Goal: Contribute content: Contribute content

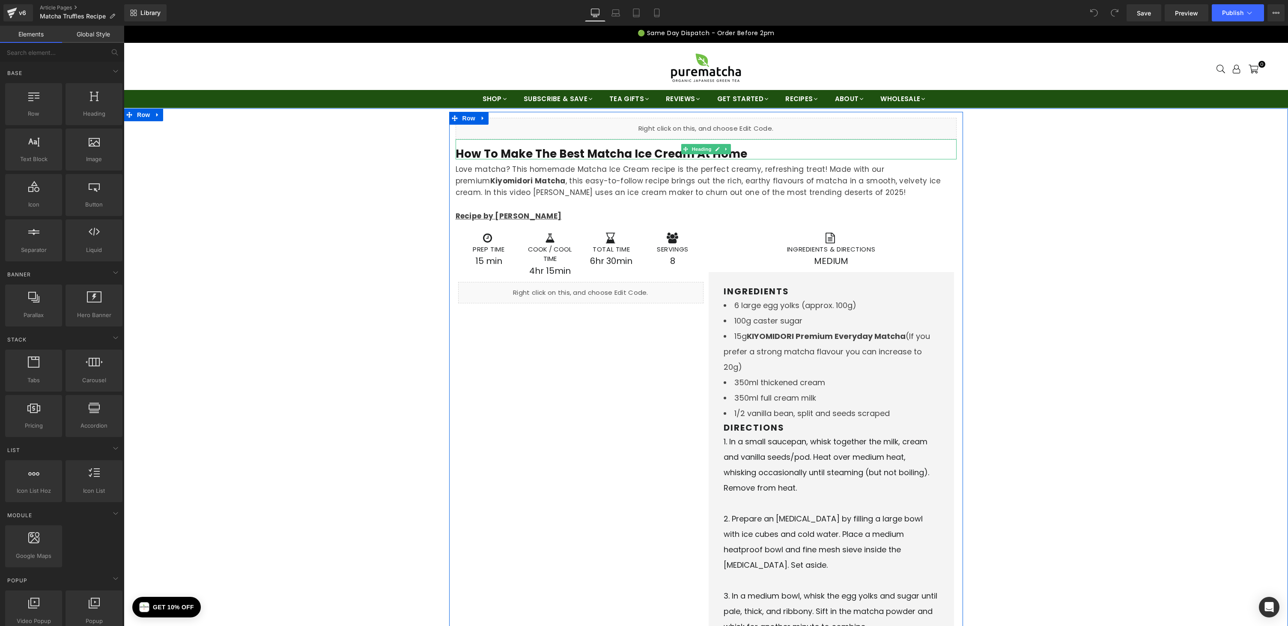
click at [527, 153] on b "How to Make The Best Matcha Ice Cream at Home" at bounding box center [602, 153] width 292 height 15
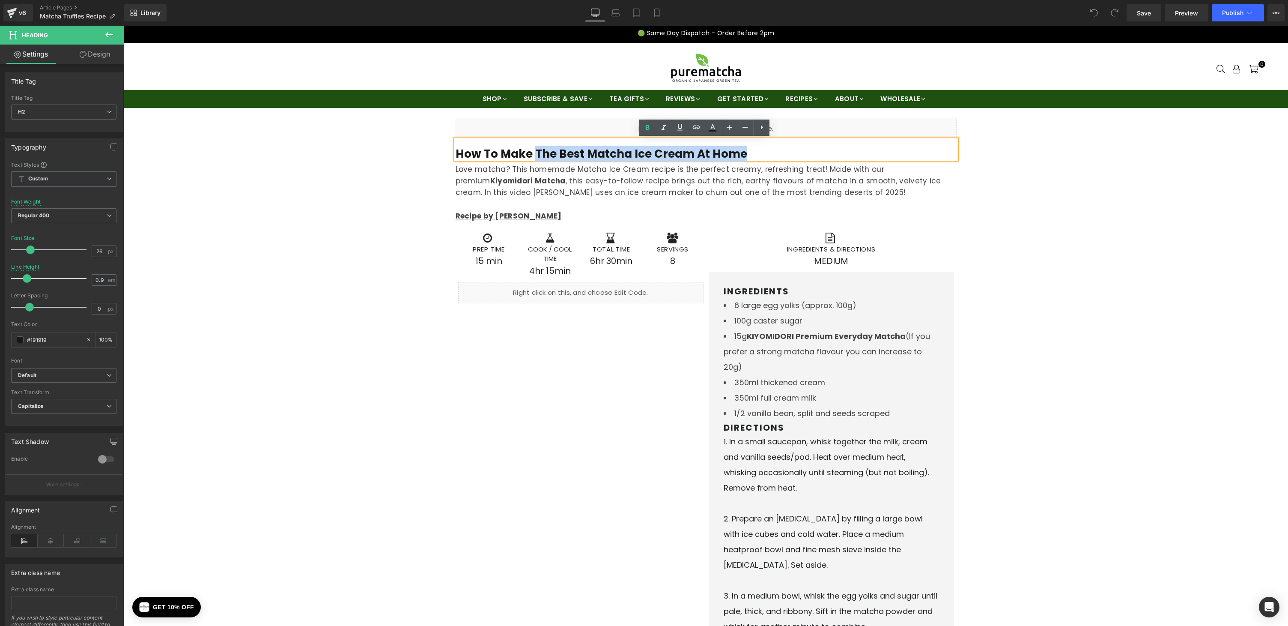
drag, startPoint x: 532, startPoint y: 153, endPoint x: 743, endPoint y: 151, distance: 210.3
click at [743, 151] on h2 "How to Make The Best Matcha Ice Cream at Home" at bounding box center [706, 154] width 501 height 10
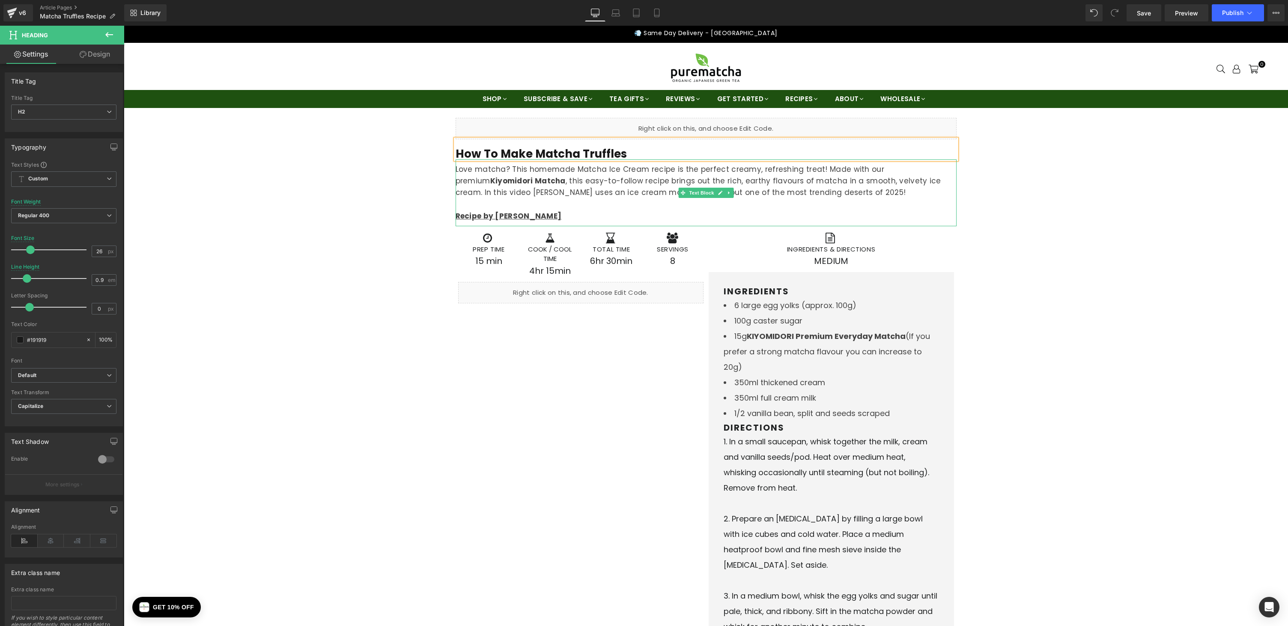
click at [562, 174] on p "Love matcha? This homemade Matcha Ice Cream recipe is the perfect creamy, refre…" at bounding box center [706, 181] width 501 height 35
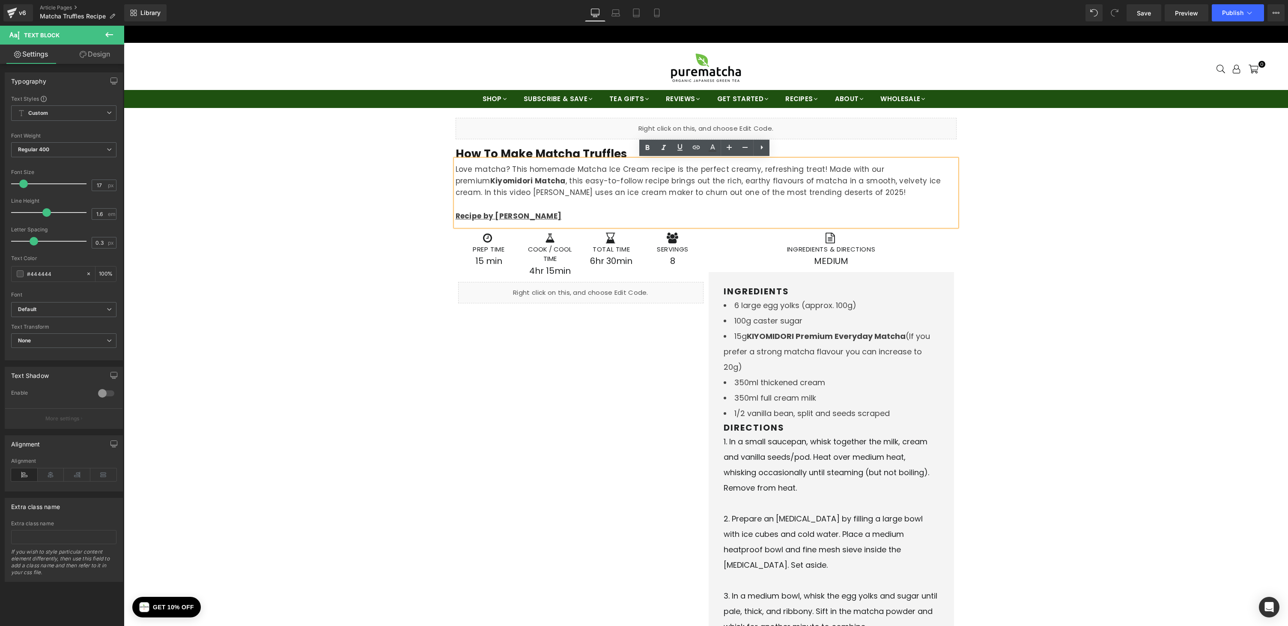
click at [500, 185] on p "Love matcha? This homemade Matcha Ice Cream recipe is the perfect creamy, refre…" at bounding box center [706, 181] width 501 height 35
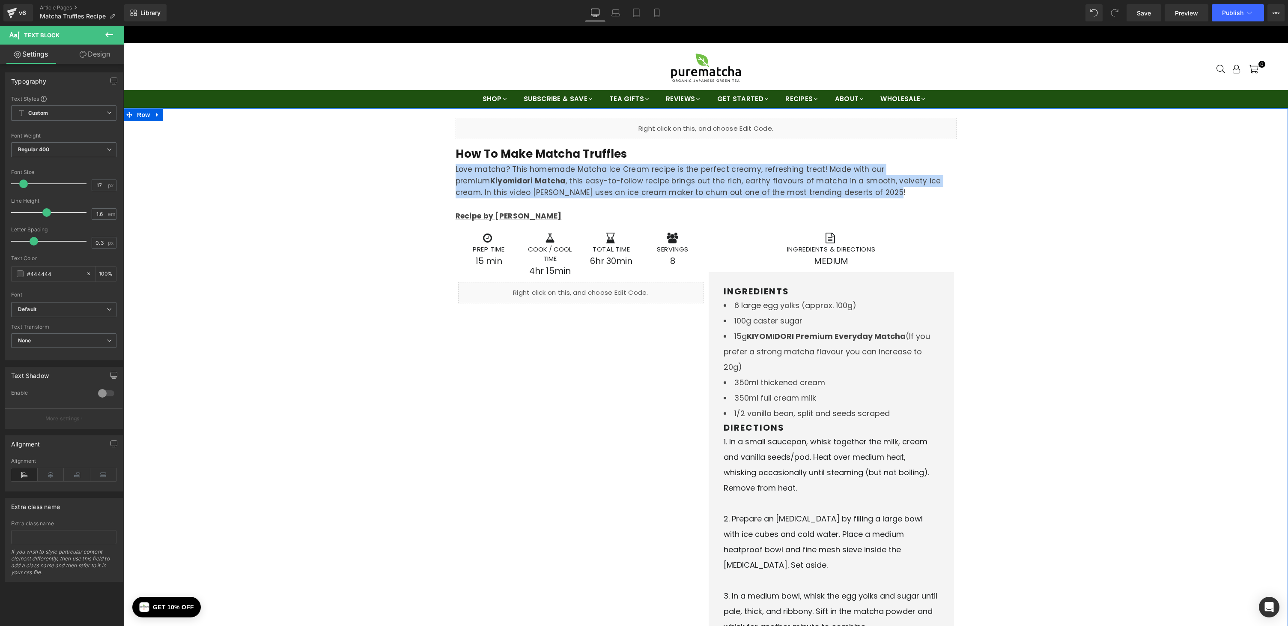
drag, startPoint x: 714, startPoint y: 188, endPoint x: 439, endPoint y: 167, distance: 276.3
paste div
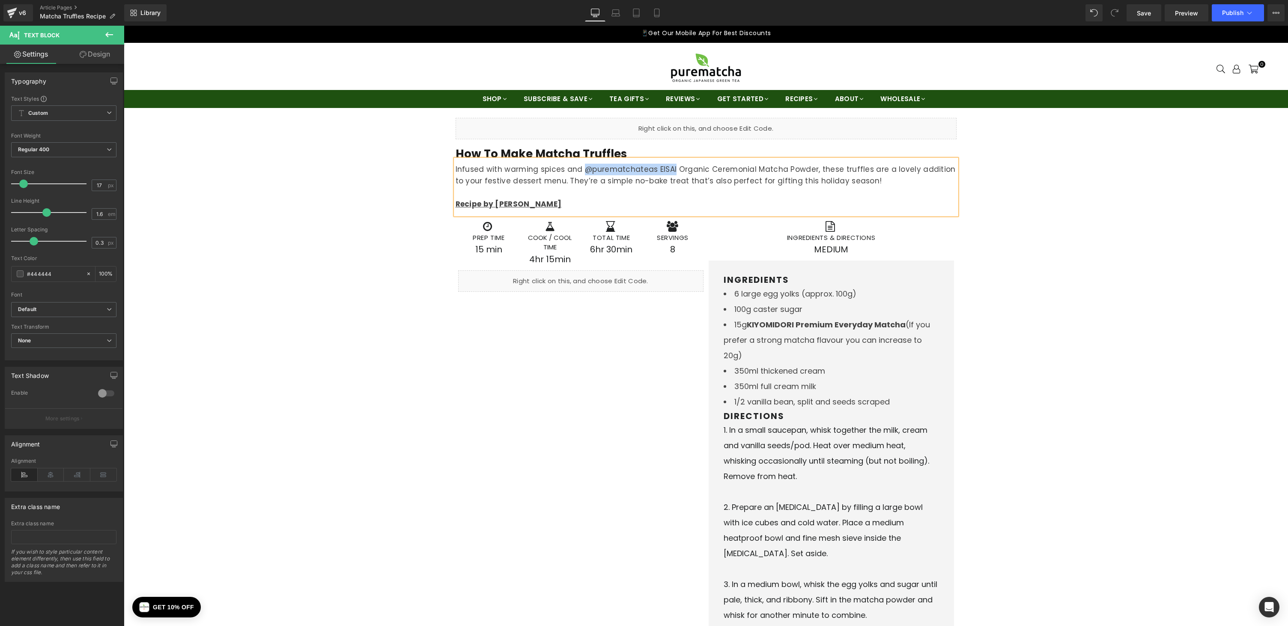
drag, startPoint x: 580, startPoint y: 170, endPoint x: 670, endPoint y: 170, distance: 90.4
click at [670, 170] on p "Infused with warming spices and @purematchateas EISAI Organic Ceremonial Matcha…" at bounding box center [706, 175] width 501 height 23
click at [716, 170] on p "Infused with warming spices and Organic Ceremonial Matcha Powder, these truffle…" at bounding box center [706, 175] width 501 height 23
click at [698, 143] on icon at bounding box center [696, 147] width 10 height 10
click at [658, 175] on p "Infused with warming spices and Organic Ceremonial Matcha Powder , these truffl…" at bounding box center [706, 175] width 501 height 23
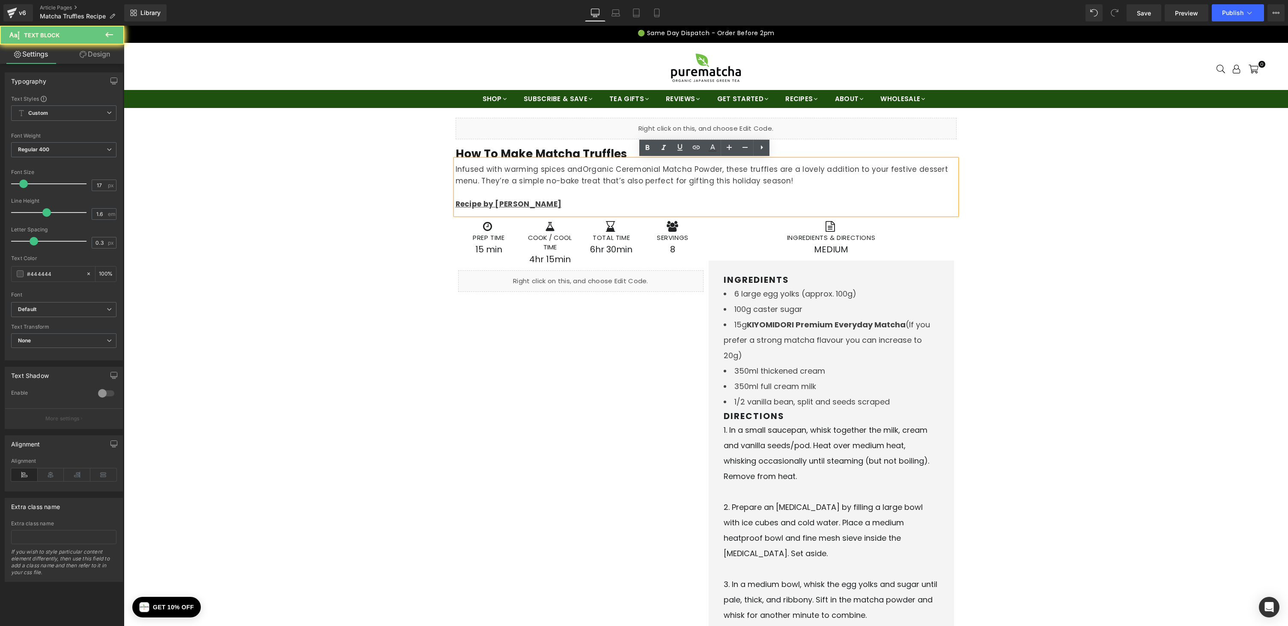
click at [657, 170] on p "Infused with warming spices and Organic Ceremonial Matcha Powder , these truffl…" at bounding box center [706, 175] width 501 height 23
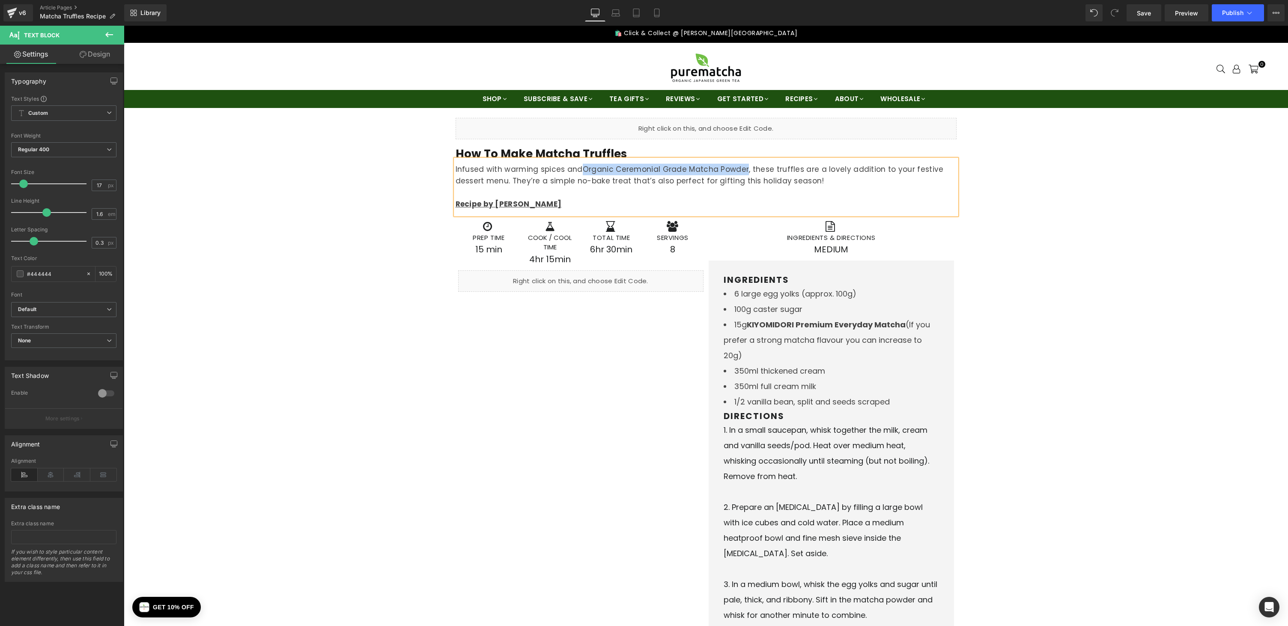
drag, startPoint x: 581, startPoint y: 170, endPoint x: 742, endPoint y: 170, distance: 161.1
click at [742, 170] on p "Infused with warming spices and Organic Ceremonial Grade Matcha Powder , these …" at bounding box center [706, 175] width 501 height 23
click at [699, 145] on icon at bounding box center [696, 147] width 10 height 10
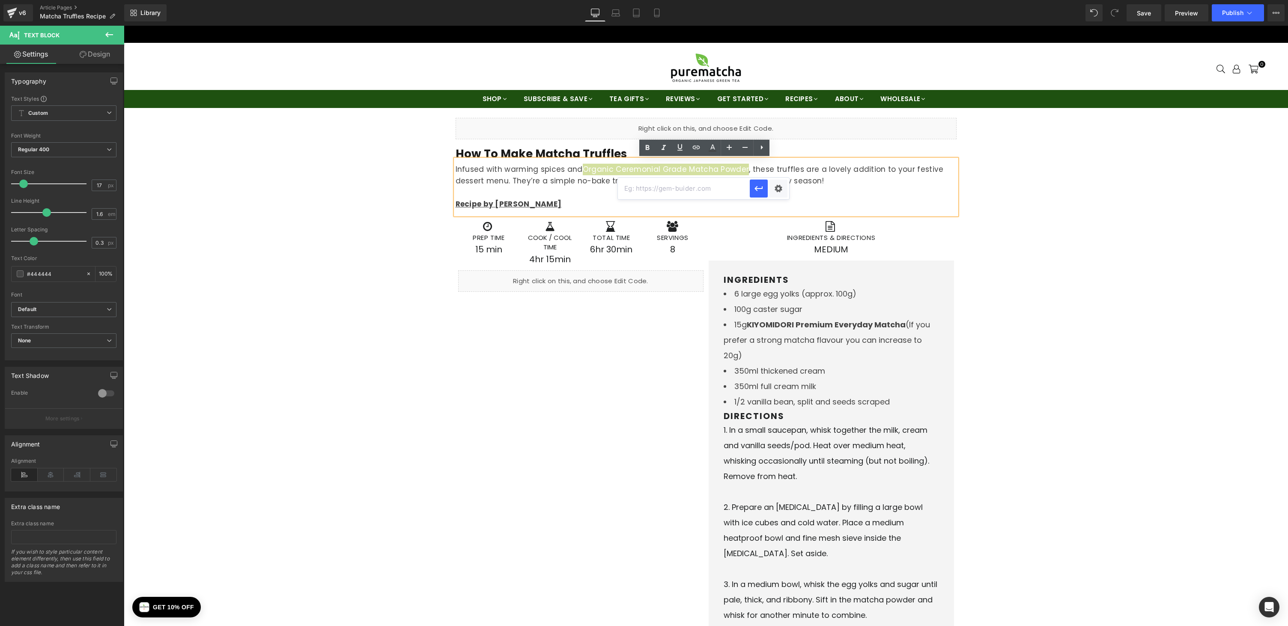
click at [677, 188] on input "text" at bounding box center [684, 188] width 132 height 21
paste input "https://purematcha.com.au/collections/ceremonial-matcha"
type input "https://purematcha.com.au/collections/ceremonial-matcha"
click at [754, 190] on icon "button" at bounding box center [759, 188] width 10 height 10
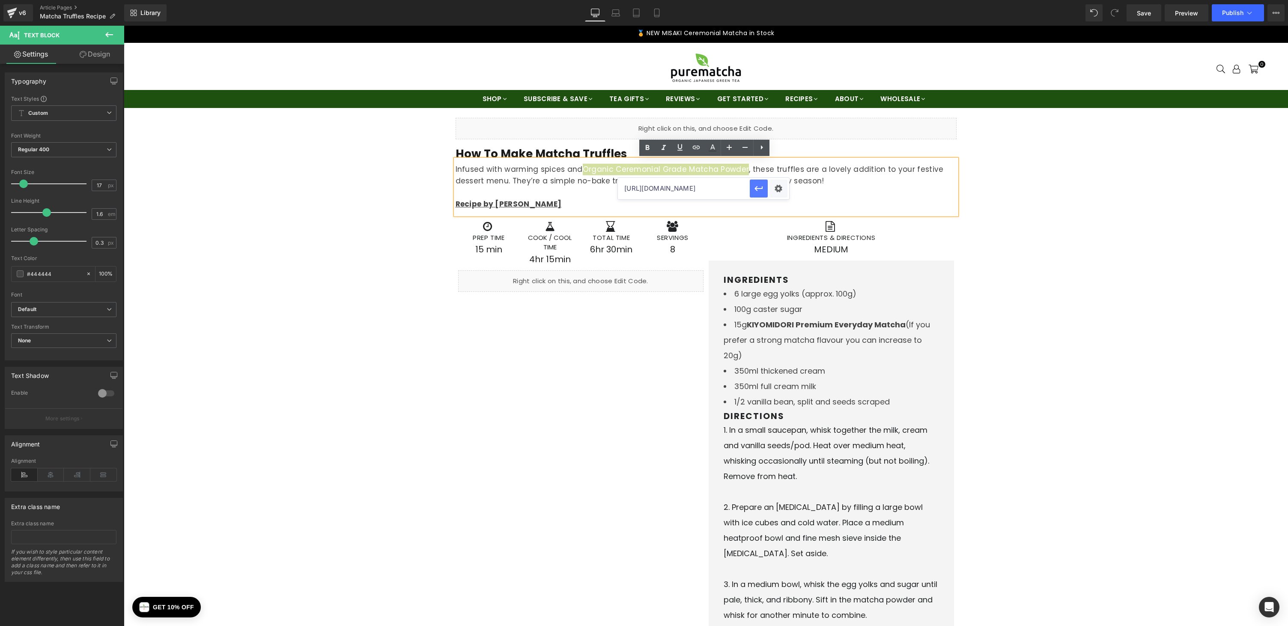
scroll to position [0, 0]
click at [644, 150] on icon at bounding box center [648, 148] width 10 height 10
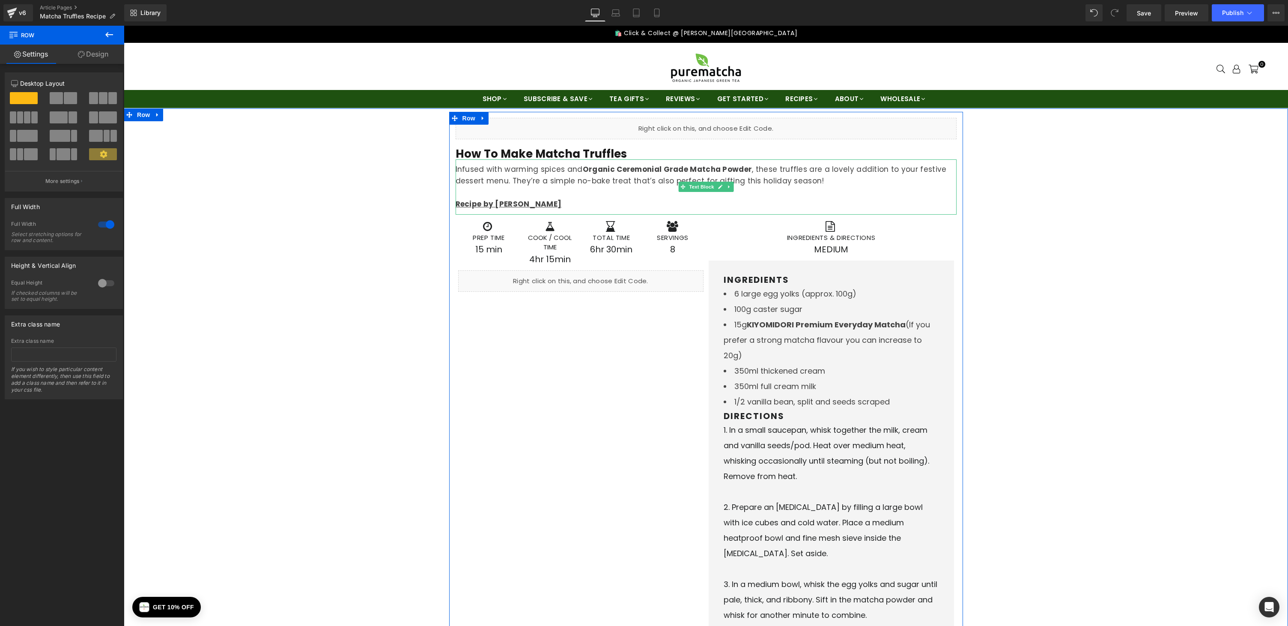
click at [745, 181] on p "Infused with warming spices and Organic Ceremonial Grade Matcha Powder , these …" at bounding box center [706, 175] width 501 height 23
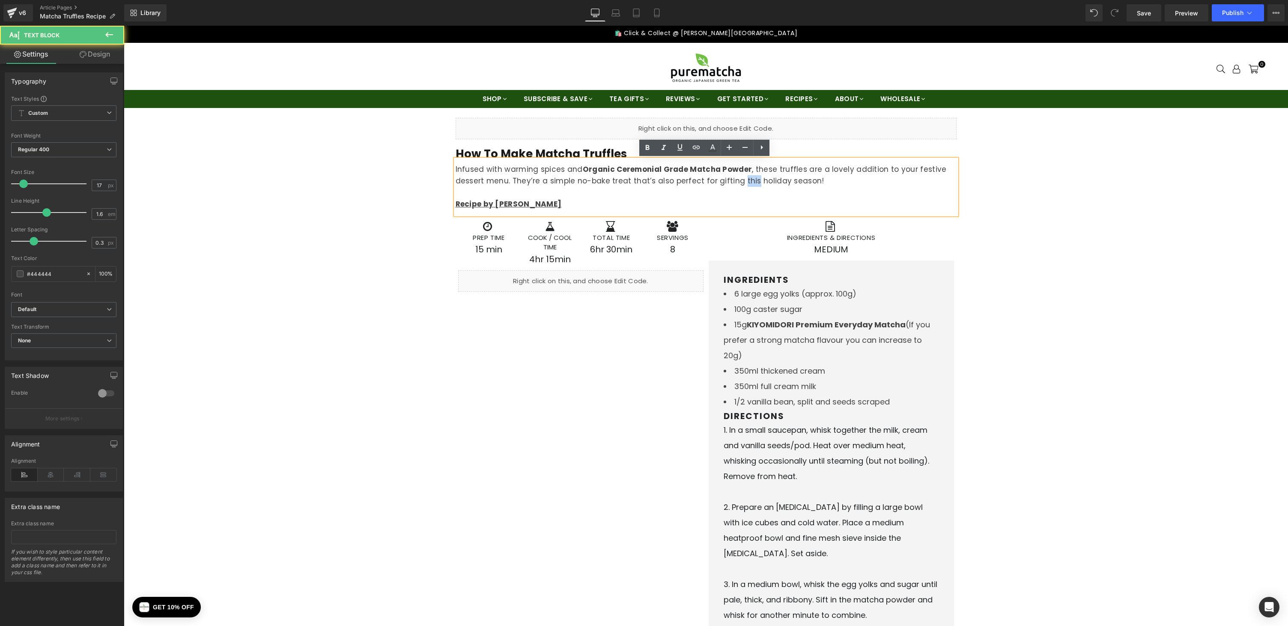
click at [745, 181] on p "Infused with warming spices and Organic Ceremonial Grade Matcha Powder , these …" at bounding box center [706, 175] width 501 height 23
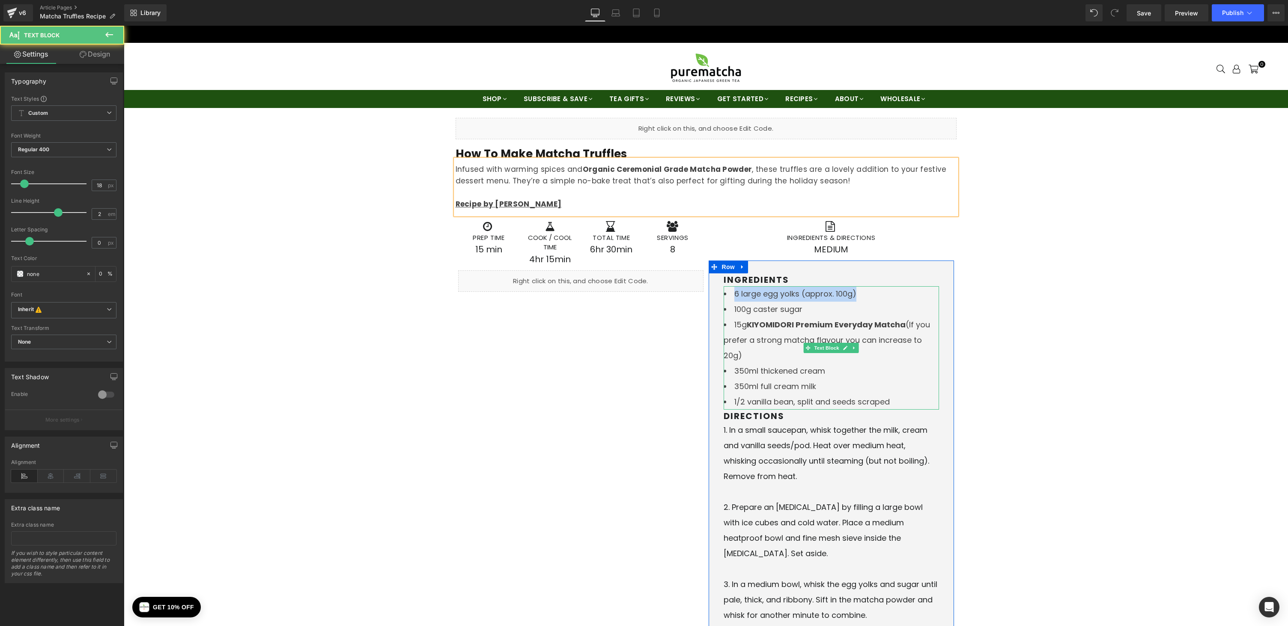
drag, startPoint x: 734, startPoint y: 293, endPoint x: 855, endPoint y: 291, distance: 120.4
click at [854, 291] on li "6 large egg yolks (approx. 100g)" at bounding box center [831, 293] width 215 height 15
paste div
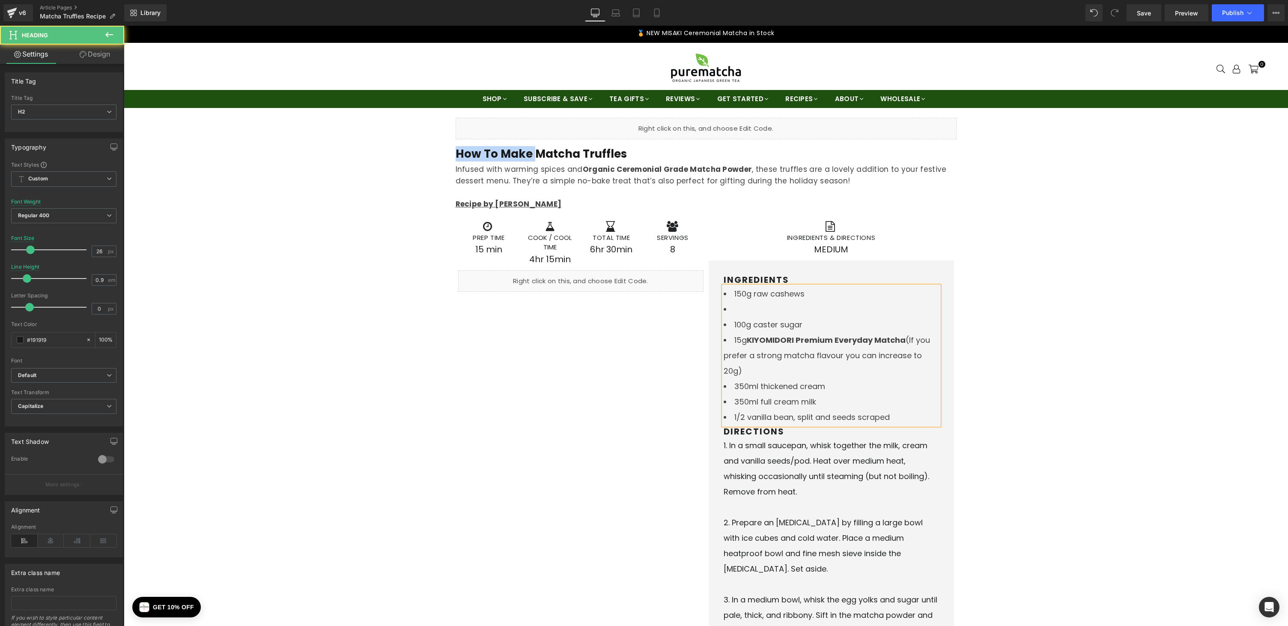
drag, startPoint x: 520, startPoint y: 152, endPoint x: 439, endPoint y: 150, distance: 81.0
click at [587, 150] on h2 "Easy Matcha Truffles" at bounding box center [706, 154] width 501 height 10
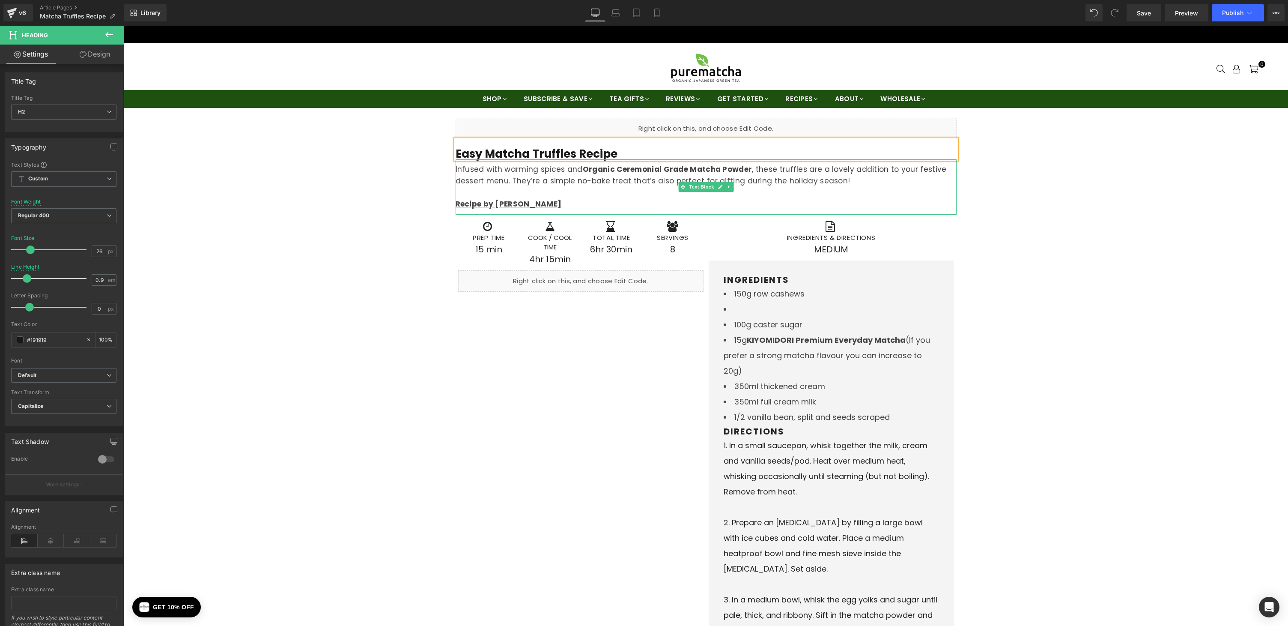
click at [472, 179] on p "Infused with warming spices and Organic Ceremonial Grade Matcha Powder , these …" at bounding box center [706, 175] width 501 height 23
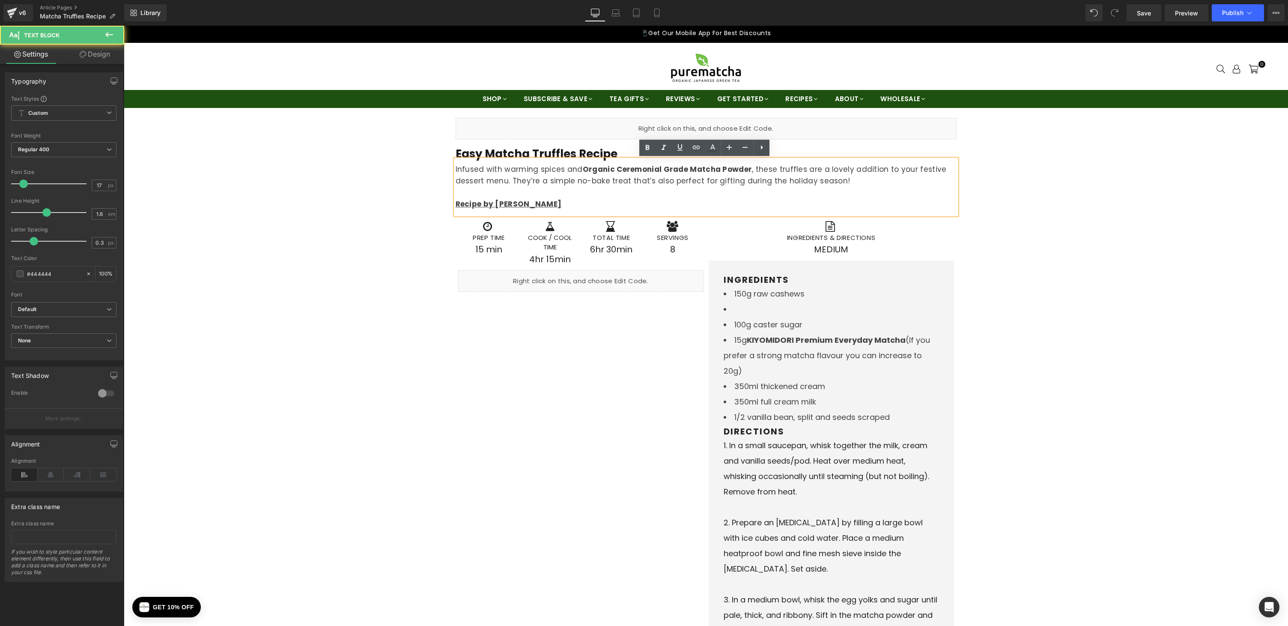
click at [574, 180] on p "Infused with warming spices and Organic Ceremonial Grade Matcha Powder , these …" at bounding box center [706, 175] width 501 height 23
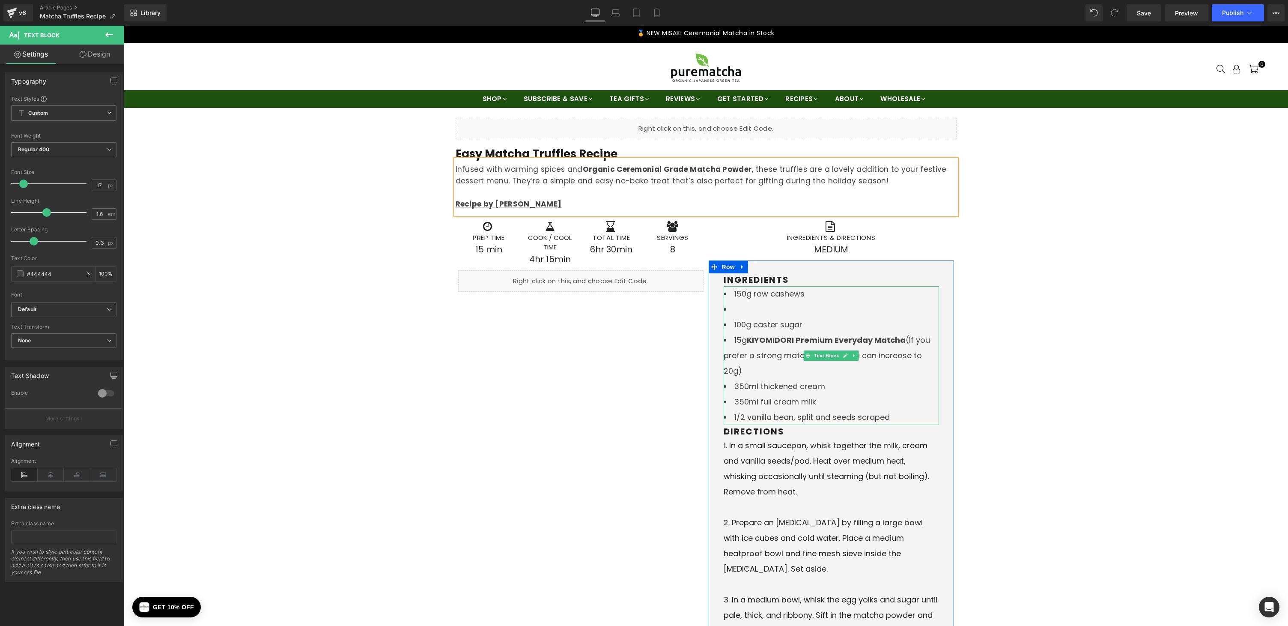
click at [764, 309] on li at bounding box center [831, 309] width 215 height 15
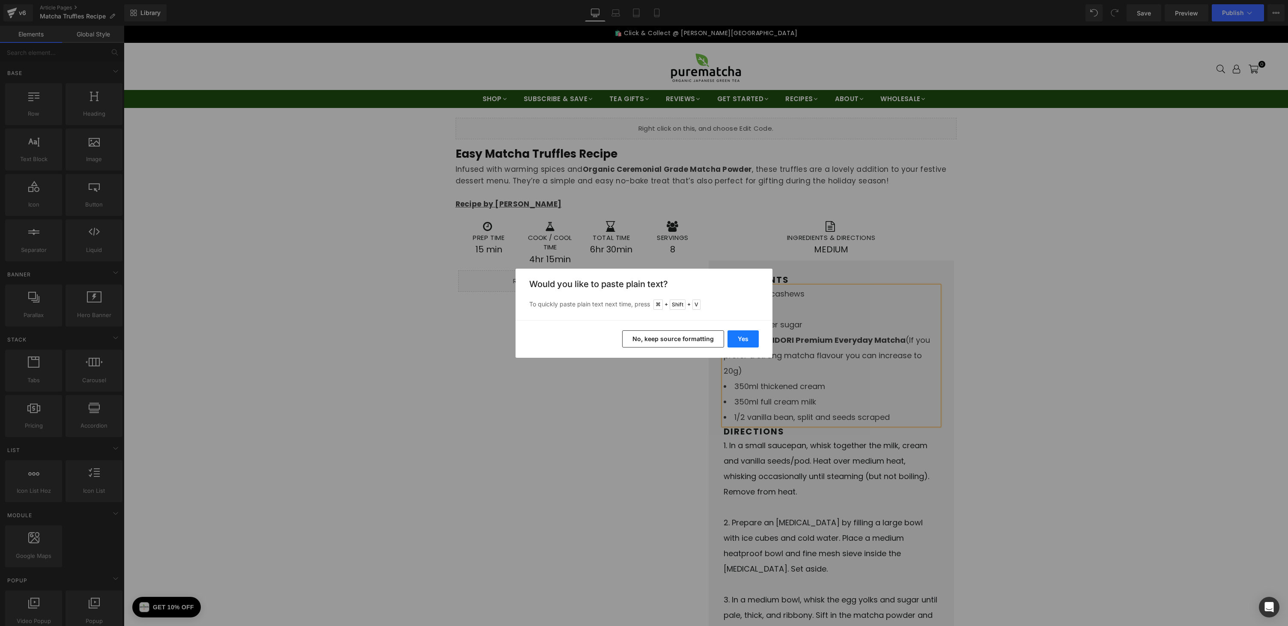
click at [742, 344] on button "Yes" at bounding box center [743, 338] width 31 height 17
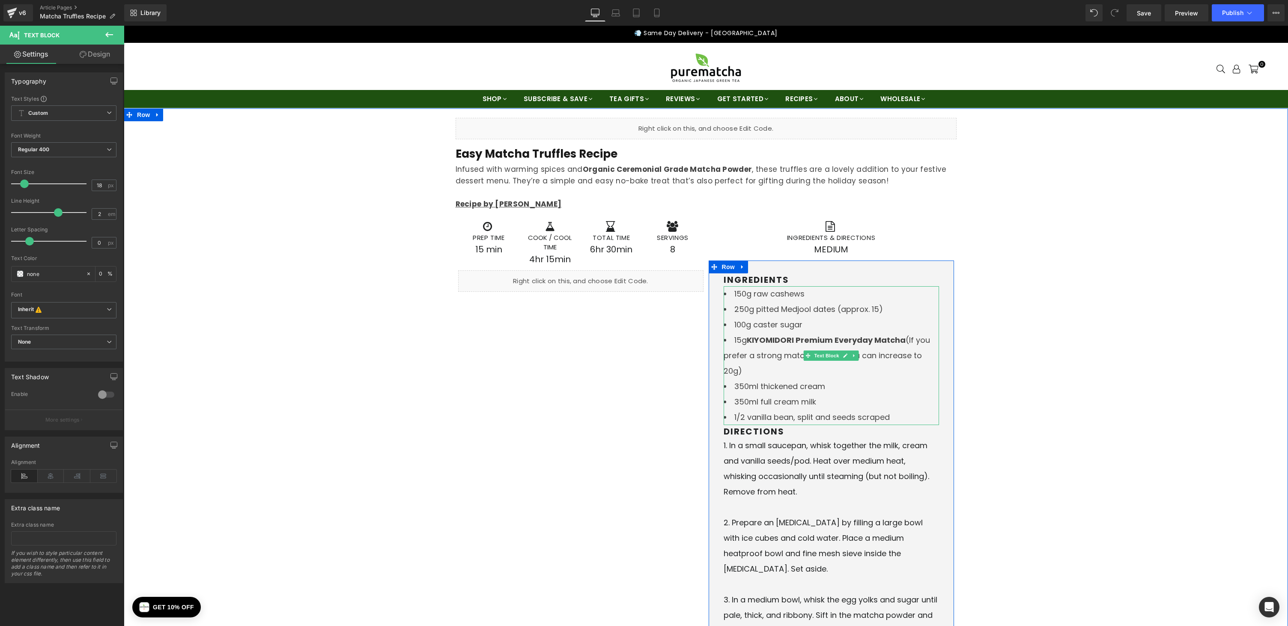
drag, startPoint x: 734, startPoint y: 341, endPoint x: 912, endPoint y: 373, distance: 181.1
click at [912, 373] on li "15g KIYOMIDORI Premium Everyday Matcha (If you prefer a strong matcha flavour y…" at bounding box center [831, 355] width 215 height 46
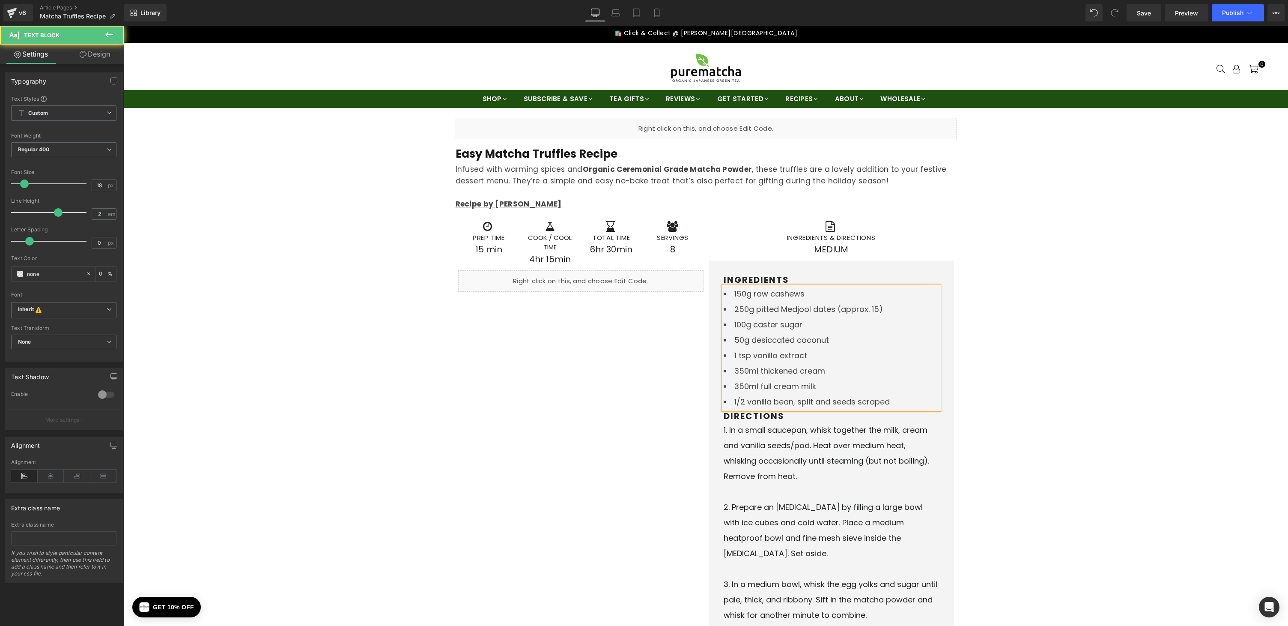
drag, startPoint x: 809, startPoint y: 371, endPoint x: 728, endPoint y: 371, distance: 81.0
click at [728, 371] on li "350ml thickened cream" at bounding box center [831, 370] width 215 height 15
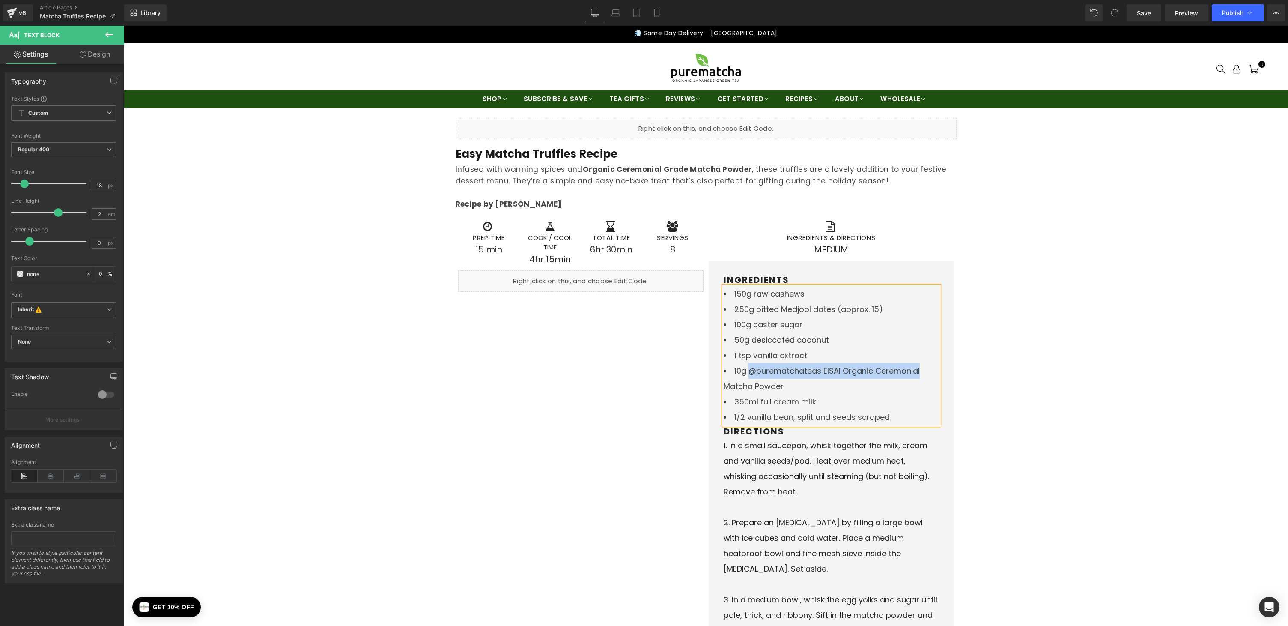
drag, startPoint x: 749, startPoint y: 373, endPoint x: 926, endPoint y: 368, distance: 176.5
click at [926, 368] on li "10g @purematchateas EISAI Organic Ceremonial Matcha Powder" at bounding box center [831, 378] width 215 height 31
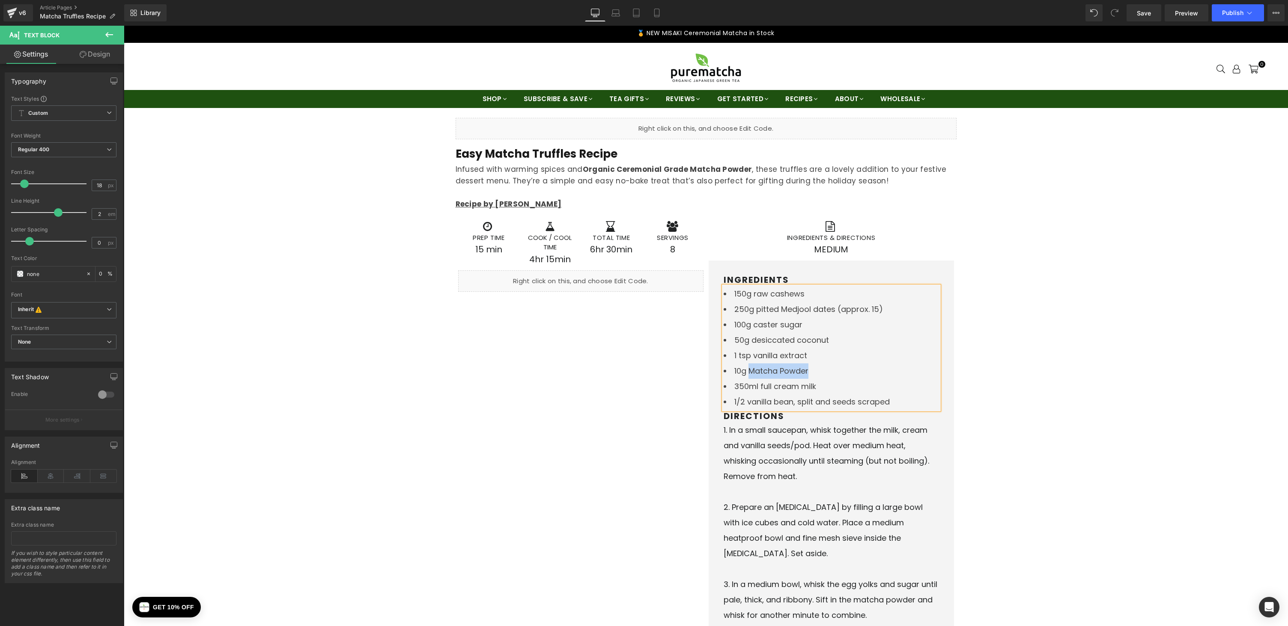
click at [808, 372] on li "10g Matcha Powder" at bounding box center [831, 370] width 215 height 15
click at [824, 275] on icon at bounding box center [821, 273] width 7 height 3
click at [779, 391] on input "text" at bounding box center [801, 390] width 132 height 21
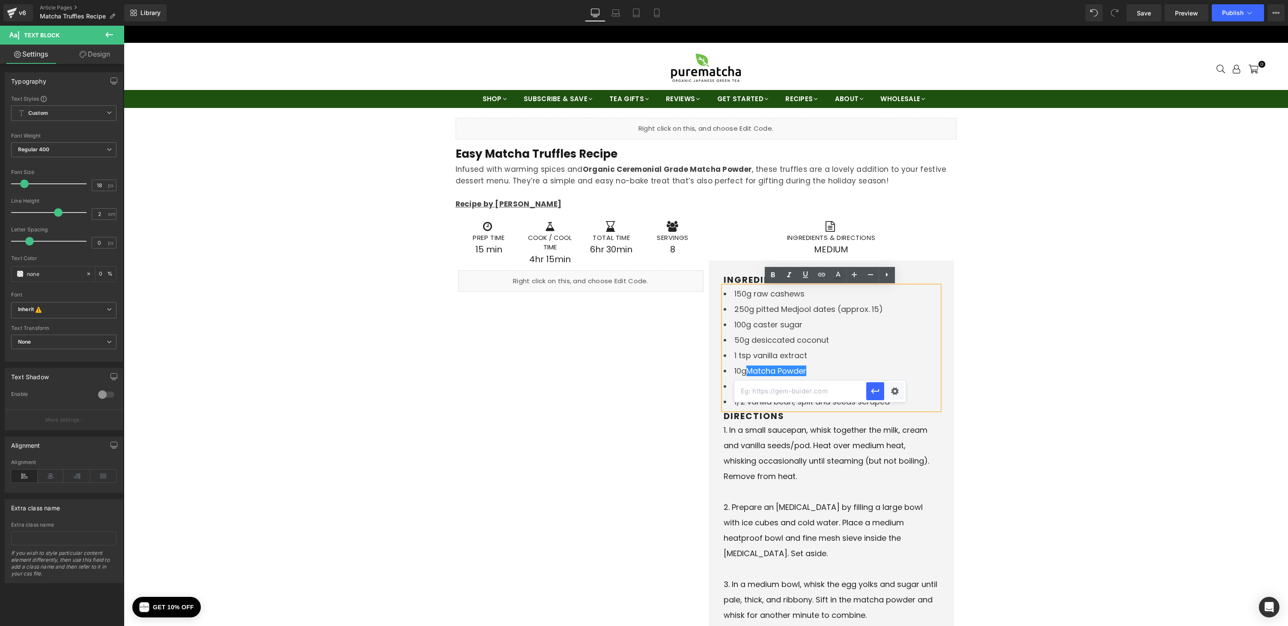
paste input "https://purematcha.com.au/collections/all/Matcha-Powder"
type input "https://purematcha.com.au/collections/all/Matcha-Powder"
click at [878, 392] on icon "button" at bounding box center [875, 391] width 10 height 10
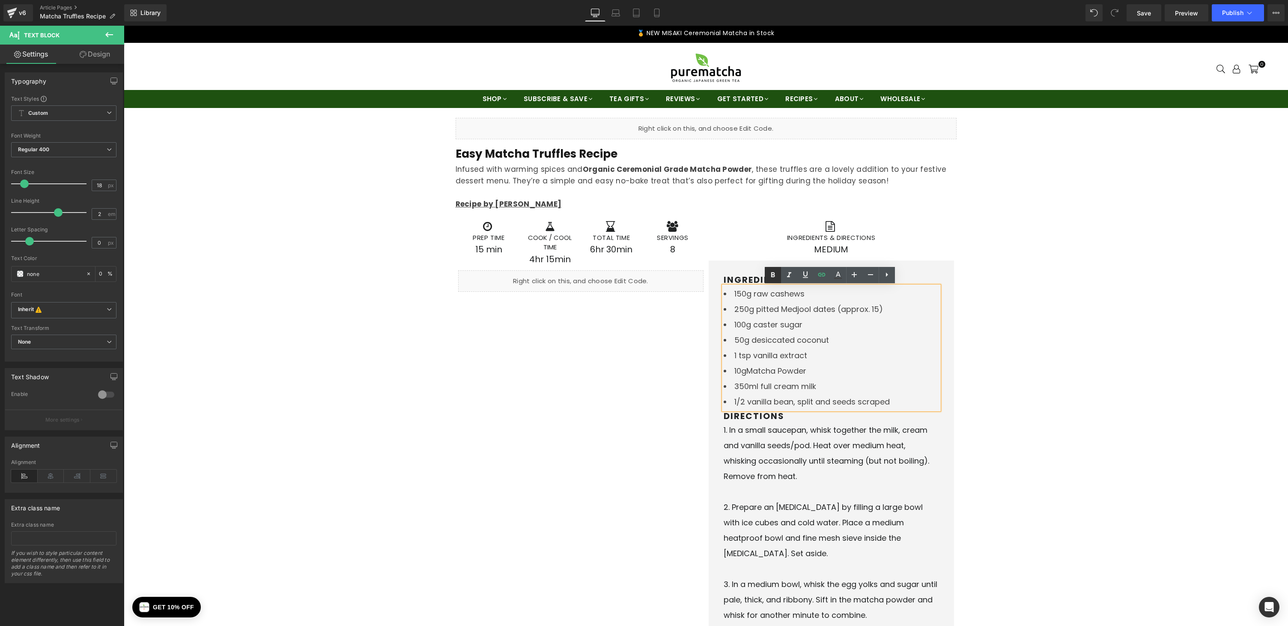
click at [770, 271] on icon at bounding box center [773, 275] width 10 height 10
drag, startPoint x: 734, startPoint y: 386, endPoint x: 818, endPoint y: 386, distance: 83.5
click at [818, 386] on li "350ml full cream milk" at bounding box center [831, 386] width 215 height 15
click at [747, 400] on li "1/2 vanilla bean, split and seeds scraped" at bounding box center [831, 401] width 215 height 15
drag, startPoint x: 732, startPoint y: 401, endPoint x: 903, endPoint y: 397, distance: 170.5
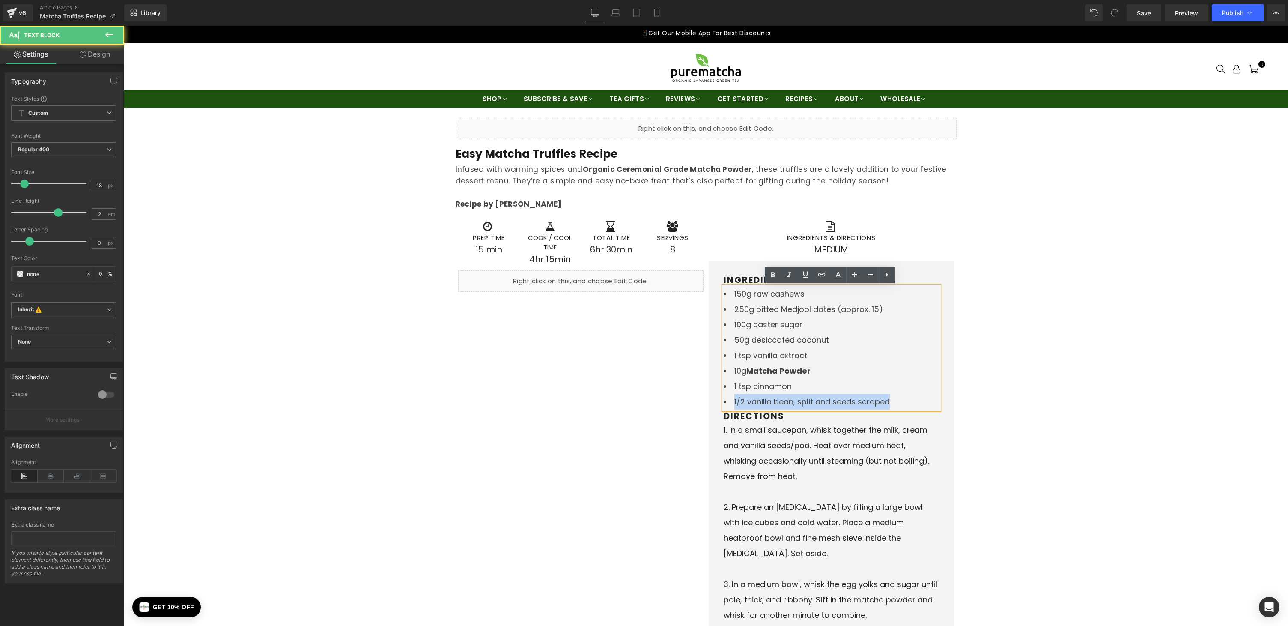
click at [903, 397] on li "1/2 vanilla bean, split and seeds scraped" at bounding box center [831, 401] width 215 height 15
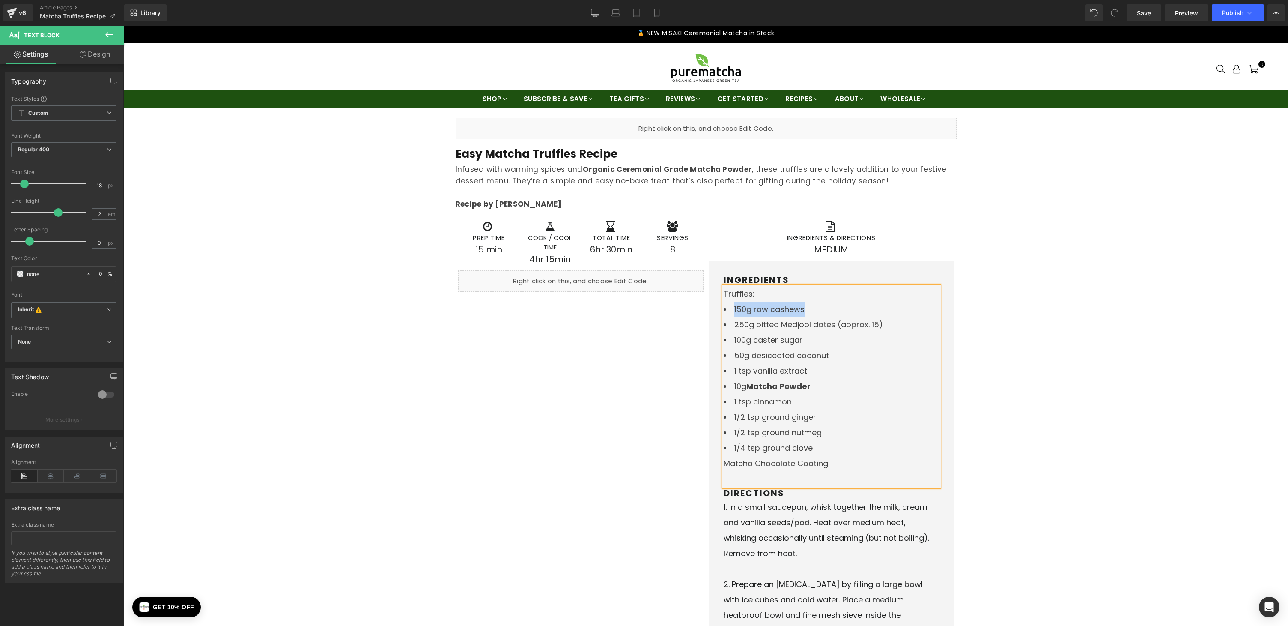
drag, startPoint x: 813, startPoint y: 308, endPoint x: 699, endPoint y: 311, distance: 114.4
copy li "150g raw cashews"
click at [729, 479] on div at bounding box center [831, 478] width 215 height 15
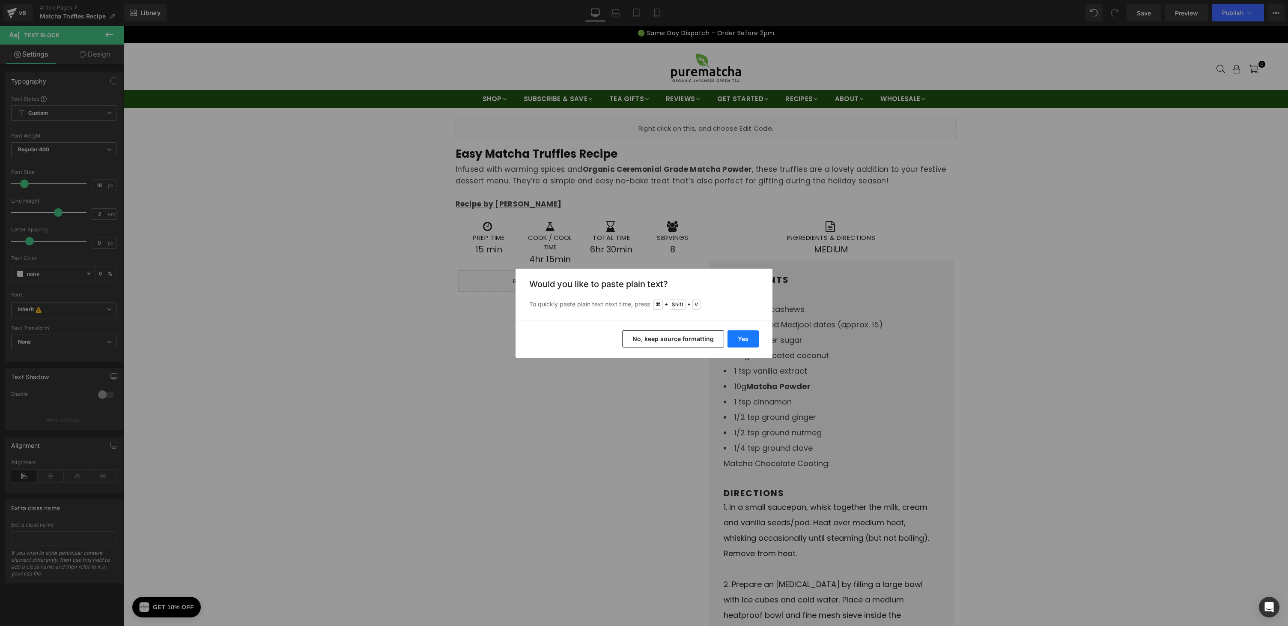
click at [746, 334] on button "Yes" at bounding box center [743, 338] width 31 height 17
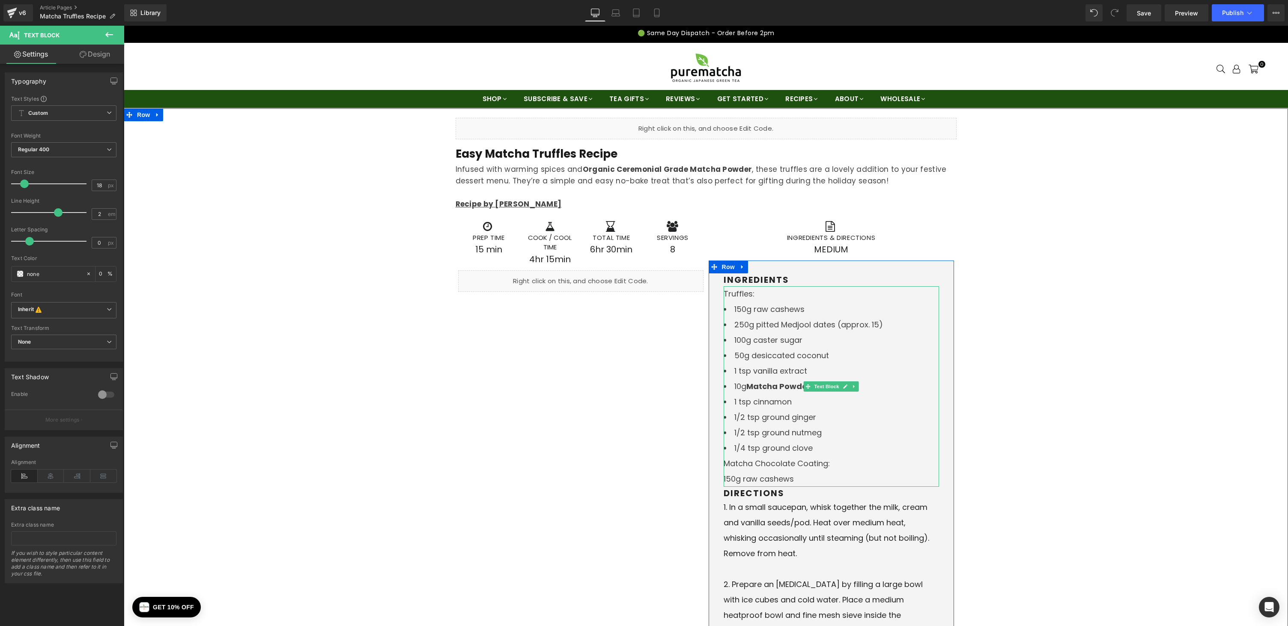
click at [724, 480] on div "150g raw cashews" at bounding box center [831, 478] width 215 height 15
click at [725, 478] on div "150g raw cashews" at bounding box center [831, 478] width 215 height 15
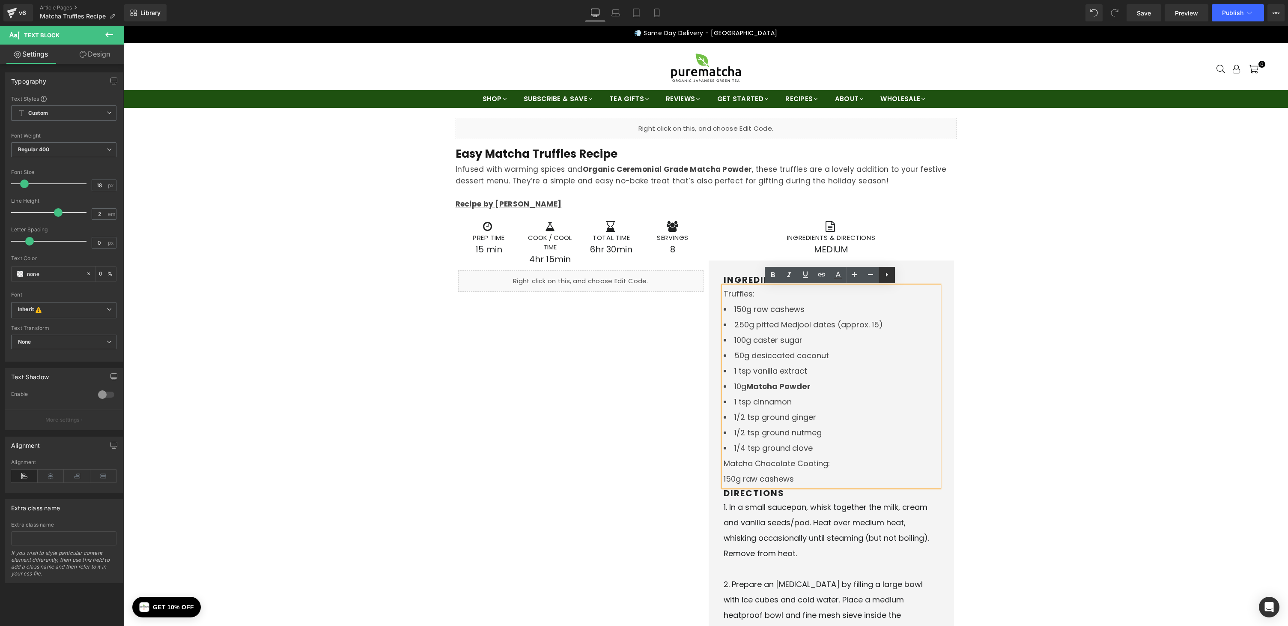
click at [889, 274] on icon at bounding box center [887, 274] width 10 height 10
click at [892, 276] on link at bounding box center [887, 275] width 16 height 16
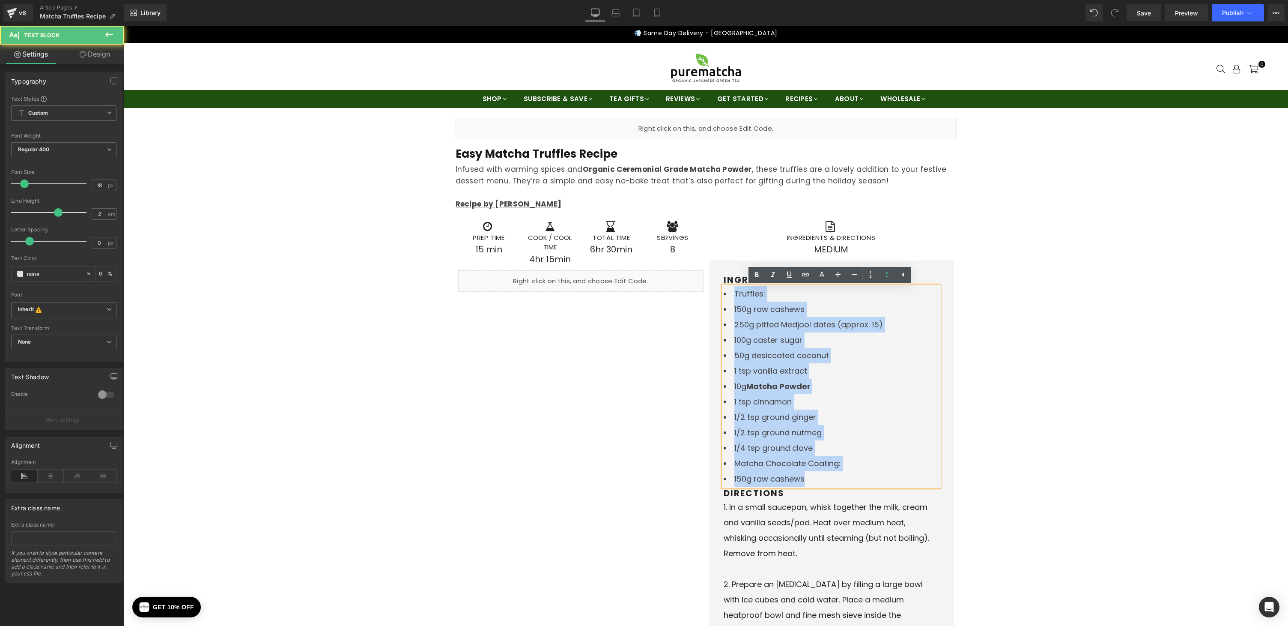
click at [852, 431] on li "1/2 tsp ground nutmeg" at bounding box center [831, 432] width 215 height 15
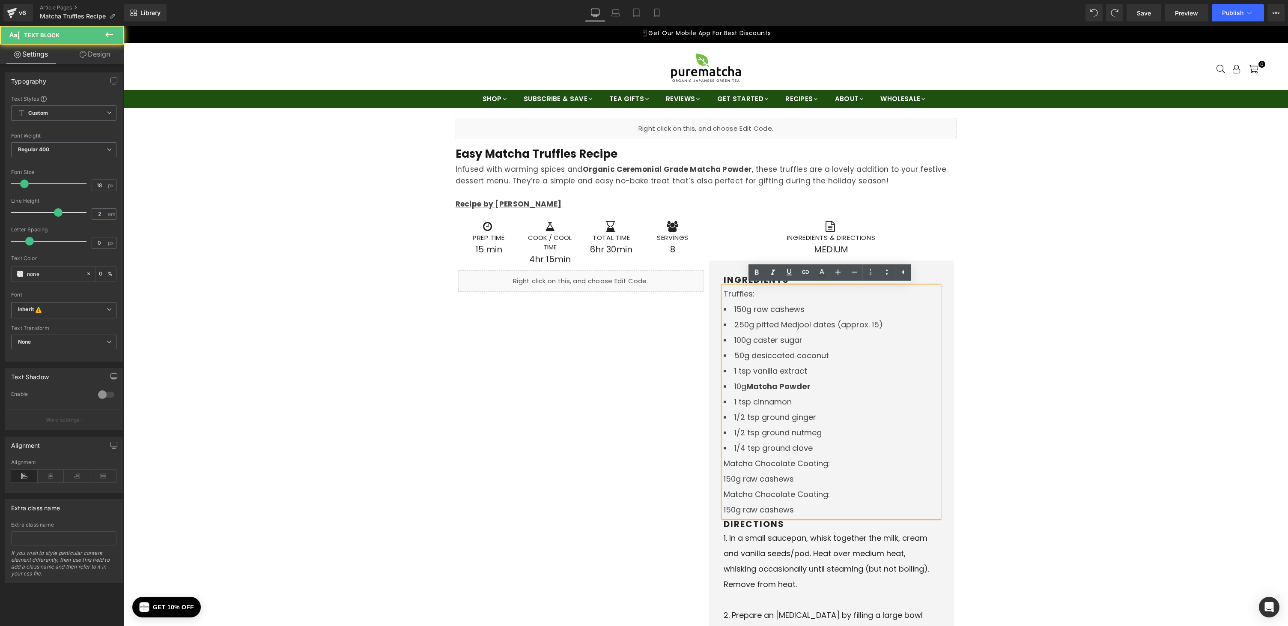
click at [849, 504] on div "150g raw cashews" at bounding box center [831, 509] width 215 height 15
drag, startPoint x: 803, startPoint y: 508, endPoint x: 714, endPoint y: 490, distance: 90.1
click at [796, 474] on div "150g raw cashews" at bounding box center [831, 478] width 215 height 15
drag, startPoint x: 800, startPoint y: 478, endPoint x: 714, endPoint y: 472, distance: 85.9
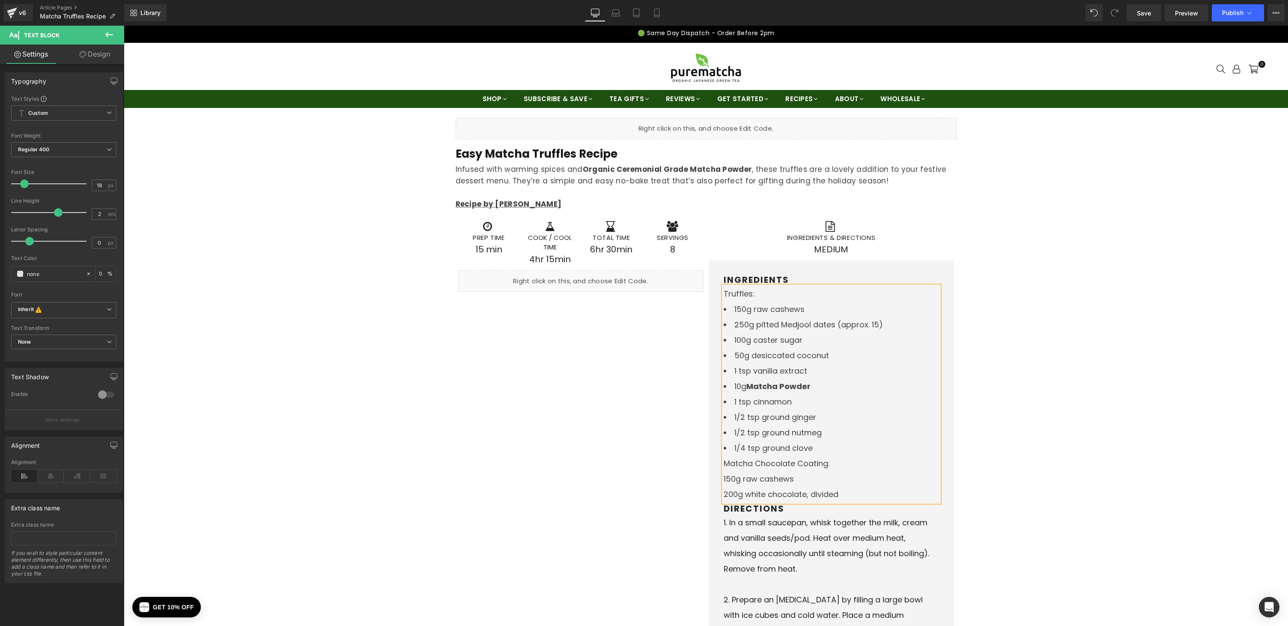
click at [835, 453] on li "1/4 tsp ground clove" at bounding box center [831, 447] width 215 height 15
drag, startPoint x: 755, startPoint y: 293, endPoint x: 723, endPoint y: 293, distance: 31.7
click at [724, 293] on div "Truffles:" at bounding box center [831, 293] width 215 height 15
click at [823, 463] on div "Matcha Chocolate Coating:" at bounding box center [831, 463] width 215 height 15
drag, startPoint x: 832, startPoint y: 464, endPoint x: 704, endPoint y: 463, distance: 127.6
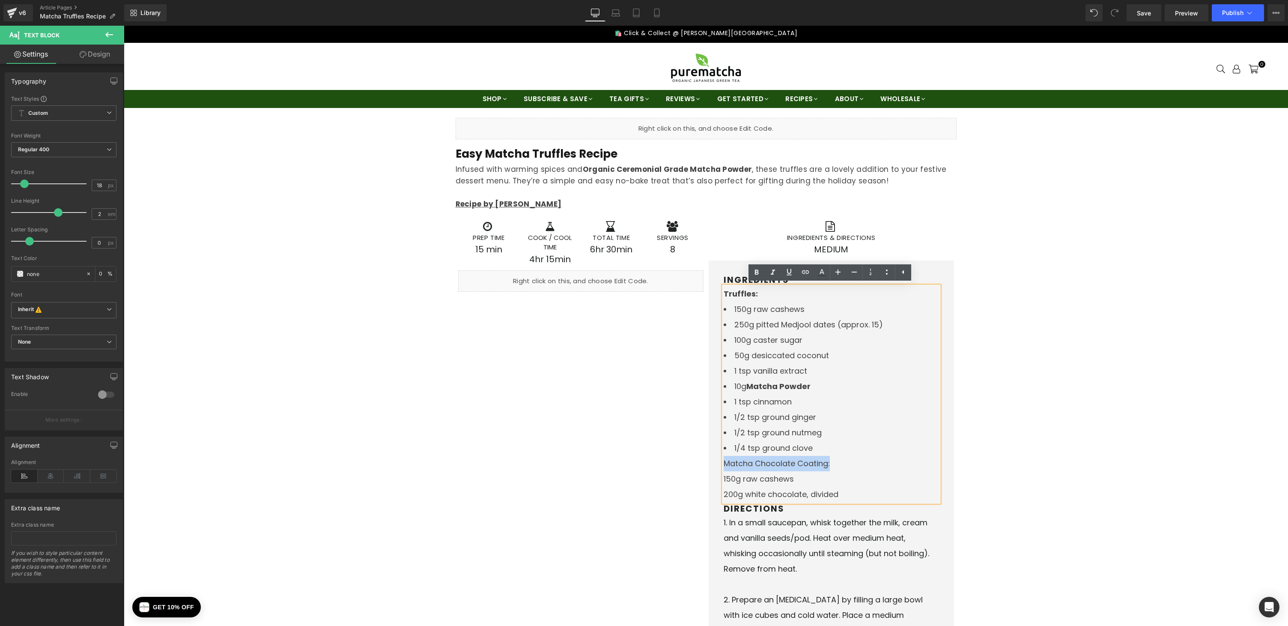
click at [851, 434] on li "1/2 tsp ground nutmeg" at bounding box center [831, 432] width 215 height 15
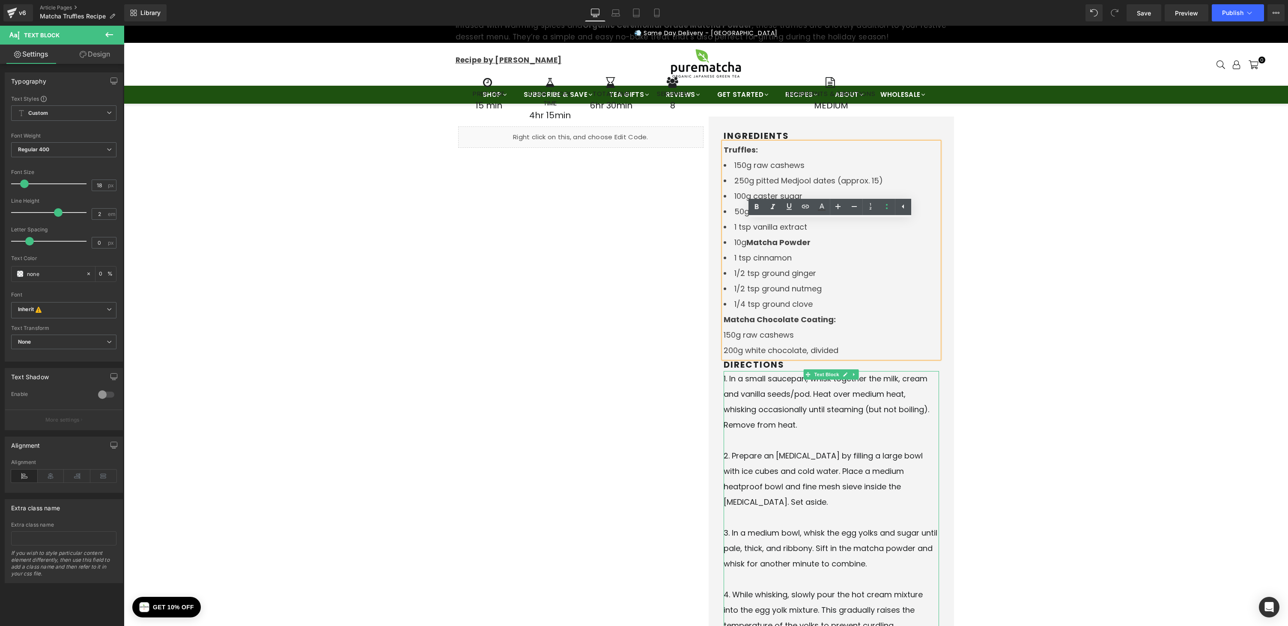
scroll to position [181, 0]
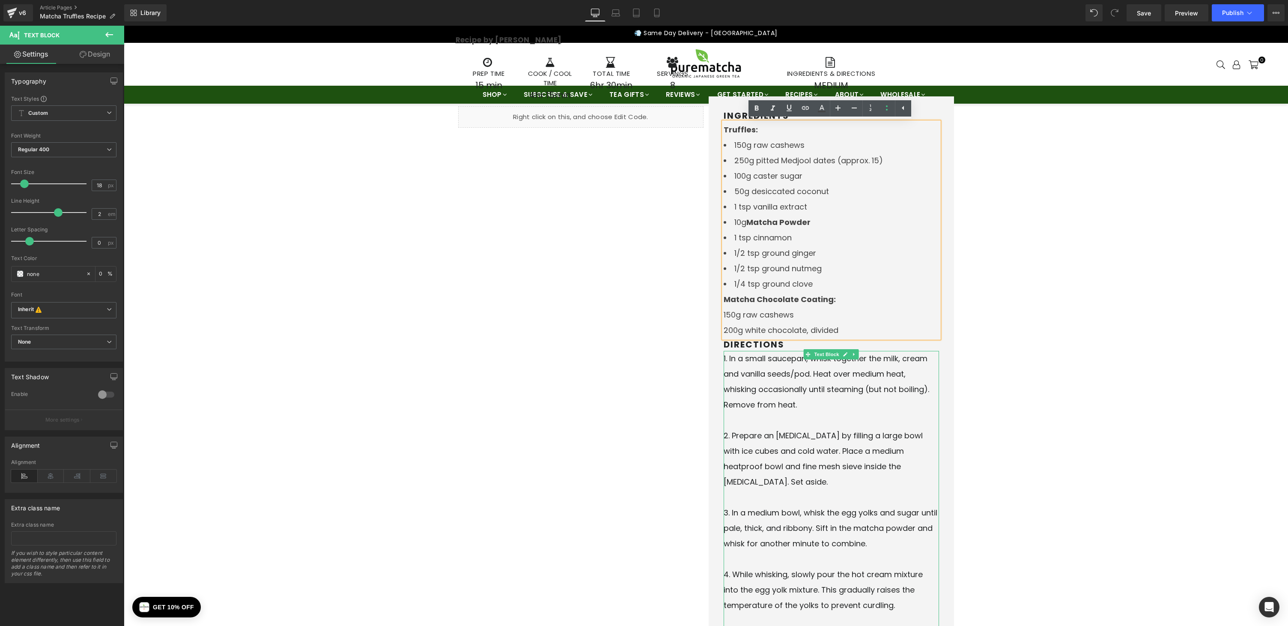
click at [801, 369] on li "In a small saucepan, whisk together the milk, cream and vanilla seeds/pod. Heat…" at bounding box center [831, 389] width 215 height 77
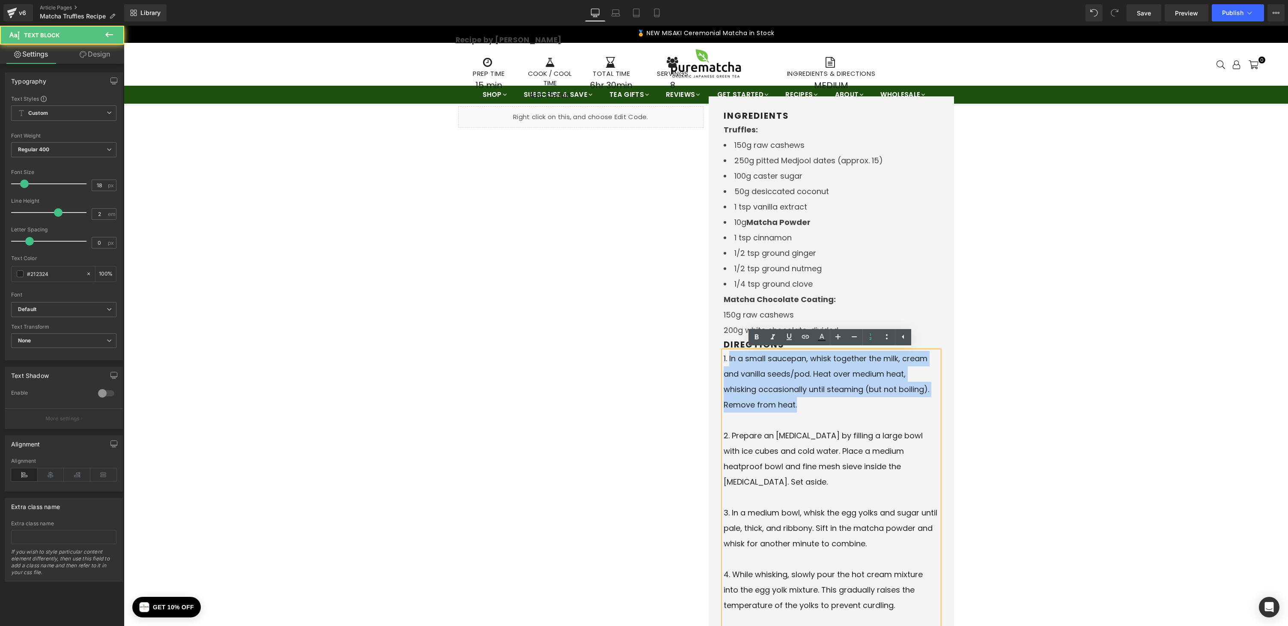
drag, startPoint x: 803, startPoint y: 405, endPoint x: 726, endPoint y: 364, distance: 86.6
click at [726, 364] on li "In a small saucepan, whisk together the milk, cream and vanilla seeds/pod. Heat…" at bounding box center [831, 389] width 215 height 77
paste div
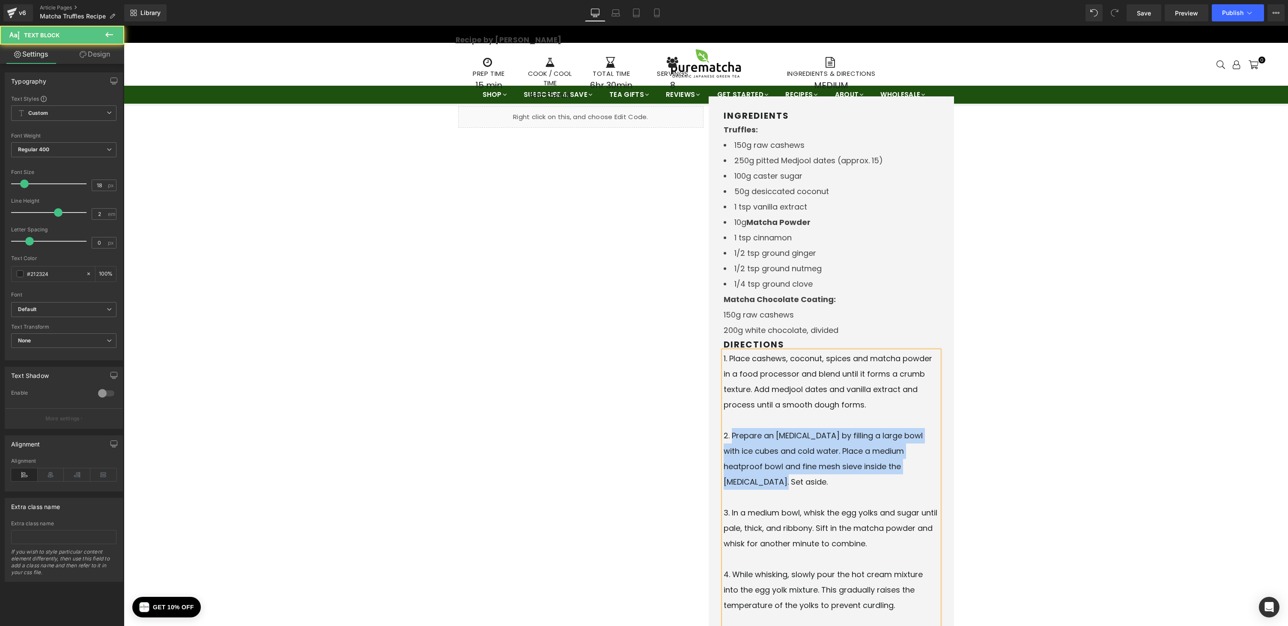
drag, startPoint x: 730, startPoint y: 435, endPoint x: 921, endPoint y: 462, distance: 193.4
click at [921, 462] on li "Prepare an ice bath by filling a large bowl with ice cubes and cold water. Plac…" at bounding box center [831, 466] width 215 height 77
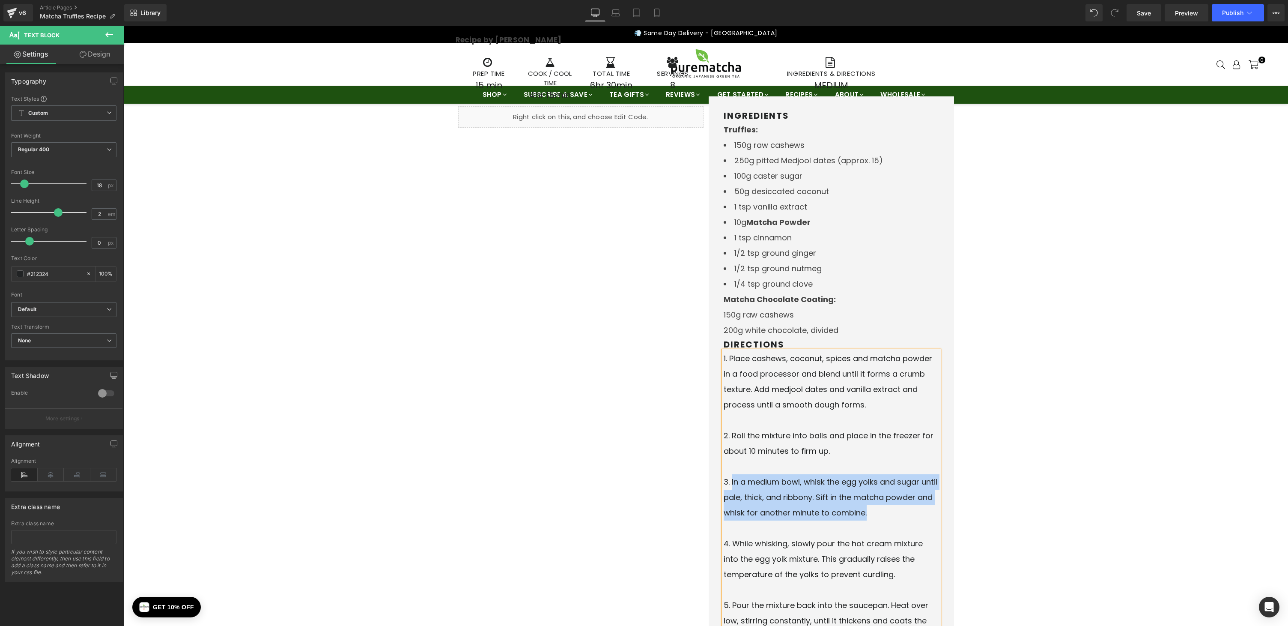
drag, startPoint x: 728, startPoint y: 479, endPoint x: 902, endPoint y: 508, distance: 175.9
click at [902, 508] on li "In a medium bowl, whisk the egg yolks and sugar until pale, thick, and ribbony.…" at bounding box center [831, 505] width 215 height 62
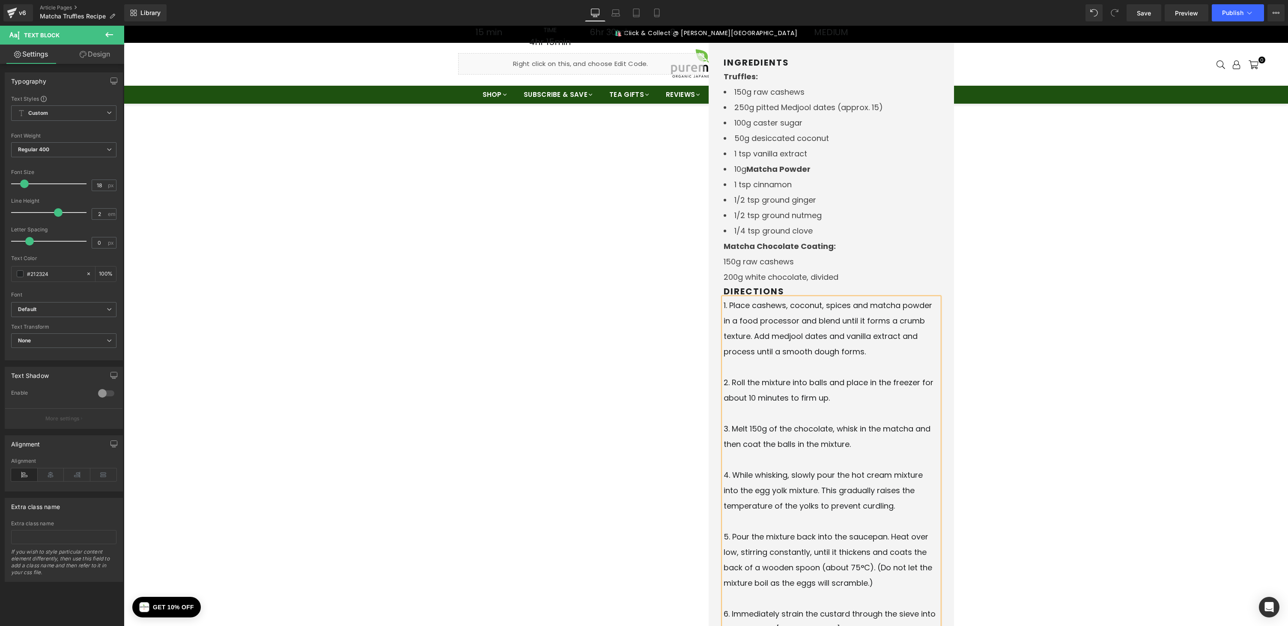
scroll to position [234, 0]
drag, startPoint x: 732, startPoint y: 475, endPoint x: 894, endPoint y: 499, distance: 163.3
click at [894, 499] on li "While whisking, slowly pour the hot cream mixture into the egg yolk mixture. Th…" at bounding box center [831, 498] width 215 height 62
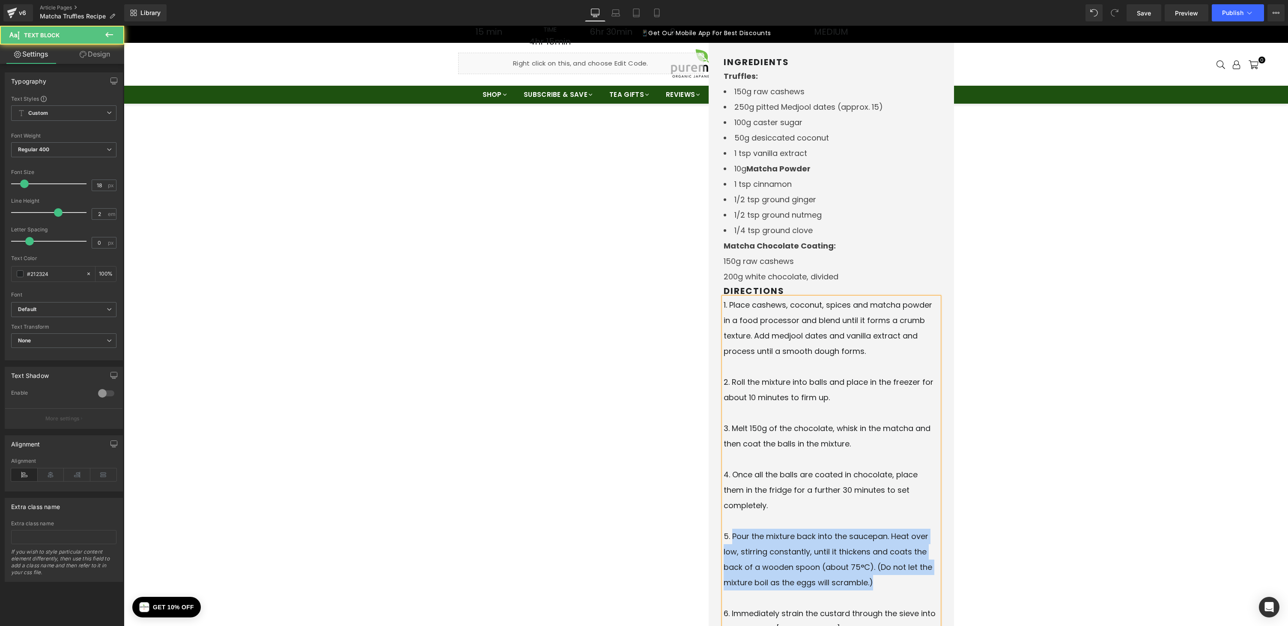
drag, startPoint x: 732, startPoint y: 536, endPoint x: 893, endPoint y: 580, distance: 167.3
click at [893, 580] on li "Pour the mixture back into the saucepan. Heat over low, stirring constantly, un…" at bounding box center [831, 567] width 215 height 77
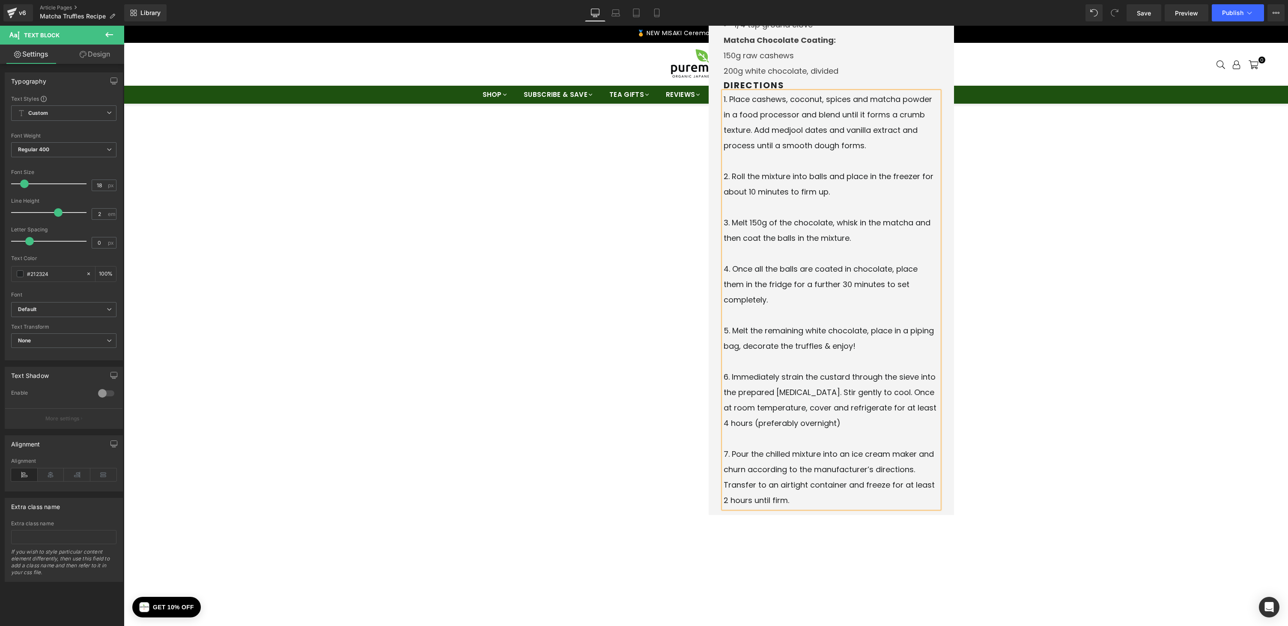
scroll to position [534, 0]
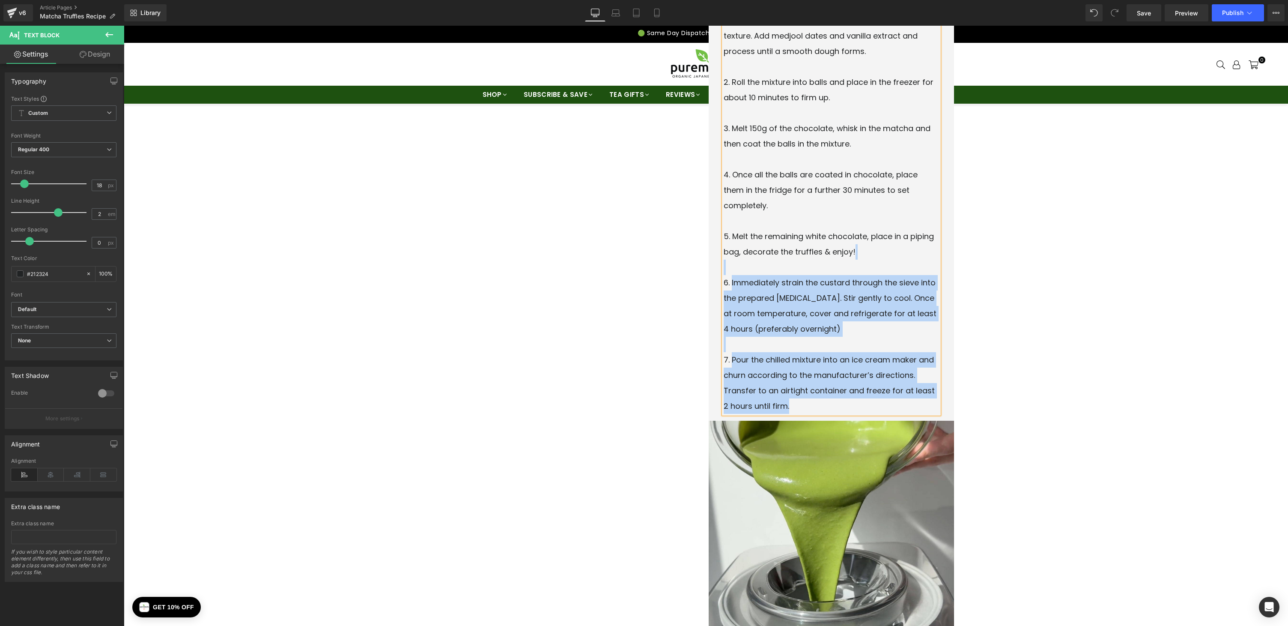
drag, startPoint x: 783, startPoint y: 406, endPoint x: 711, endPoint y: 266, distance: 158.2
click at [711, 266] on div "INGREDIENTS Heading Truffles: 150g raw cashews 250g pitted Medjool dates (appro…" at bounding box center [831, 82] width 245 height 678
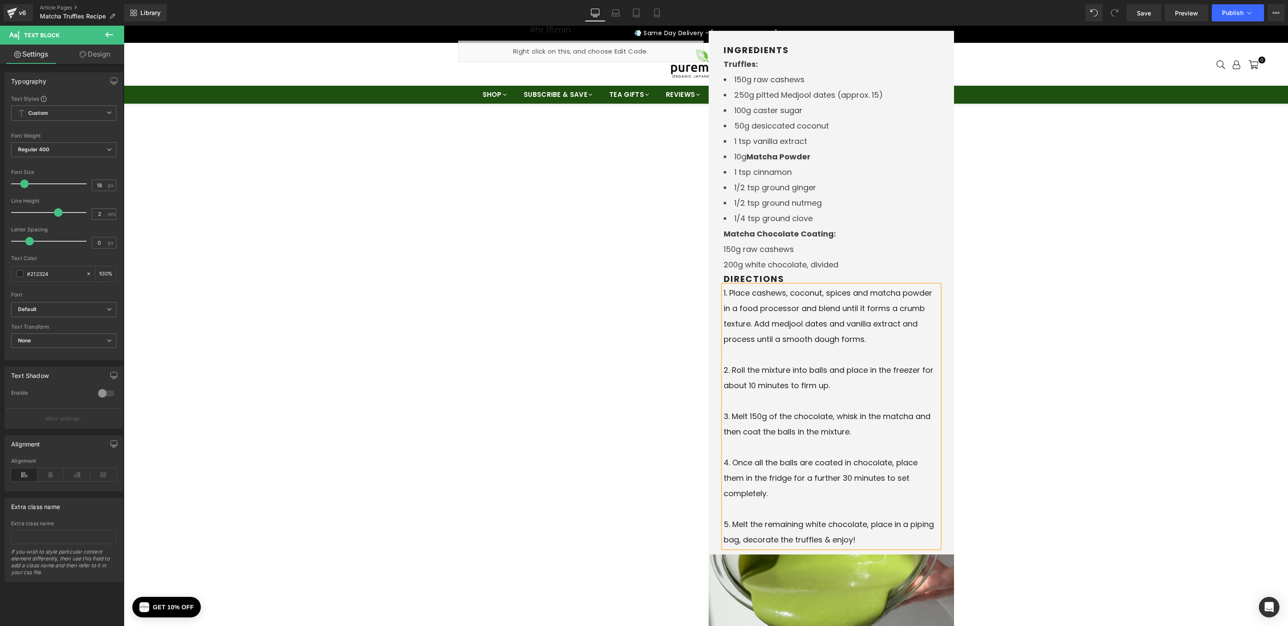
scroll to position [244, 0]
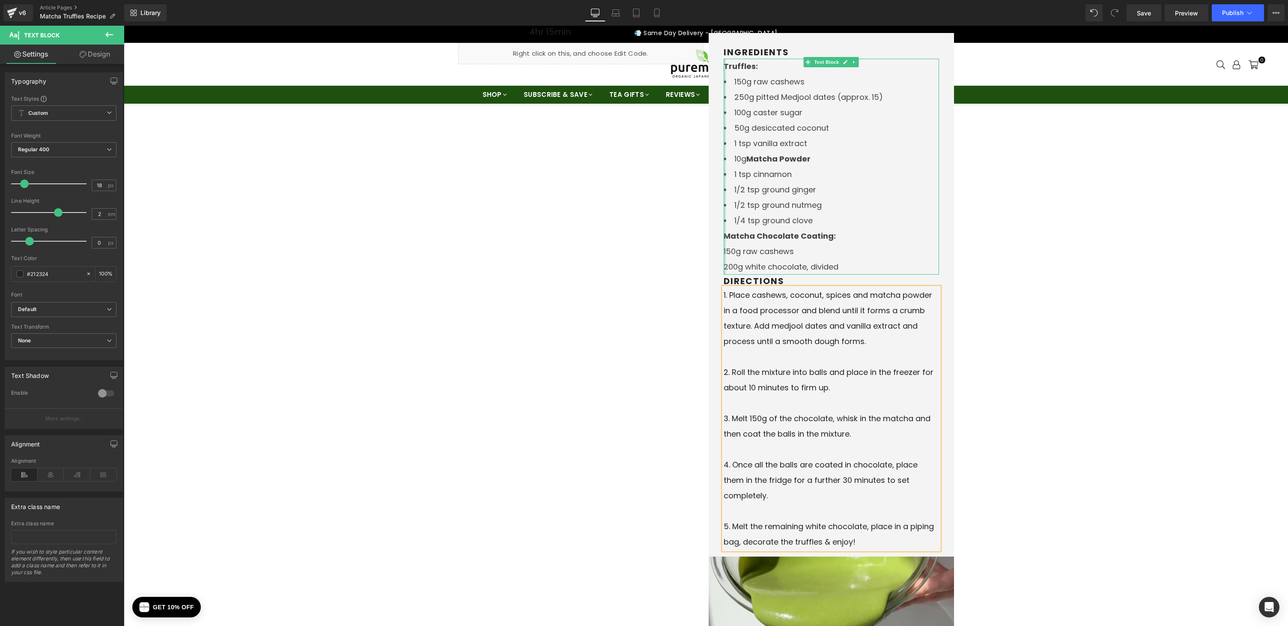
click at [724, 250] on div at bounding box center [725, 167] width 2 height 216
click at [732, 222] on li "1/4 tsp ground clove" at bounding box center [831, 220] width 215 height 15
click at [902, 40] on icon at bounding box center [903, 44] width 10 height 10
click at [733, 210] on li "1/2 tsp ground nutmeg" at bounding box center [831, 204] width 215 height 15
click at [728, 218] on li "1/4 tsp ground clove" at bounding box center [831, 220] width 215 height 15
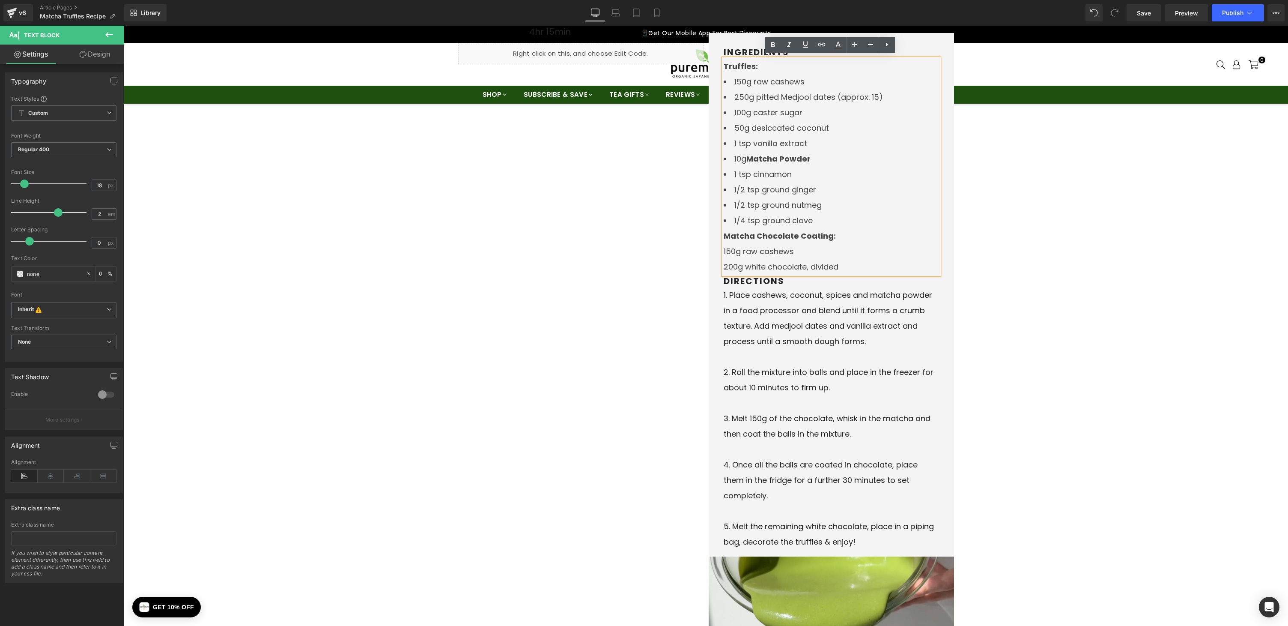
click at [724, 220] on li "1/4 tsp ground clove" at bounding box center [831, 220] width 215 height 15
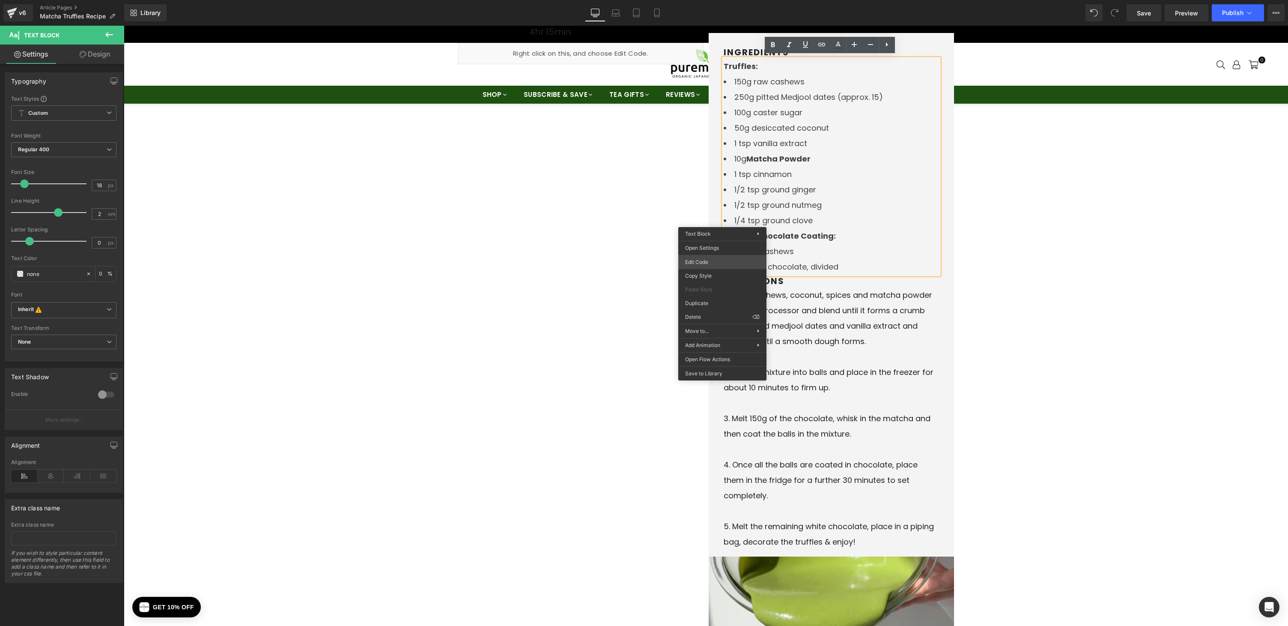
click at [719, 0] on div "You are previewing how the will restyle your page. You can not edit Elements in…" at bounding box center [644, 0] width 1288 height 0
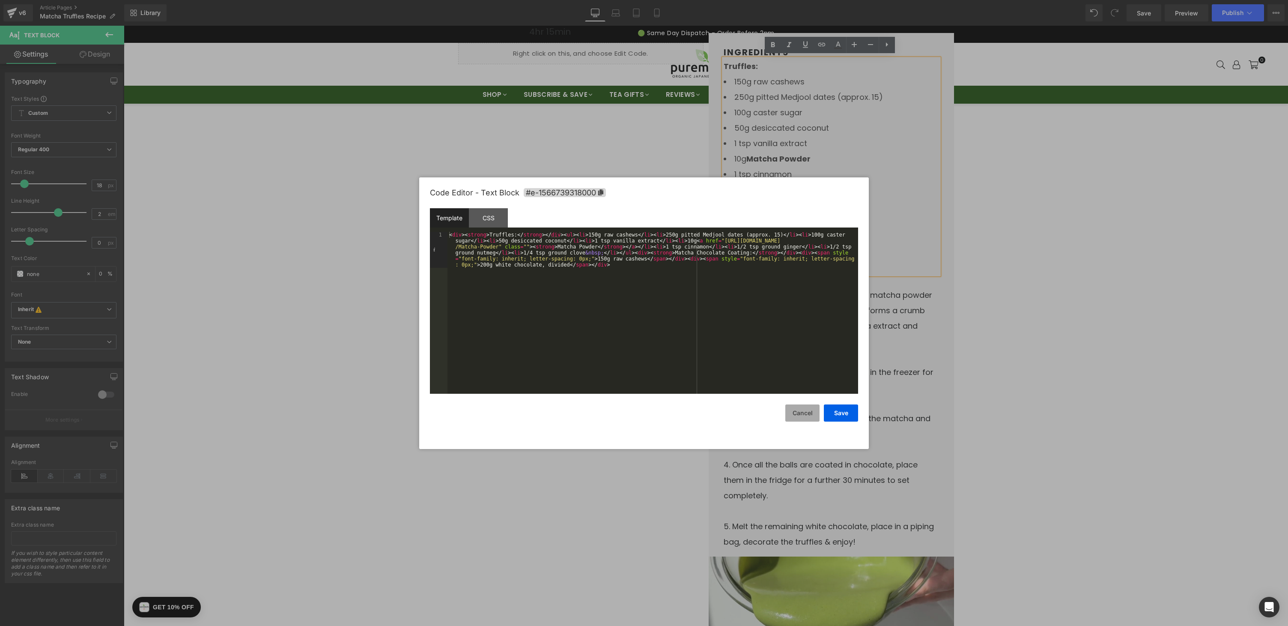
click at [796, 413] on button "Cancel" at bounding box center [803, 412] width 34 height 17
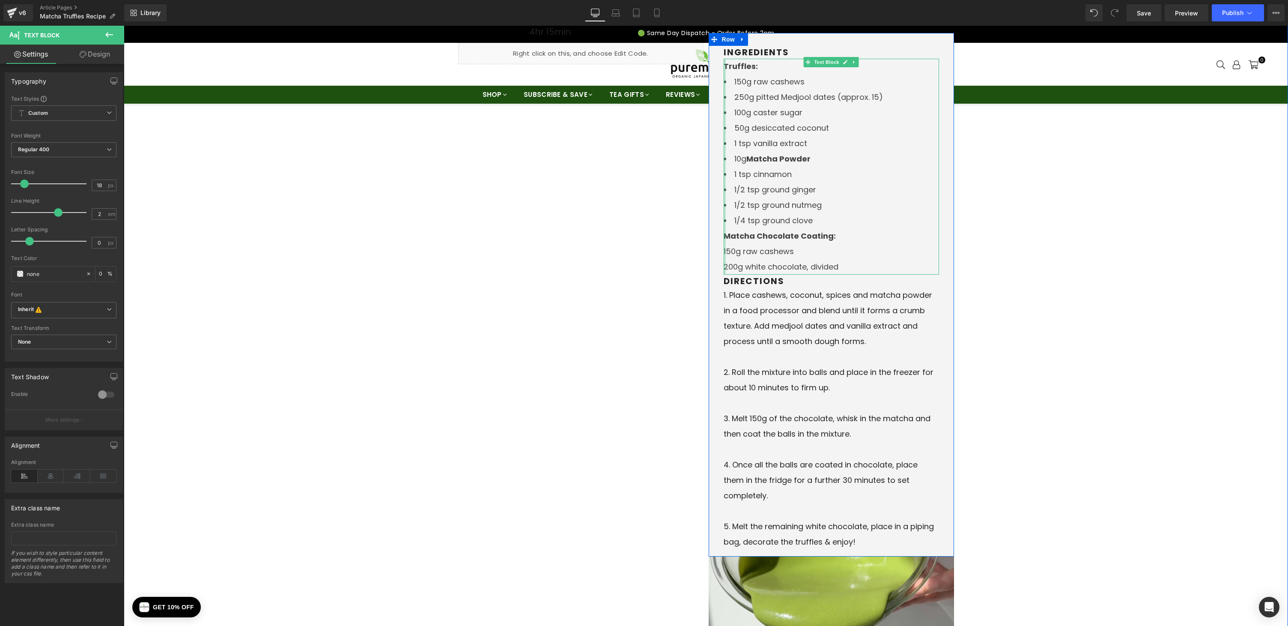
click at [724, 249] on div at bounding box center [725, 167] width 2 height 216
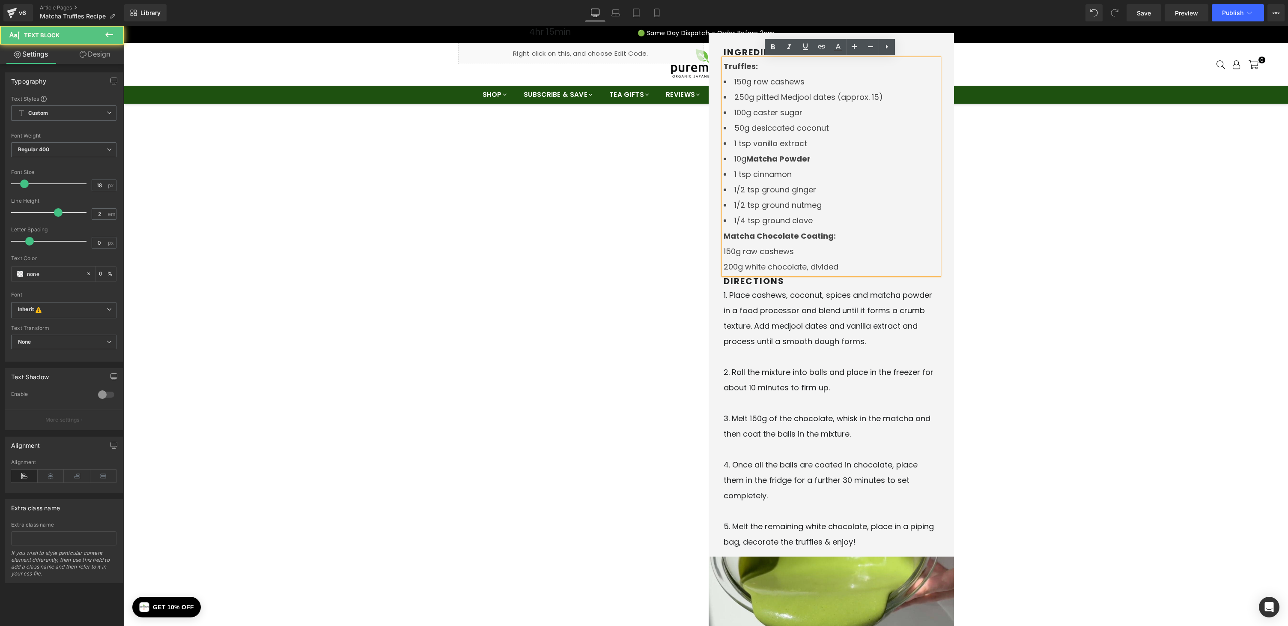
click at [725, 250] on span "150g raw cashews" at bounding box center [759, 251] width 70 height 11
click at [724, 250] on span "150g raw cashews" at bounding box center [759, 251] width 70 height 11
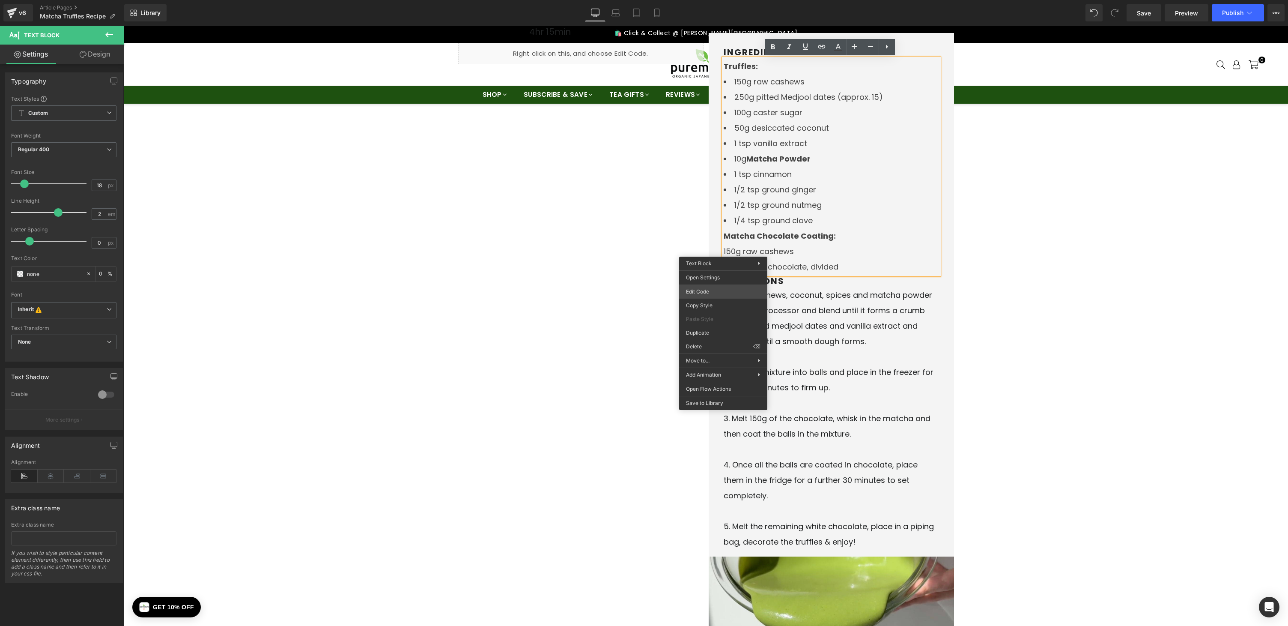
click at [726, 0] on div "You are previewing how the will restyle your page. You can not edit Elements in…" at bounding box center [644, 0] width 1288 height 0
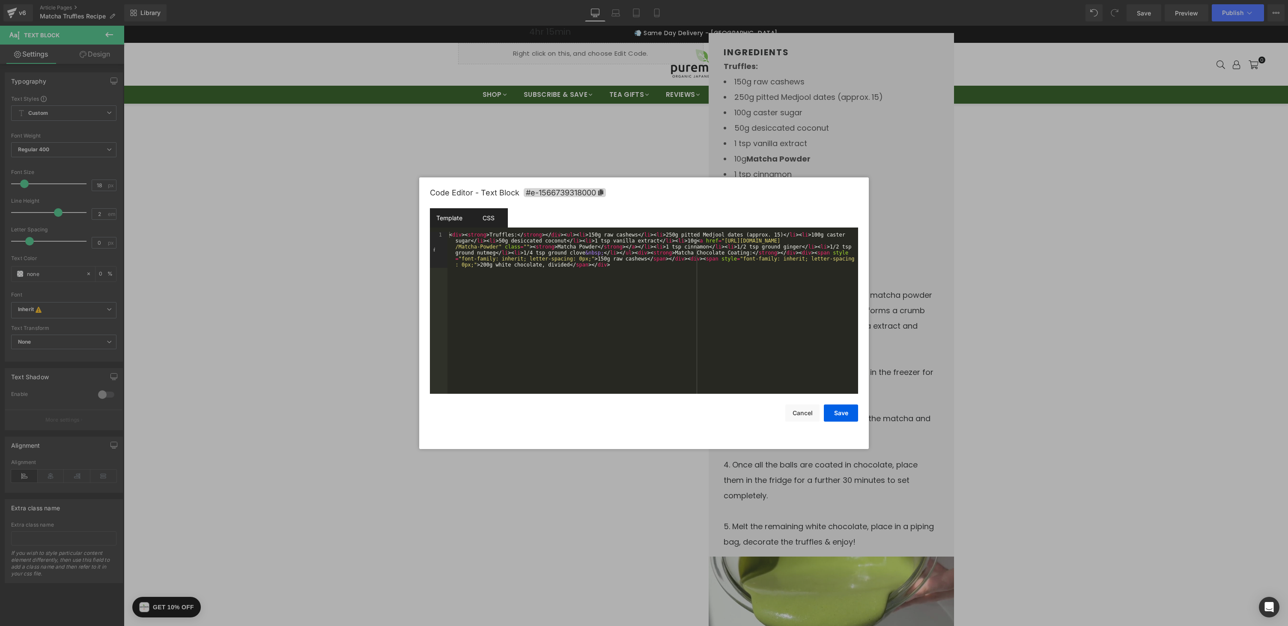
click at [493, 221] on div "CSS" at bounding box center [488, 217] width 39 height 19
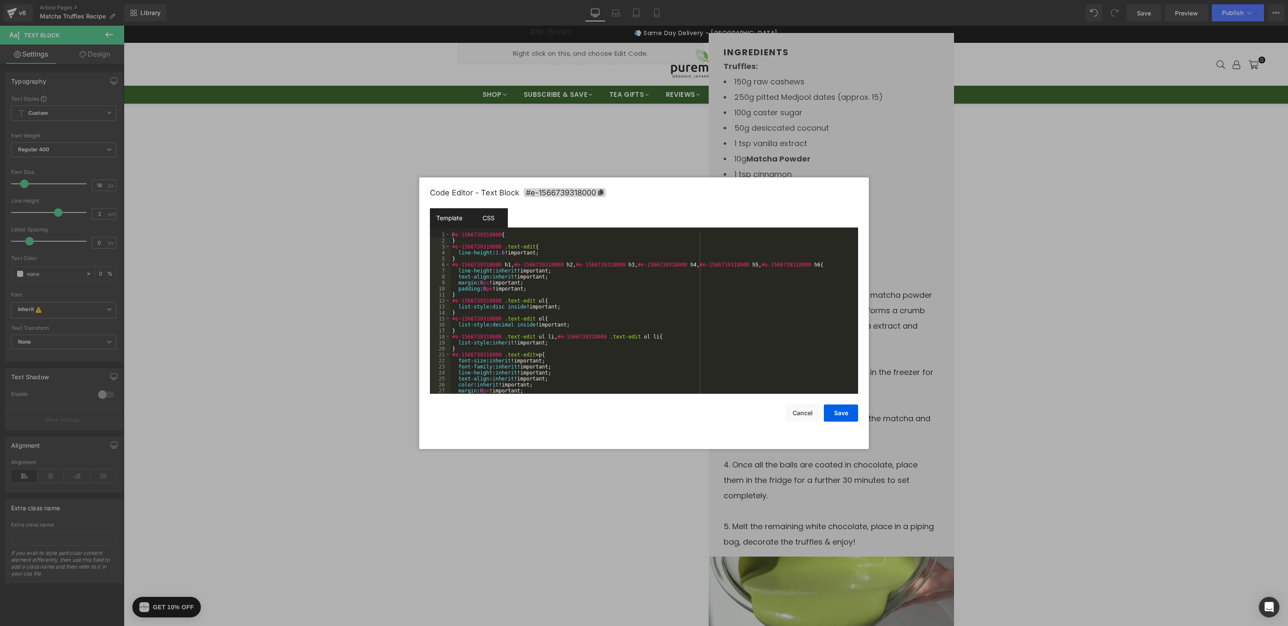
click at [441, 219] on div "Template" at bounding box center [449, 217] width 39 height 19
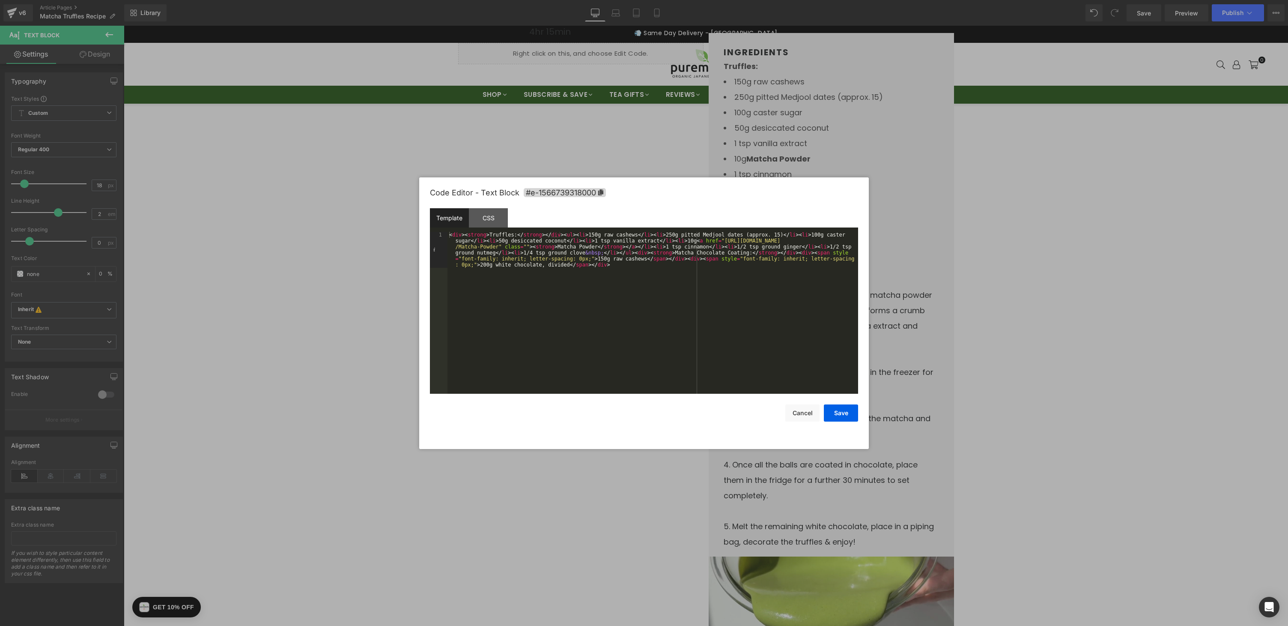
click at [481, 265] on div "< div > < strong > Truffles: </ strong > </ div > < ul > < li > 150g raw cashew…" at bounding box center [653, 349] width 411 height 234
click at [598, 258] on div "< div > < strong > Truffles: </ strong > </ div > < ul > < li > 150g raw cashew…" at bounding box center [653, 349] width 411 height 234
paste textarea
click at [842, 416] on button "Save" at bounding box center [841, 412] width 34 height 17
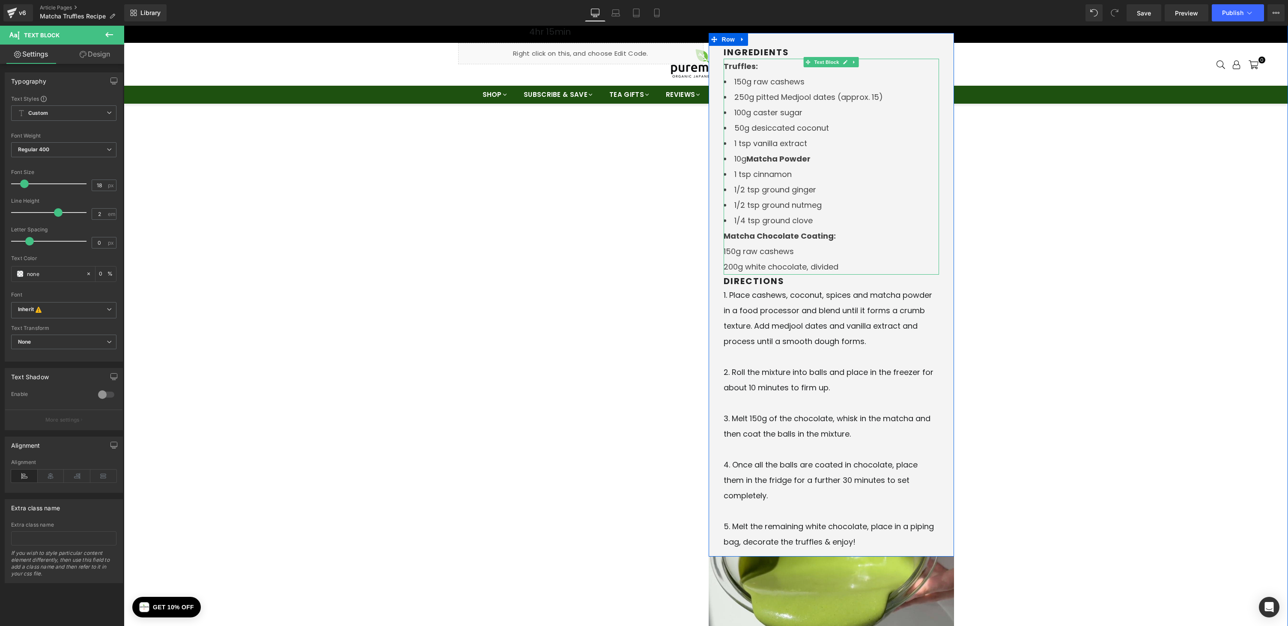
click at [779, 248] on ul "150g raw cashews" at bounding box center [831, 251] width 215 height 15
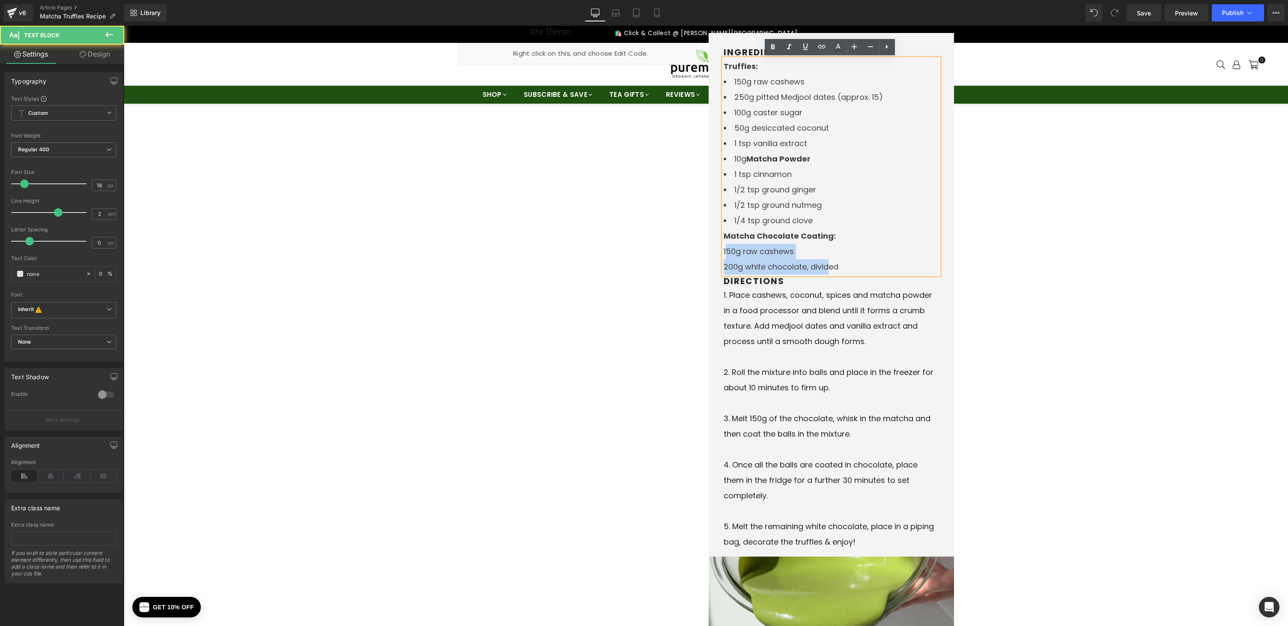
drag, startPoint x: 723, startPoint y: 251, endPoint x: 827, endPoint y: 270, distance: 105.0
click at [826, 270] on div "Truffles: 150g raw cashews 250g pitted Medjool dates (approx. 15) 100g caster s…" at bounding box center [831, 167] width 215 height 216
click at [834, 269] on span "200g white chocolate, divided" at bounding box center [781, 266] width 115 height 11
drag, startPoint x: 838, startPoint y: 269, endPoint x: 703, endPoint y: 254, distance: 136.1
click at [703, 254] on div "Icon prep time Heading 15 min Text Block Icon cook / Cool time Heading 4hr 15mi…" at bounding box center [706, 398] width 501 height 822
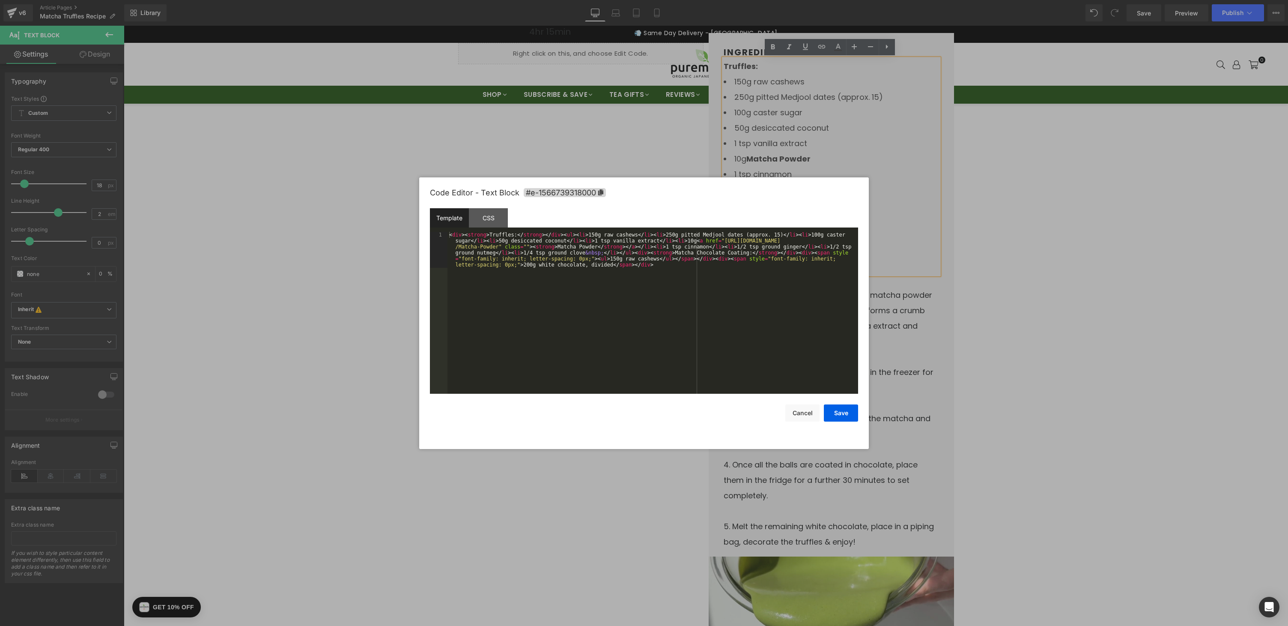
click at [747, 0] on div "You are previewing how the will restyle your page. You can not edit Elements in…" at bounding box center [644, 0] width 1288 height 0
click at [797, 412] on button "Cancel" at bounding box center [803, 412] width 34 height 17
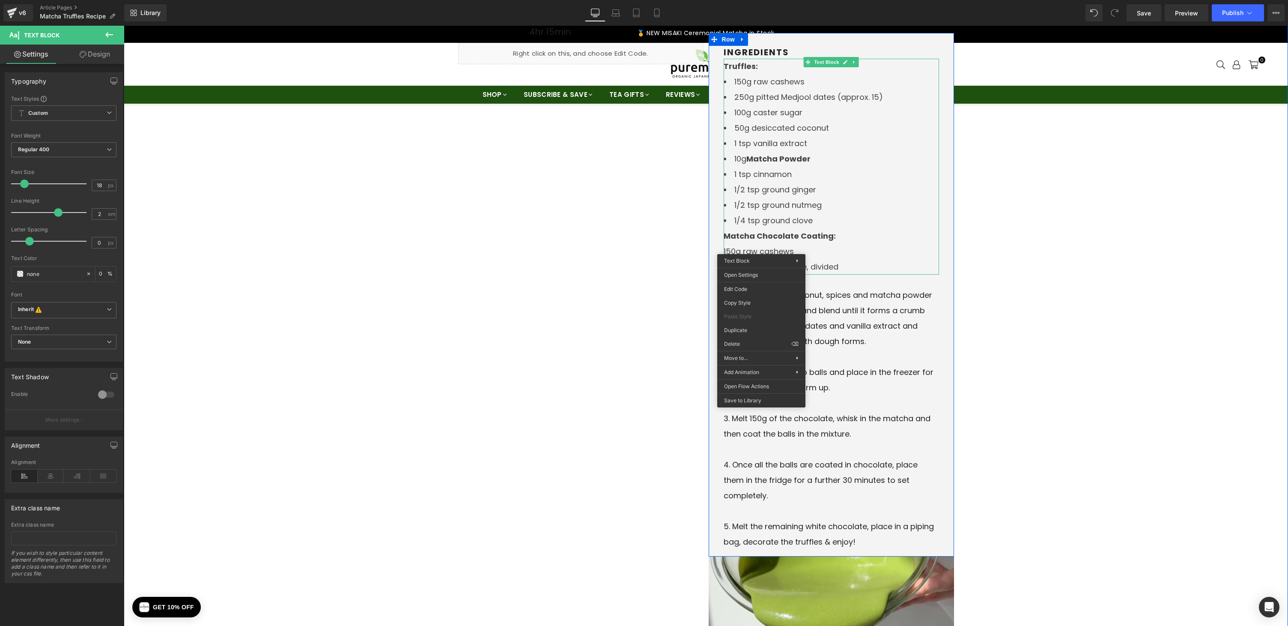
click at [765, 239] on strong "Matcha Chocolate Coating:" at bounding box center [780, 235] width 112 height 11
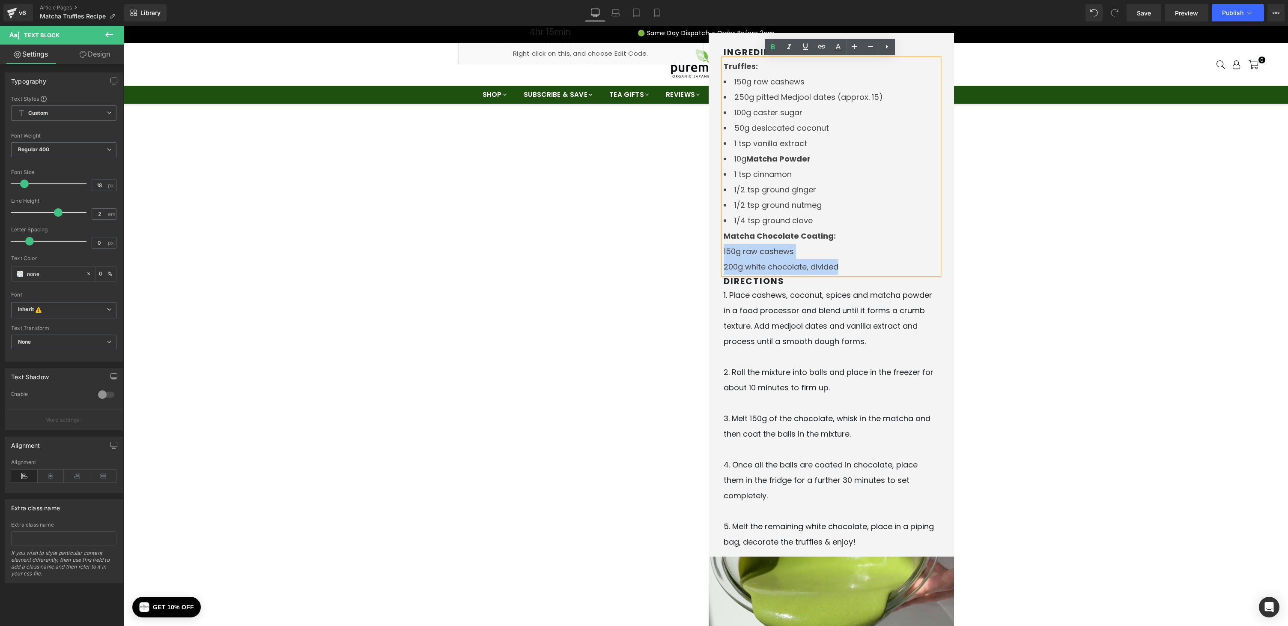
drag, startPoint x: 841, startPoint y: 266, endPoint x: 722, endPoint y: 247, distance: 120.1
click at [724, 247] on div "Truffles: 150g raw cashews 250g pitted Medjool dates (approx. 15) 100g caster s…" at bounding box center [831, 167] width 215 height 216
click at [886, 45] on icon at bounding box center [887, 47] width 10 height 10
click at [886, 49] on icon at bounding box center [887, 47] width 10 height 10
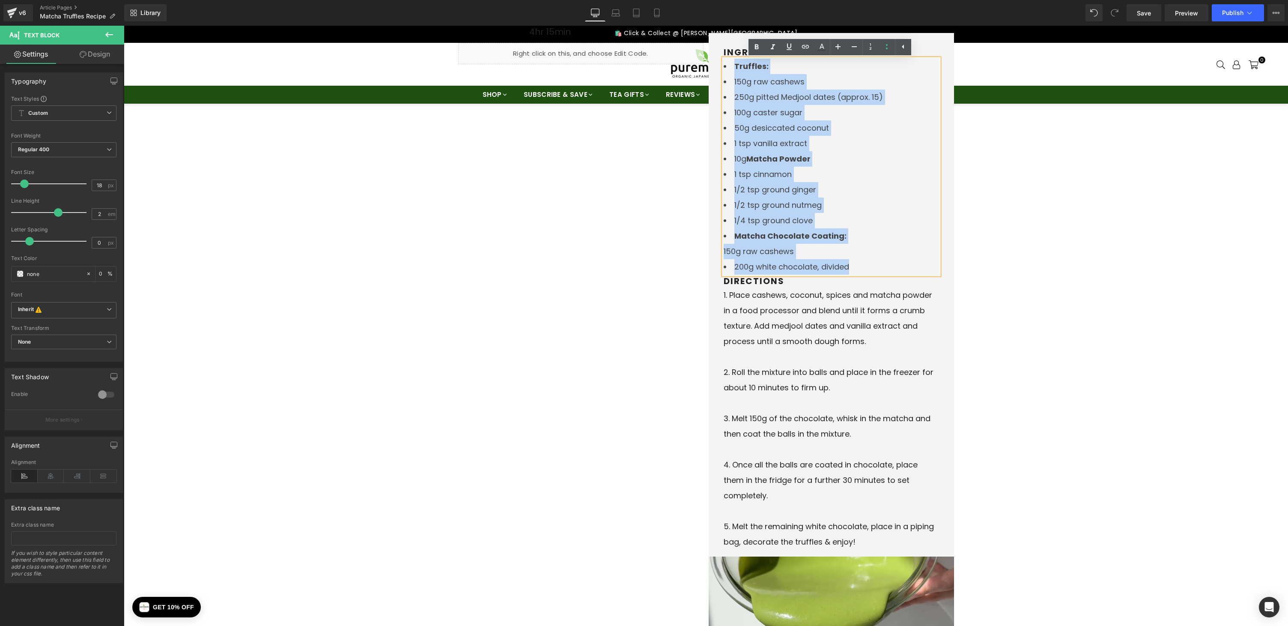
click at [827, 194] on li "1/2 tsp ground ginger" at bounding box center [831, 189] width 215 height 15
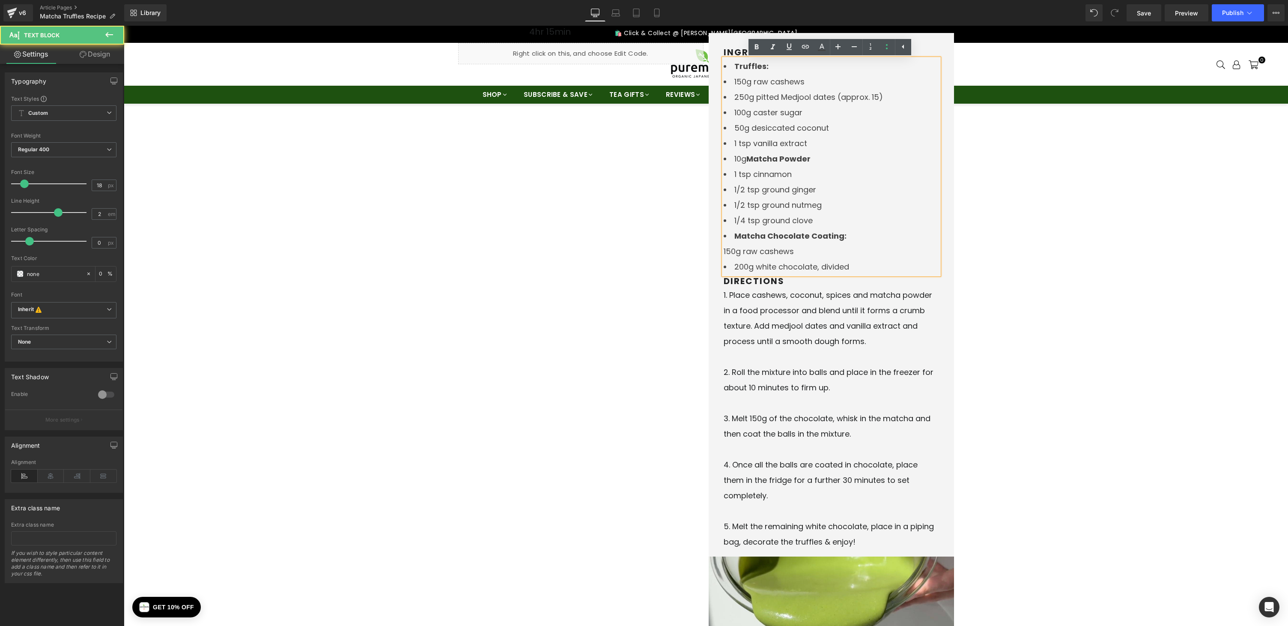
click at [737, 238] on strong "Matcha Chocolate Coating:" at bounding box center [791, 235] width 112 height 11
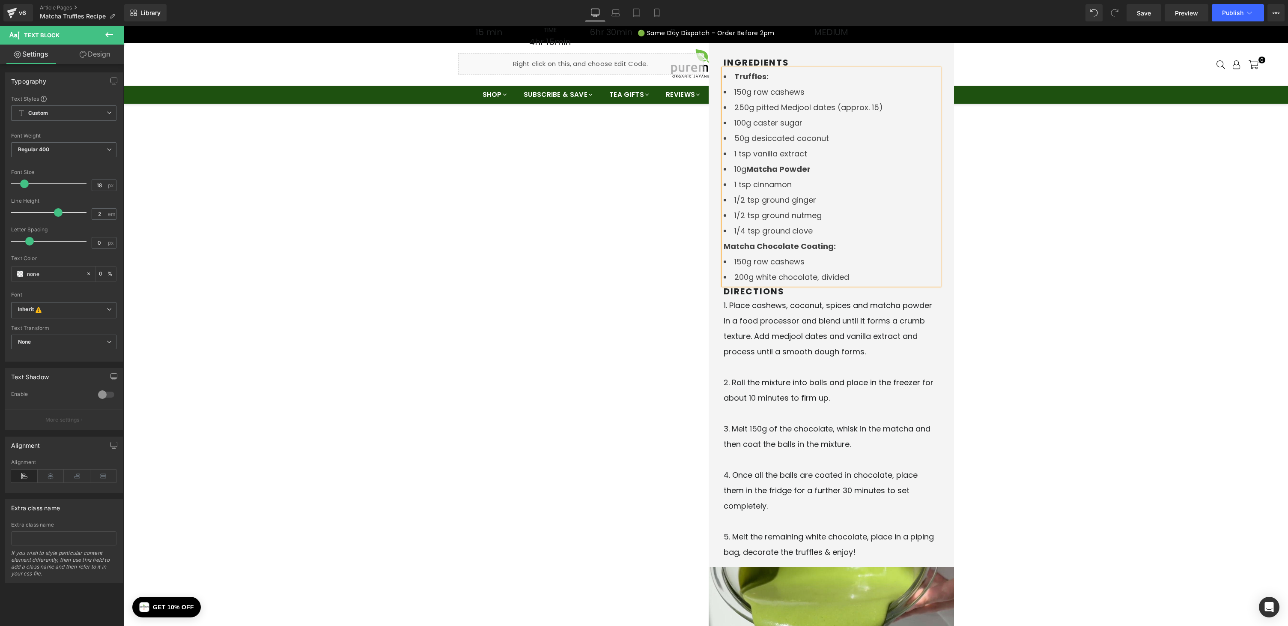
scroll to position [108, 0]
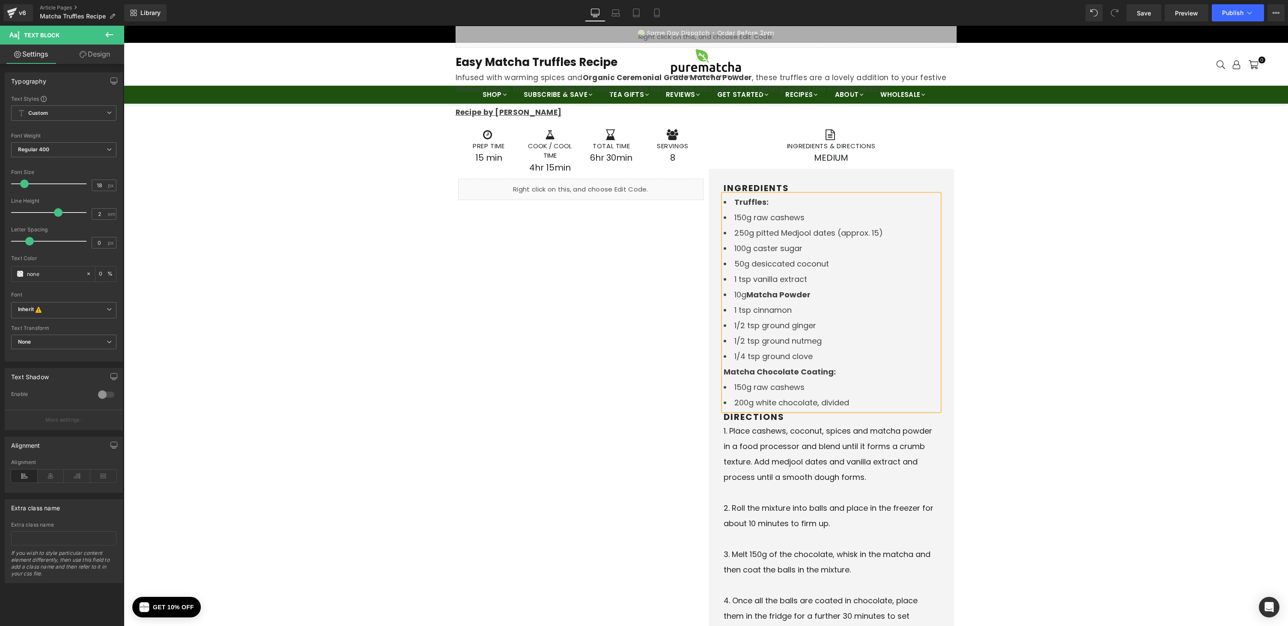
click at [735, 202] on strong "Truffles:" at bounding box center [752, 202] width 34 height 11
click at [1147, 12] on span "Save" at bounding box center [1144, 13] width 14 height 9
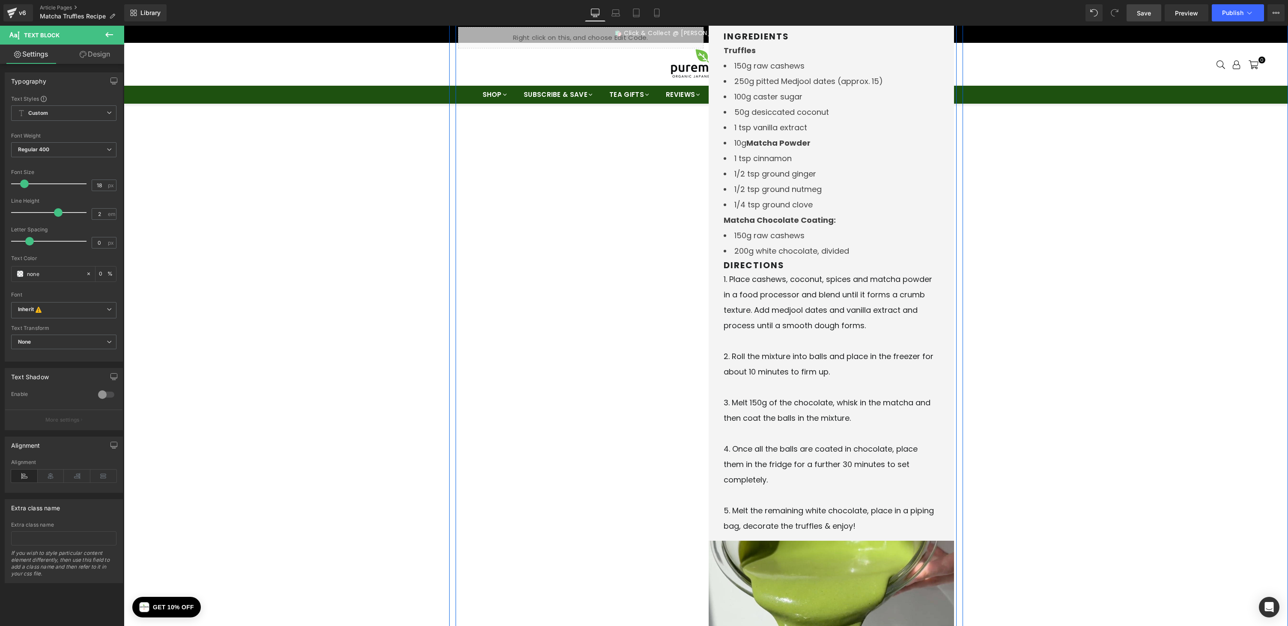
scroll to position [394, 0]
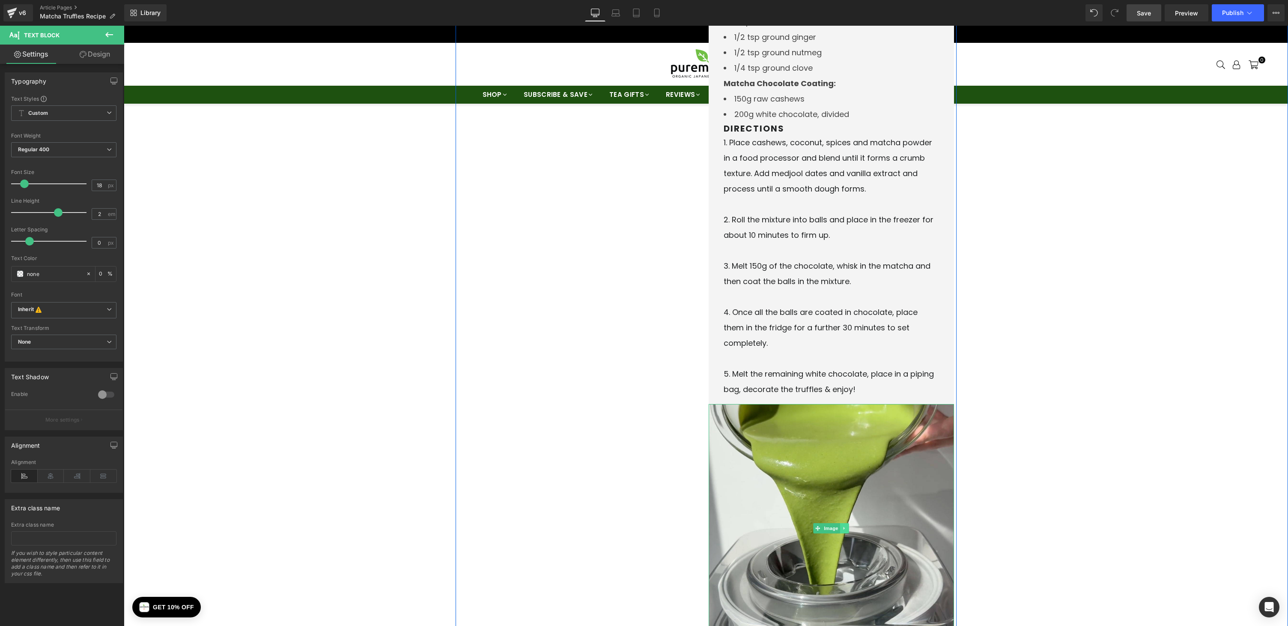
click at [844, 529] on icon at bounding box center [844, 528] width 1 height 3
click at [847, 528] on icon at bounding box center [849, 528] width 5 height 5
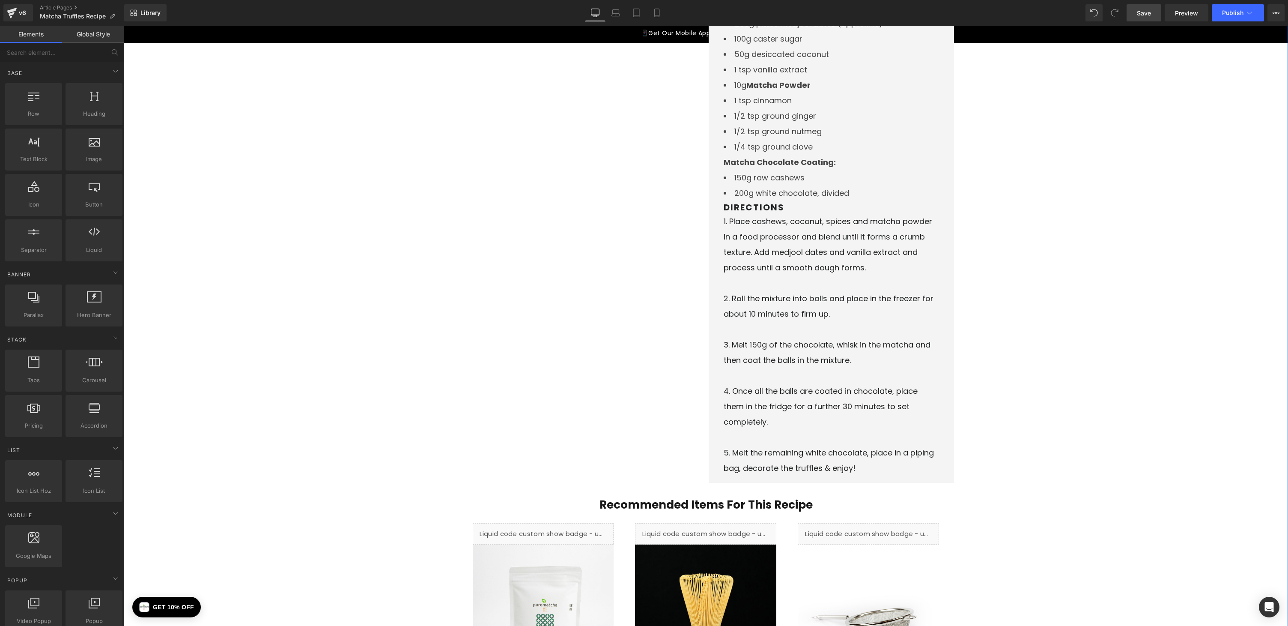
scroll to position [22, 0]
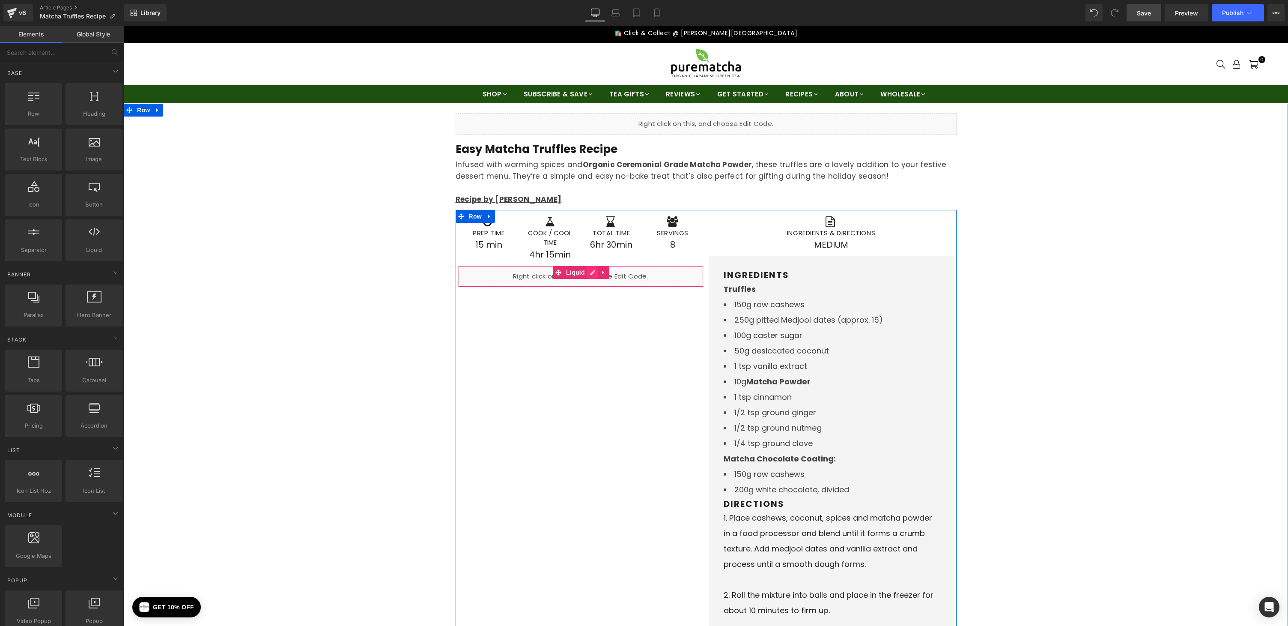
click at [590, 273] on icon at bounding box center [593, 272] width 6 height 6
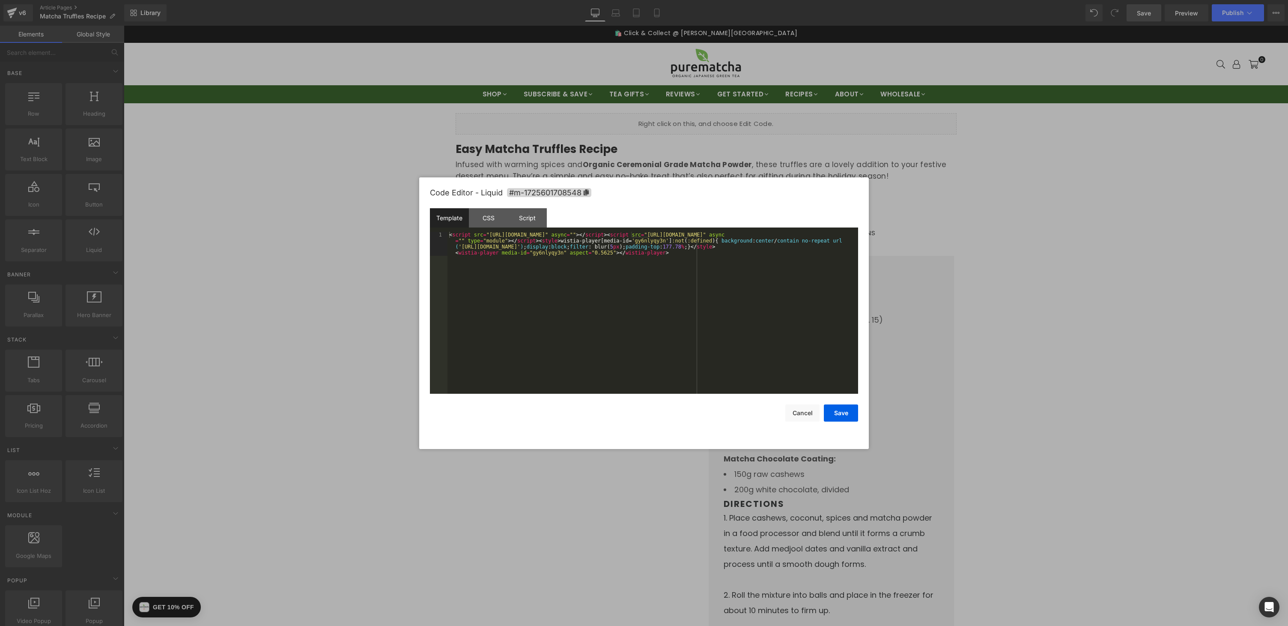
click at [607, 280] on div "< script src = "https://fast.wistia.com/player.js" async = "" > </ script > < s…" at bounding box center [653, 337] width 411 height 210
click at [839, 412] on button "Save" at bounding box center [841, 412] width 34 height 17
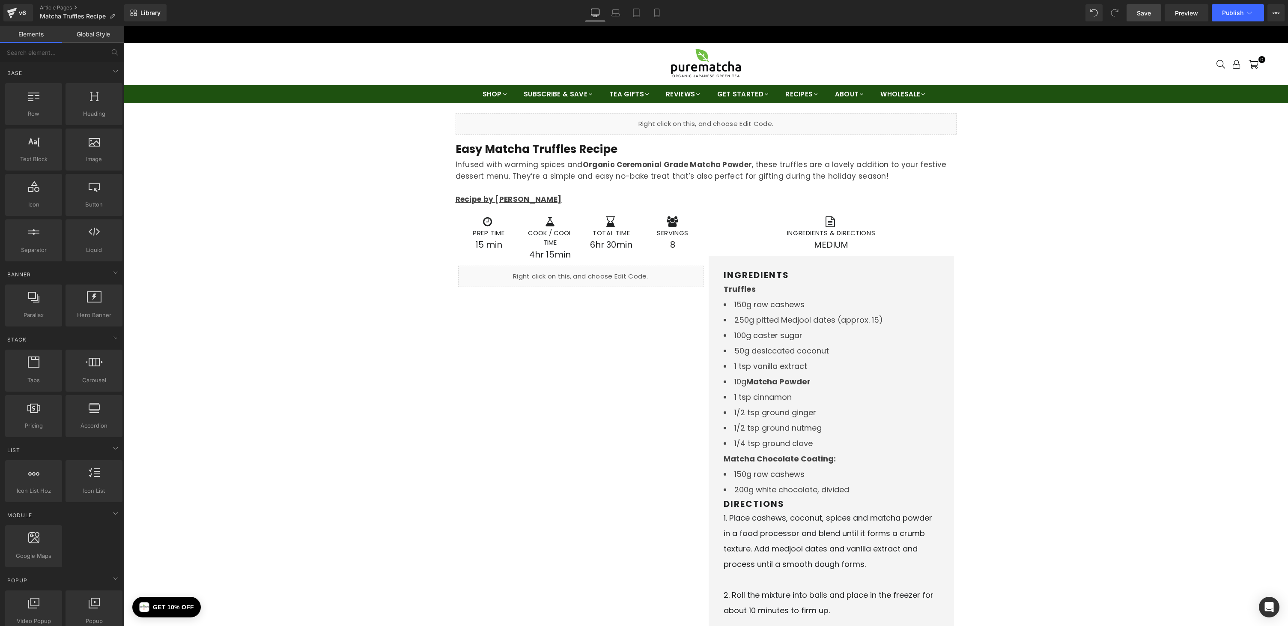
click at [1143, 16] on span "Save" at bounding box center [1144, 13] width 14 height 9
click at [501, 245] on icon at bounding box center [503, 244] width 5 height 5
click at [490, 244] on p "15 min" at bounding box center [489, 245] width 53 height 14
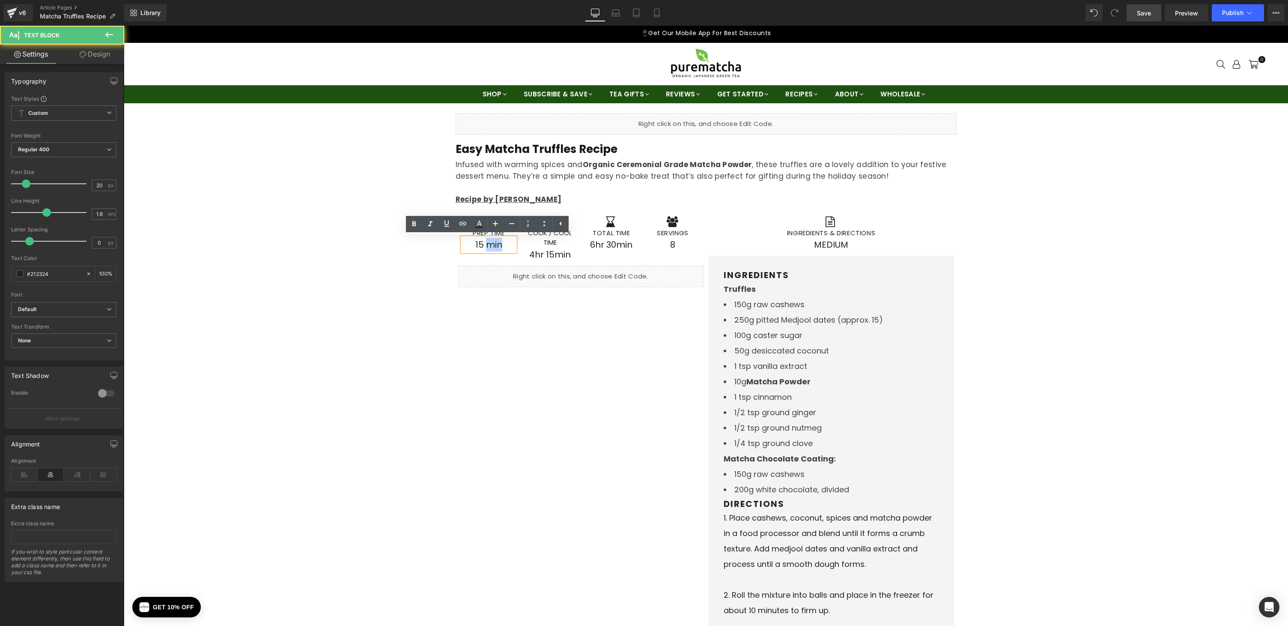
click at [490, 244] on p "15 min" at bounding box center [489, 245] width 53 height 14
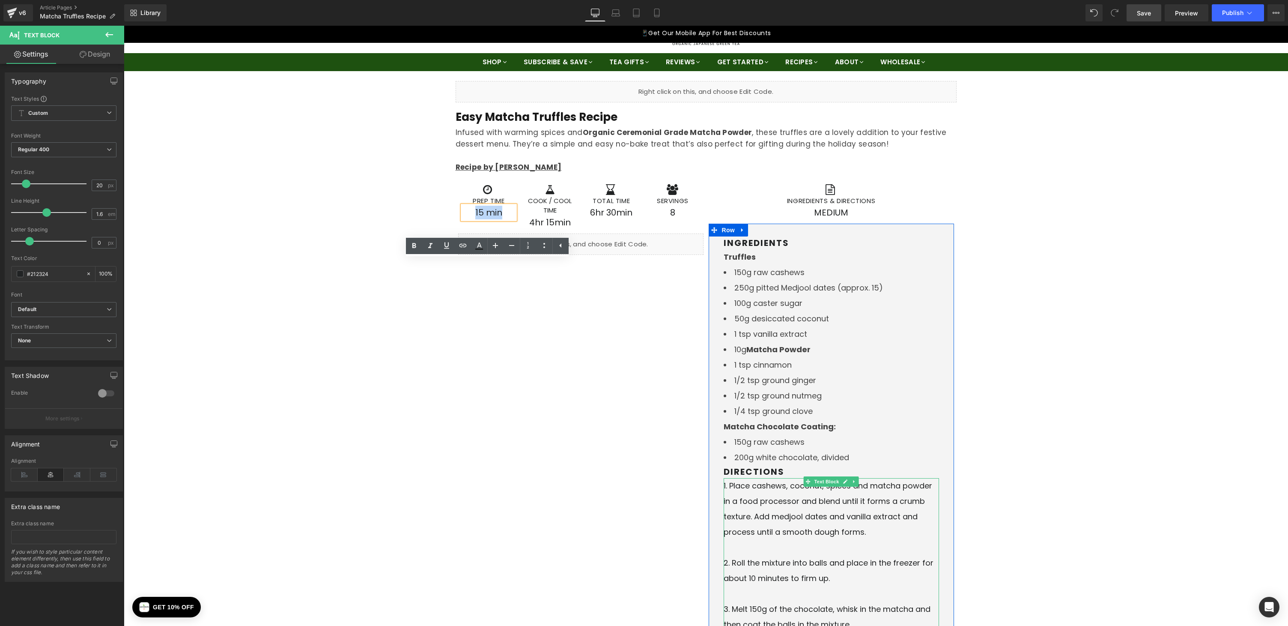
scroll to position [0, 0]
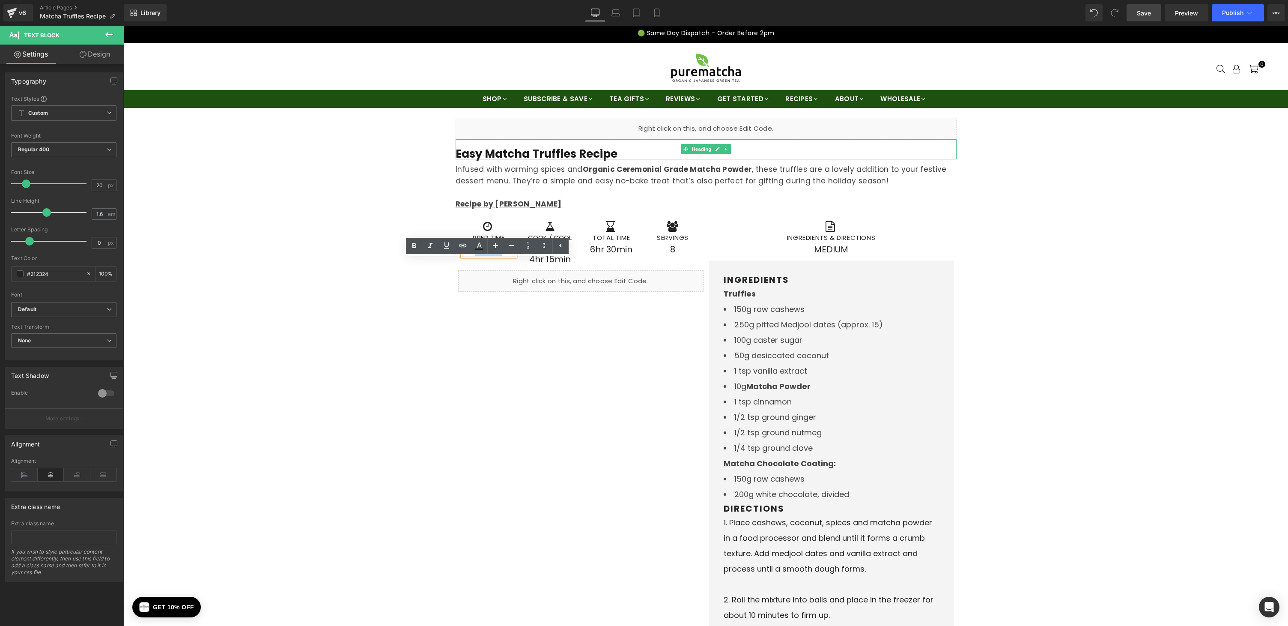
click at [484, 154] on b "Easy Matcha Truffles Recipe" at bounding box center [537, 153] width 162 height 15
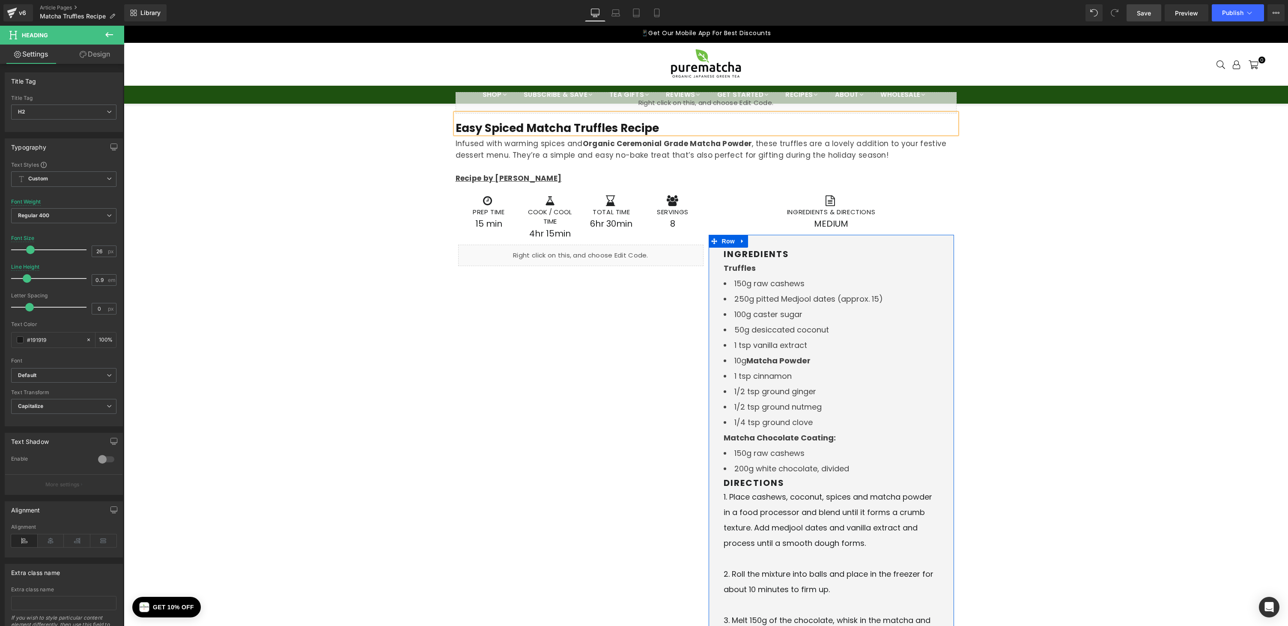
scroll to position [150, 0]
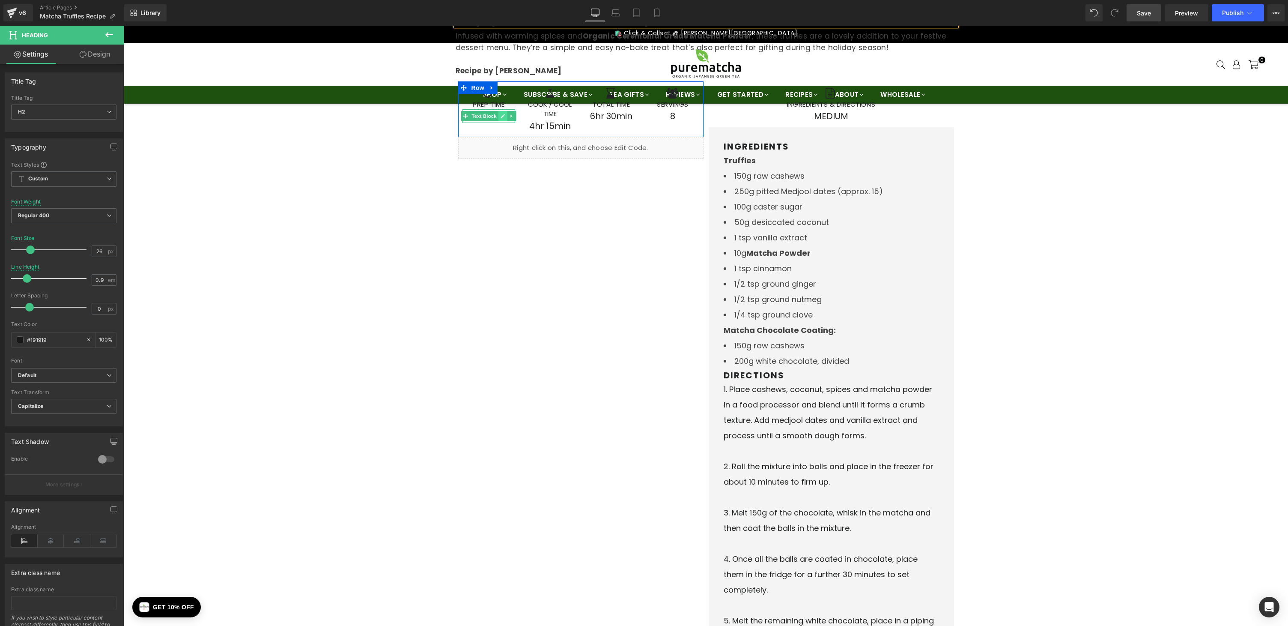
click at [501, 115] on icon at bounding box center [503, 116] width 4 height 4
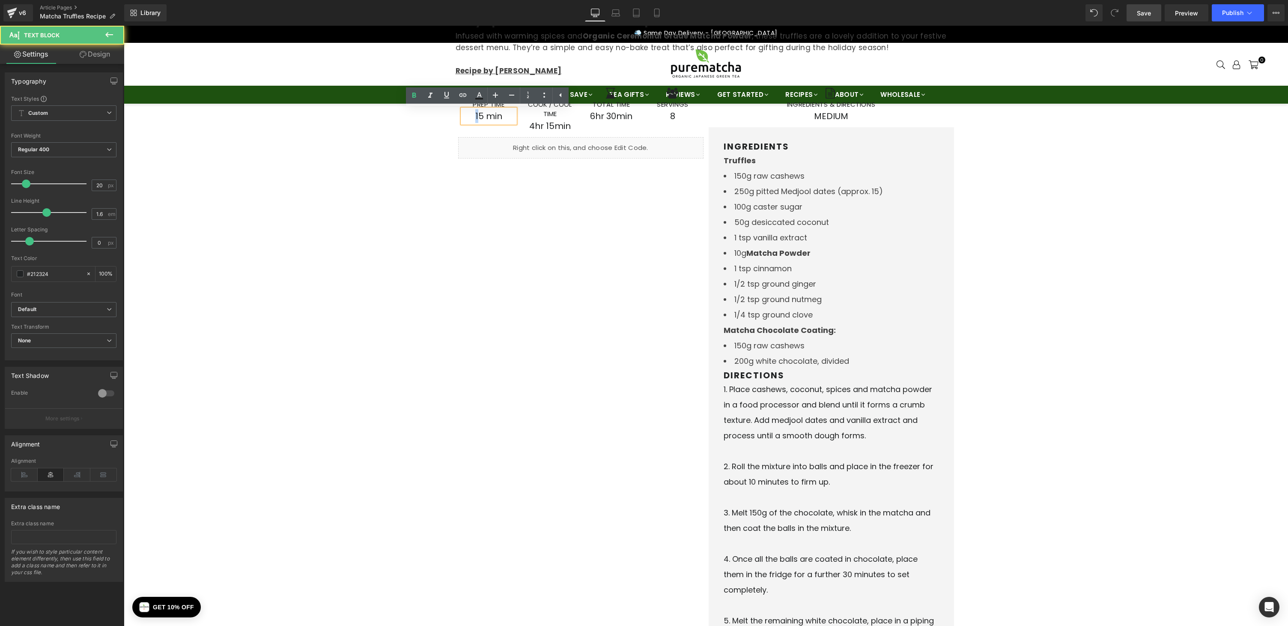
click at [475, 114] on p "15 min" at bounding box center [489, 116] width 53 height 14
click at [478, 116] on p "15 min" at bounding box center [489, 116] width 53 height 14
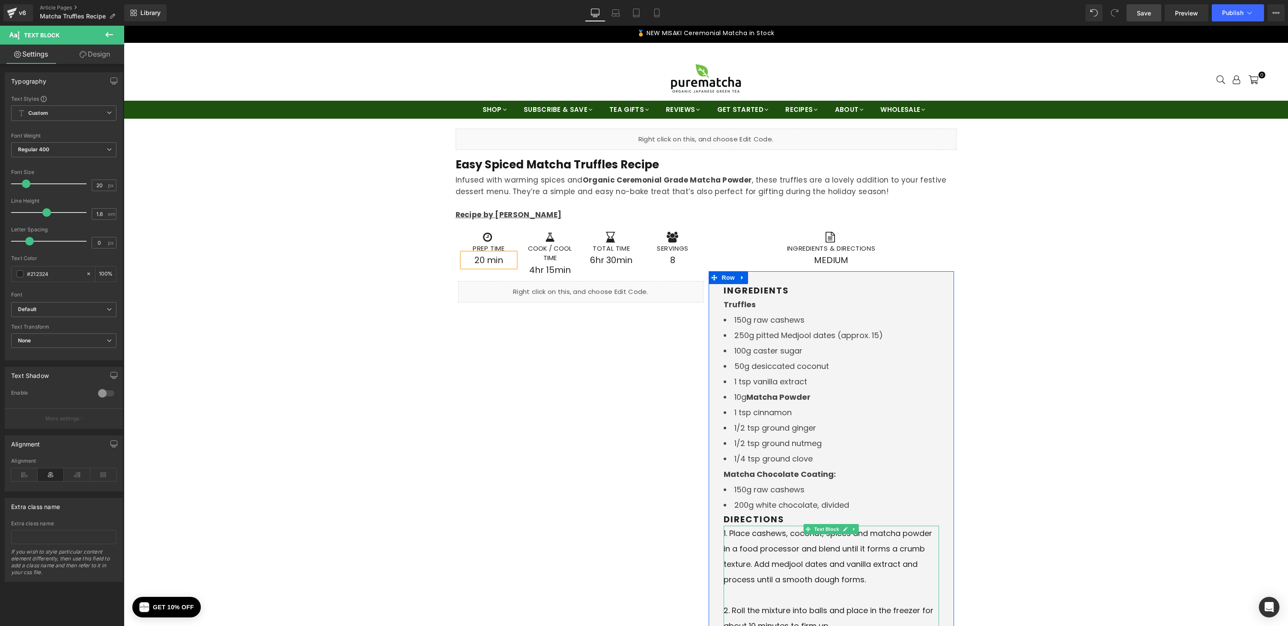
scroll to position [0, 0]
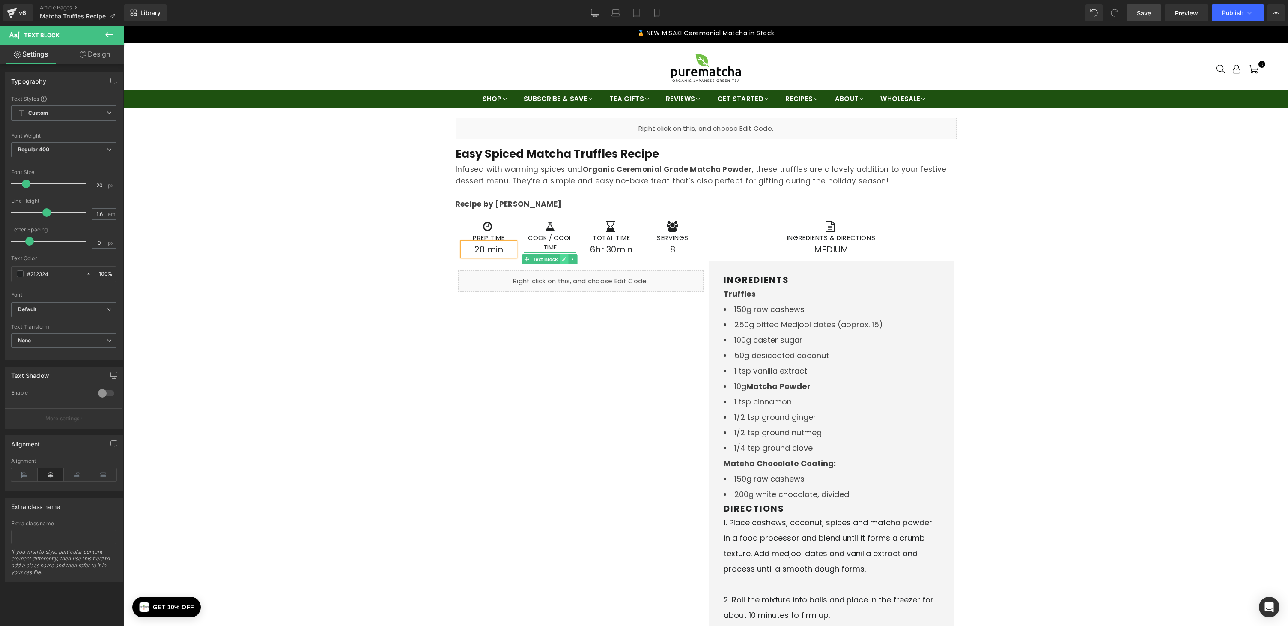
click at [562, 257] on icon at bounding box center [564, 259] width 5 height 5
drag, startPoint x: 529, startPoint y: 259, endPoint x: 572, endPoint y: 258, distance: 43.3
click at [572, 258] on p "4hr 15min" at bounding box center [550, 259] width 53 height 14
click at [623, 248] on icon at bounding box center [625, 249] width 5 height 5
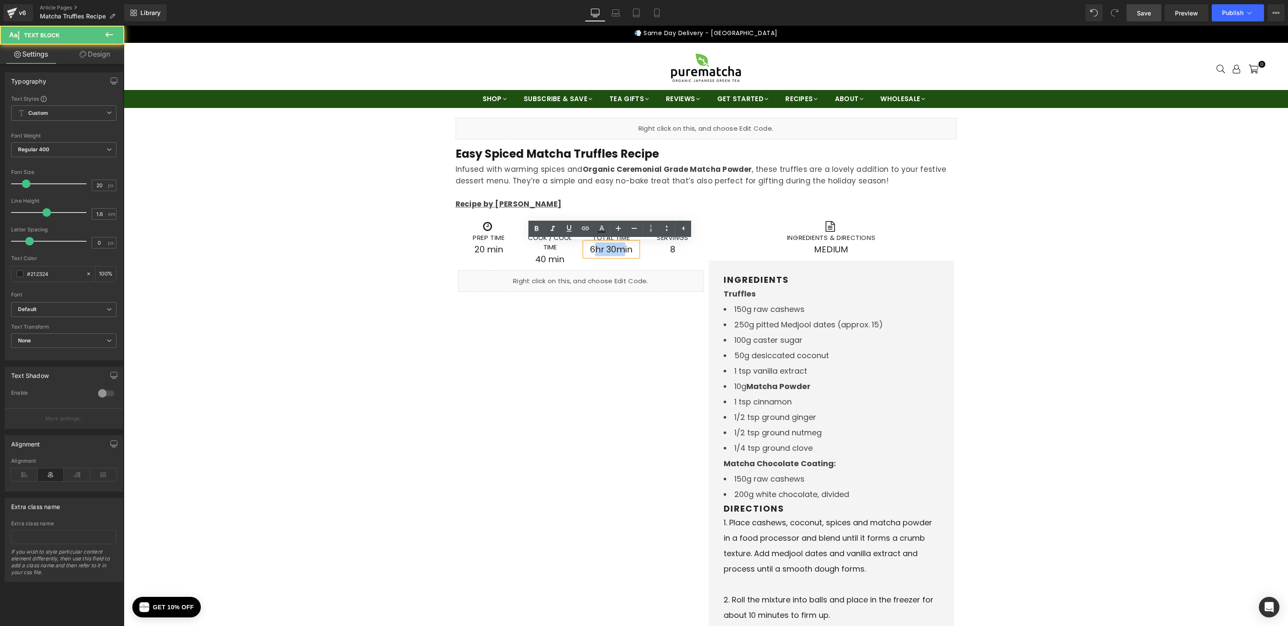
drag, startPoint x: 591, startPoint y: 248, endPoint x: 617, endPoint y: 248, distance: 26.1
click at [617, 248] on p "6hr 30min" at bounding box center [611, 249] width 53 height 14
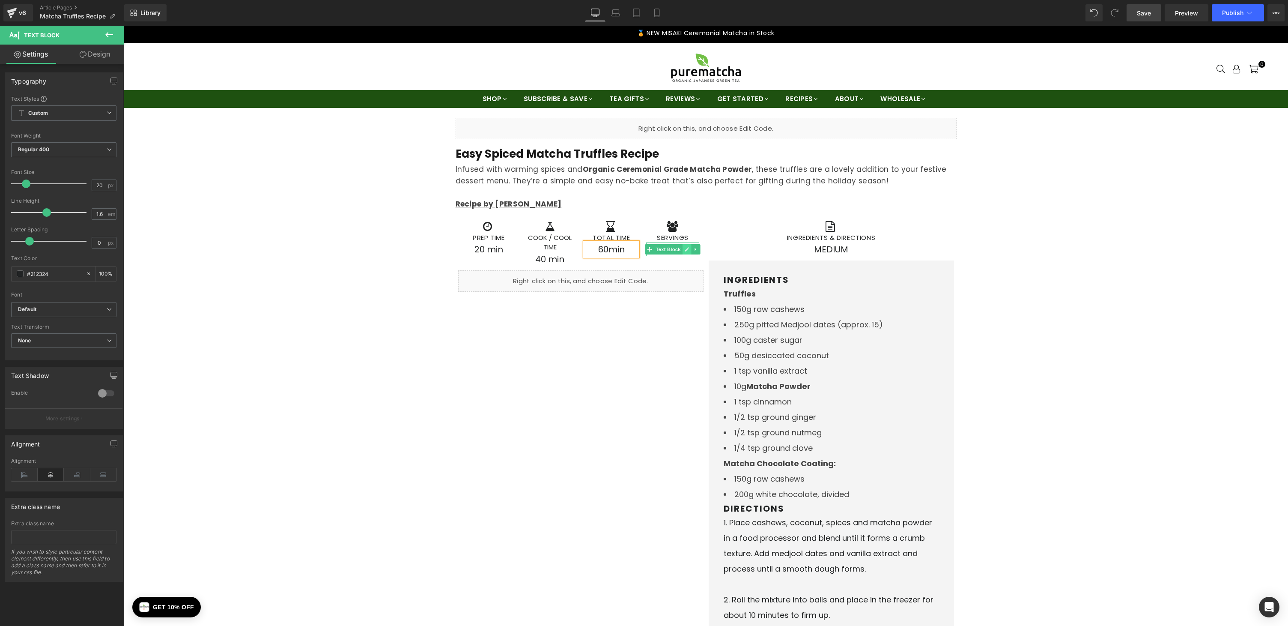
click at [684, 249] on icon at bounding box center [686, 249] width 5 height 5
click at [672, 249] on p "8" at bounding box center [672, 249] width 53 height 14
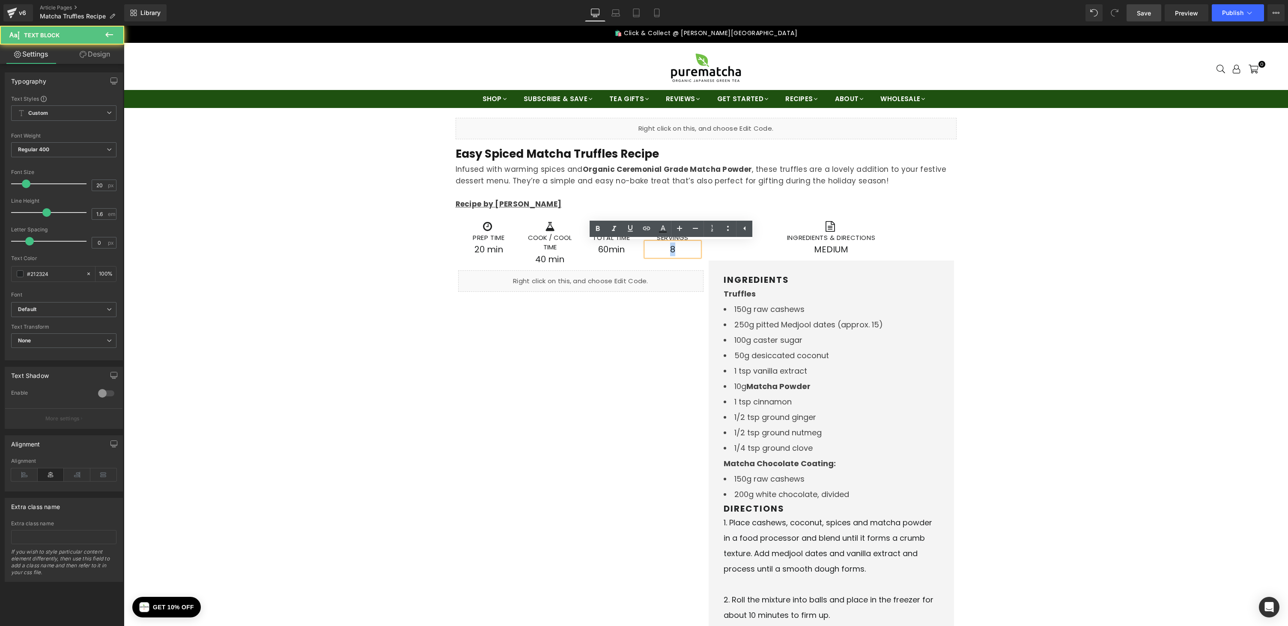
click at [668, 250] on p "8" at bounding box center [672, 249] width 53 height 14
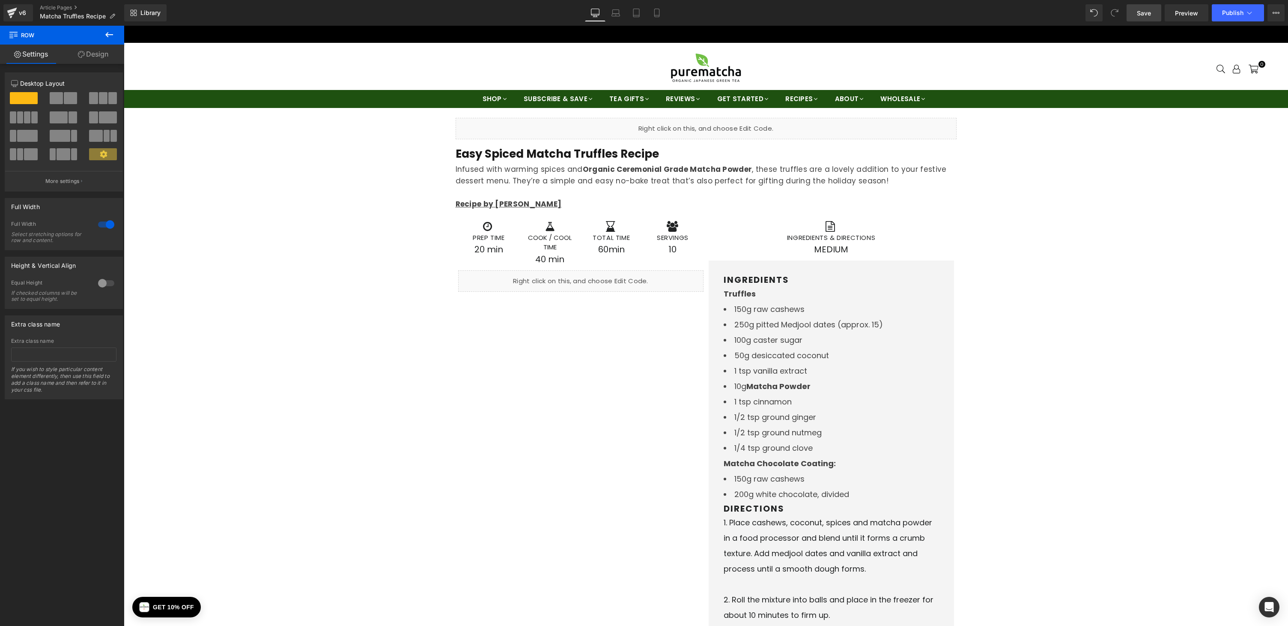
drag, startPoint x: 1139, startPoint y: 13, endPoint x: 512, endPoint y: 63, distance: 629.5
click at [1139, 13] on span "Save" at bounding box center [1144, 13] width 14 height 9
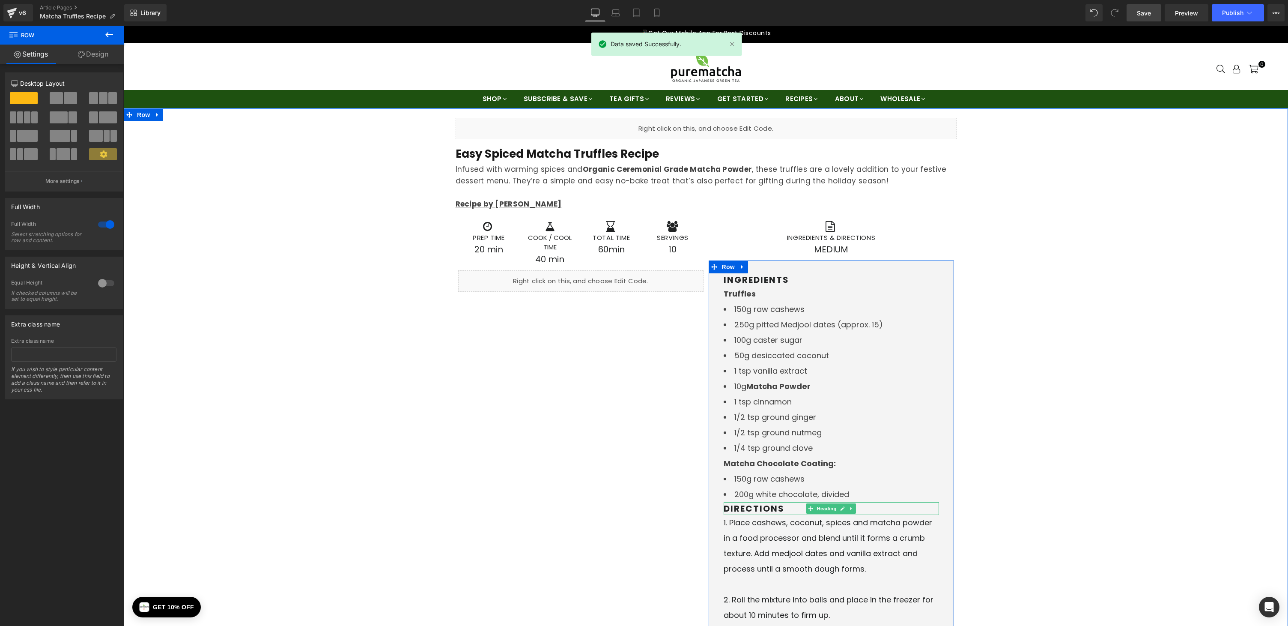
click at [725, 508] on h2 "DIRECTIONS" at bounding box center [831, 508] width 215 height 13
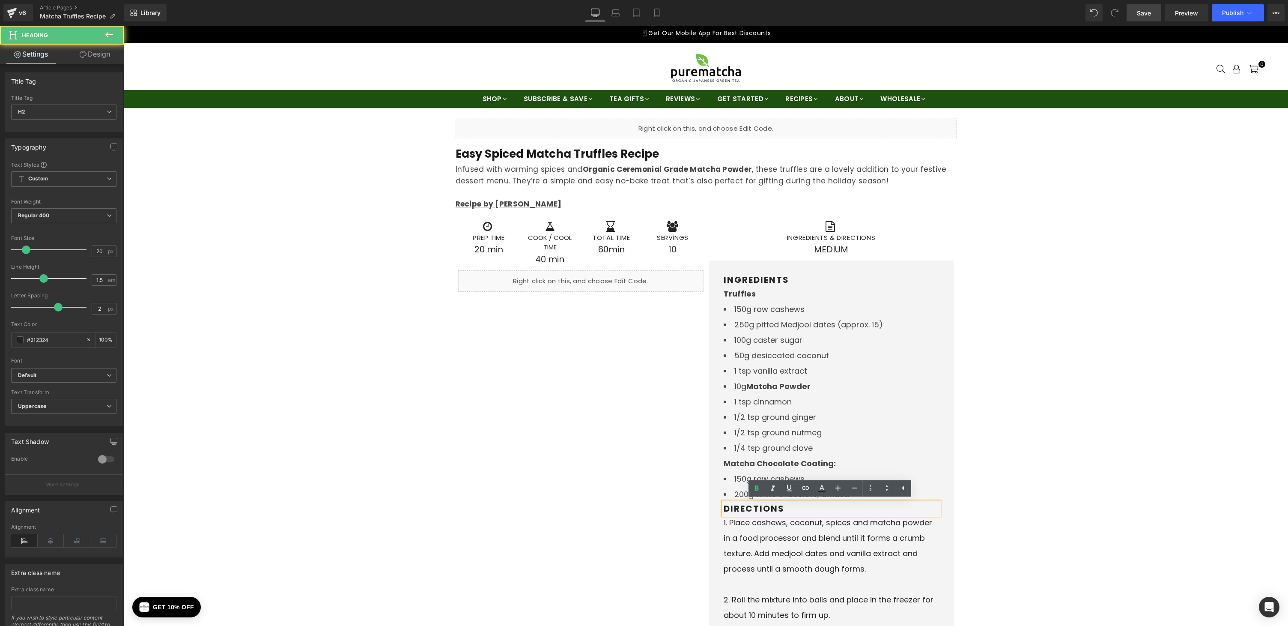
click at [724, 508] on h2 "DIRECTIONS" at bounding box center [831, 508] width 215 height 13
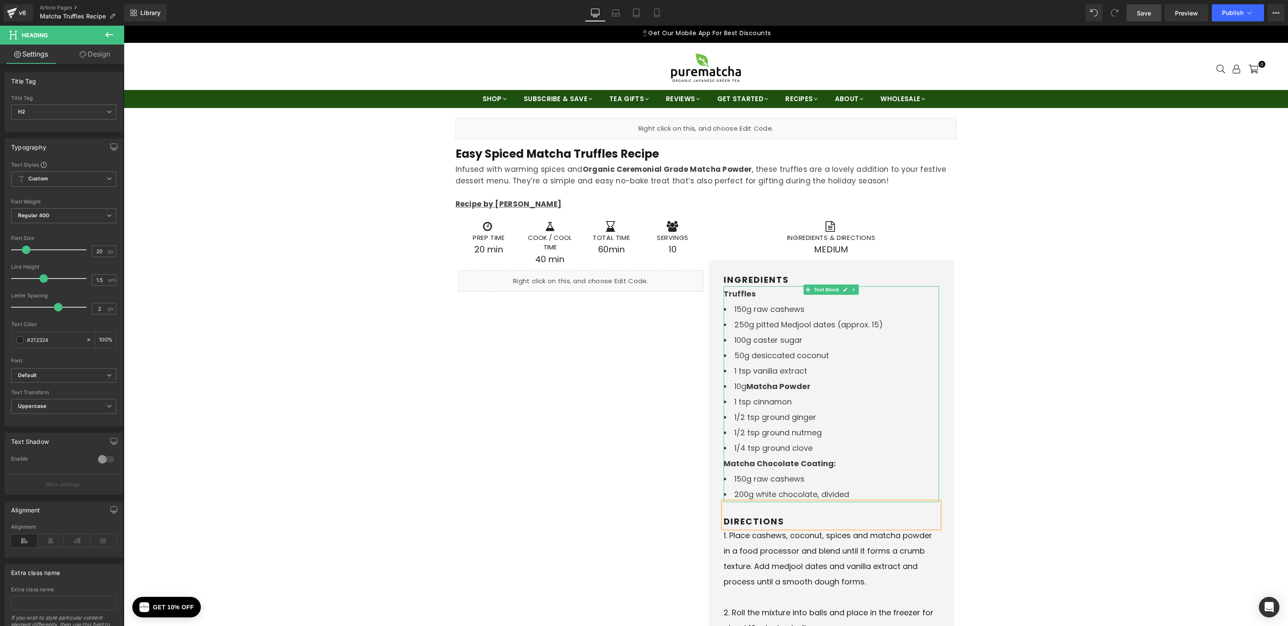
click at [953, 384] on div "Icon Ingredients & directions Heading MEDIUM Text Block Row INGREDIENTS Heading…" at bounding box center [831, 506] width 251 height 583
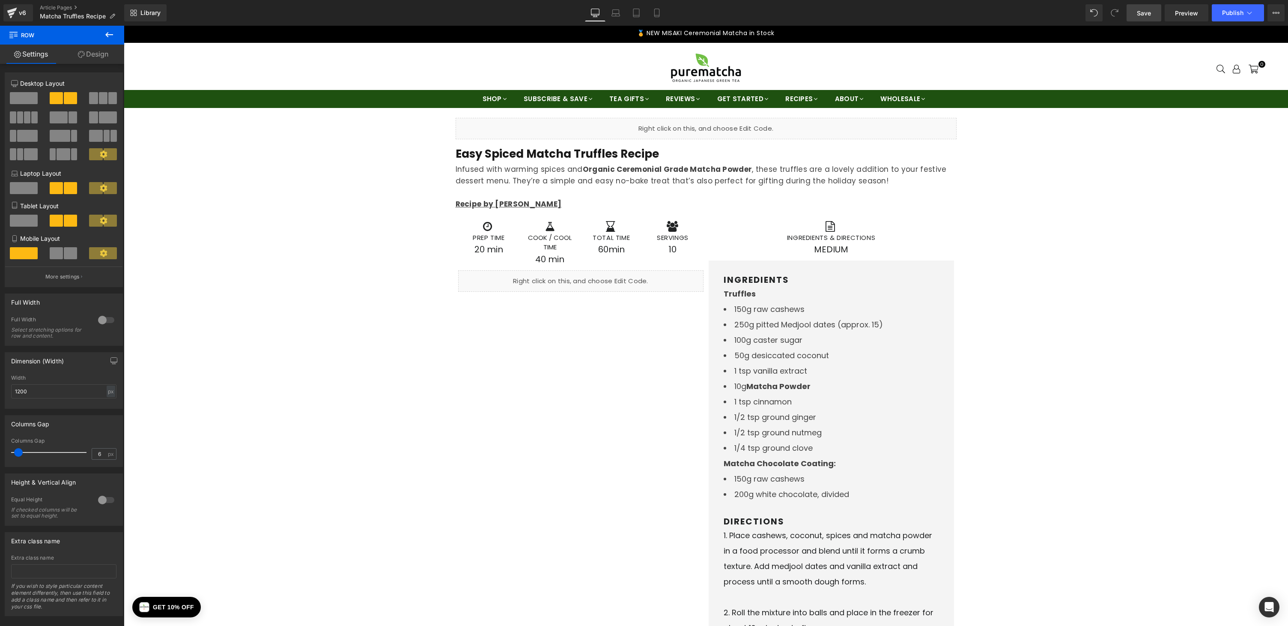
drag, startPoint x: 1147, startPoint y: 15, endPoint x: 902, endPoint y: 61, distance: 248.8
click at [1147, 15] on span "Save" at bounding box center [1144, 13] width 14 height 9
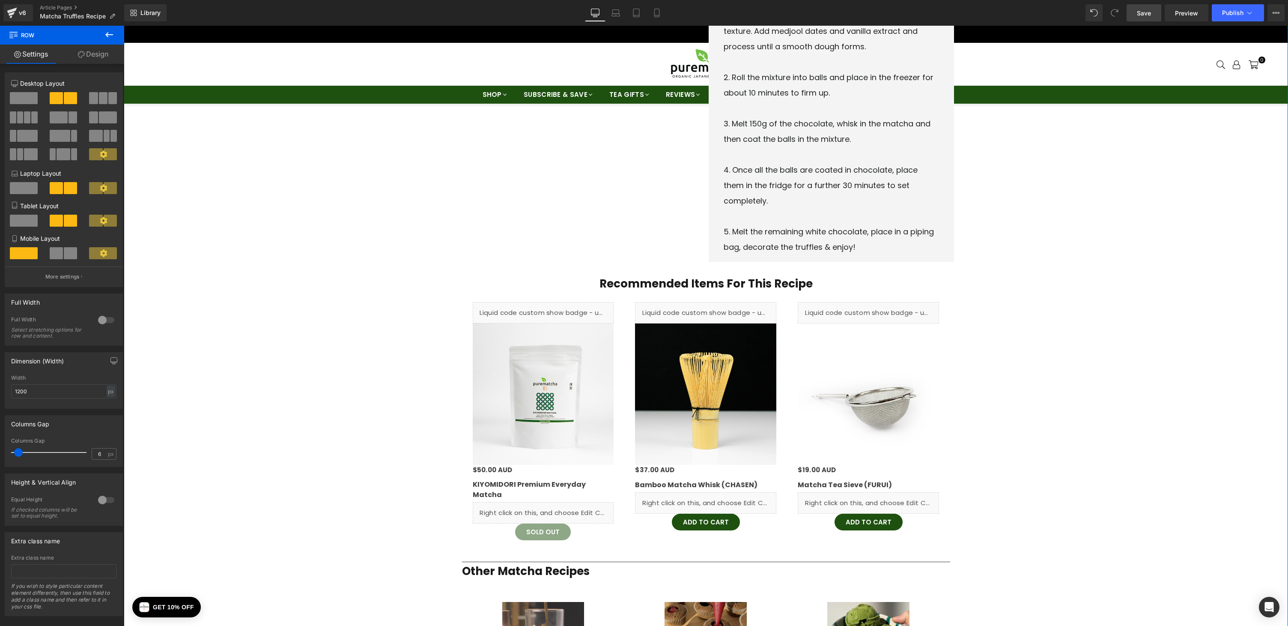
scroll to position [562, 0]
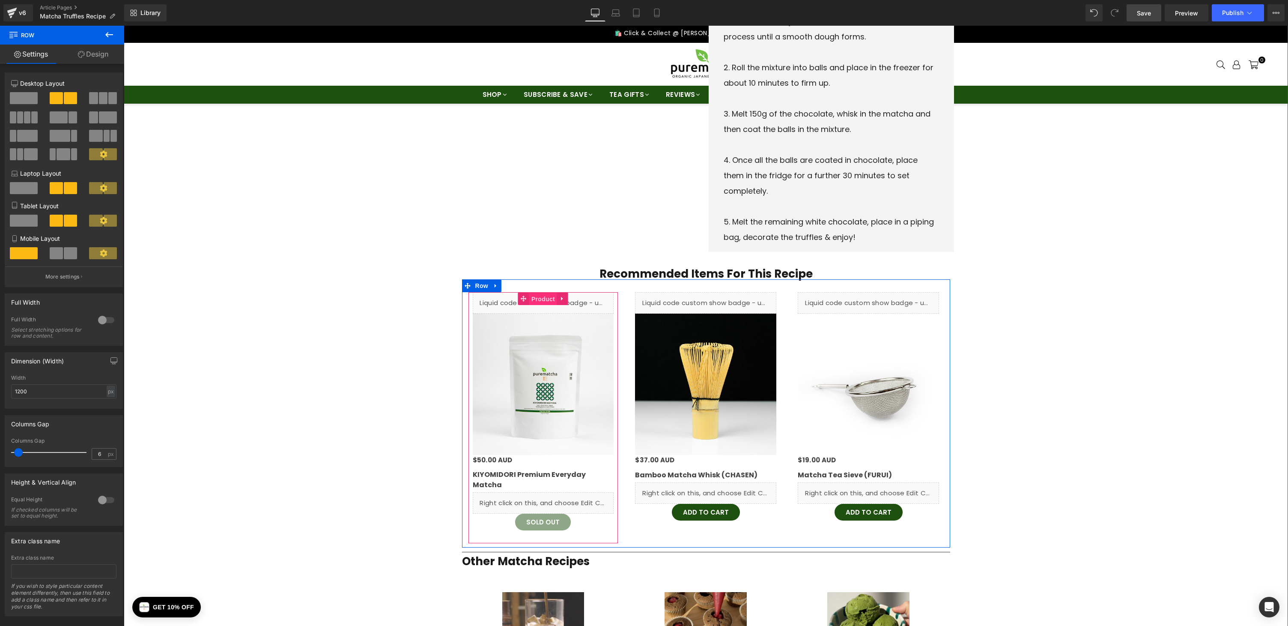
click at [549, 298] on span "Product" at bounding box center [543, 299] width 28 height 13
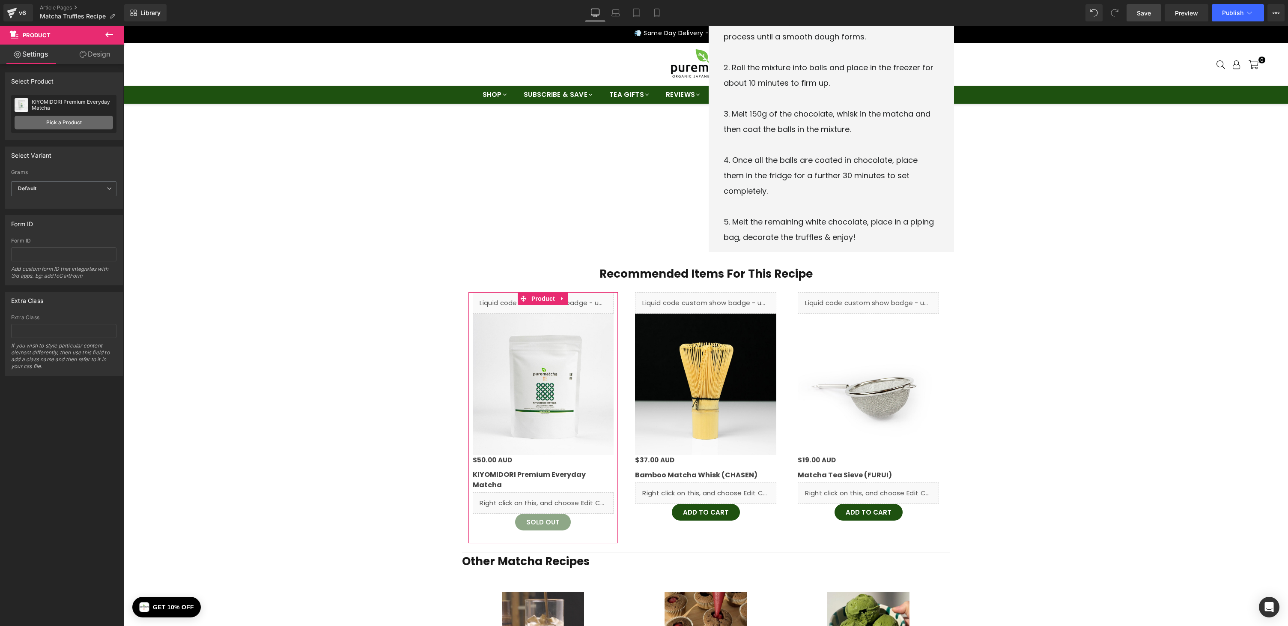
click at [53, 125] on link "Pick a Product" at bounding box center [64, 123] width 99 height 14
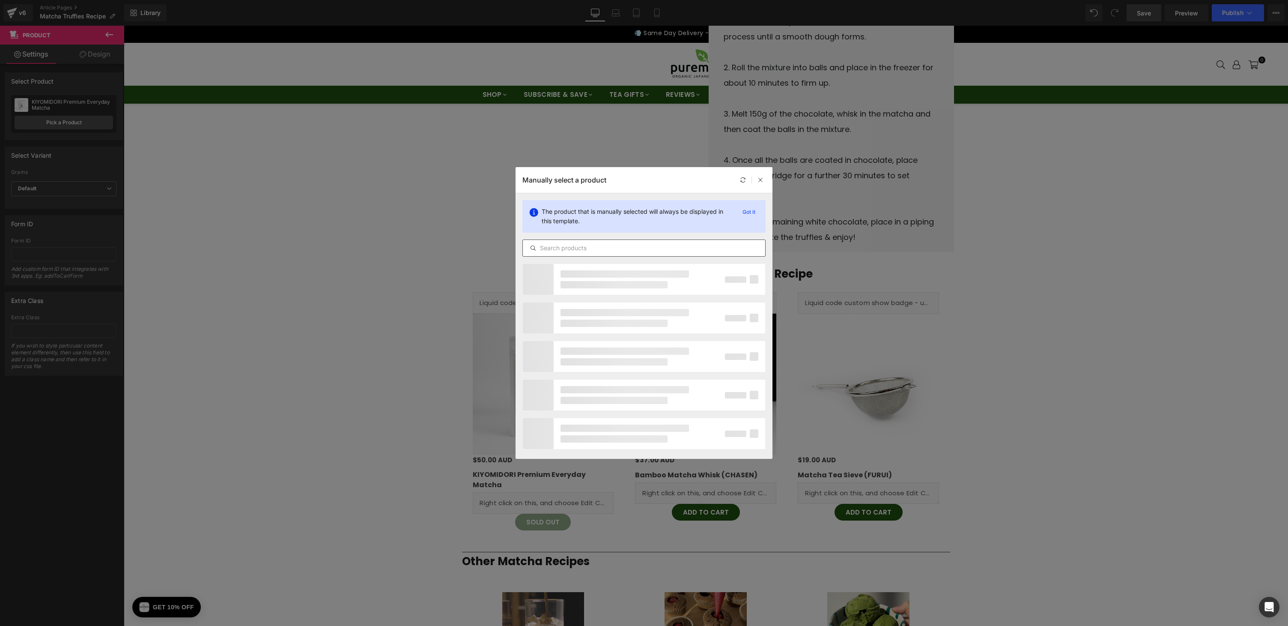
click at [585, 252] on input "text" at bounding box center [644, 248] width 242 height 10
type input "HINOKA"
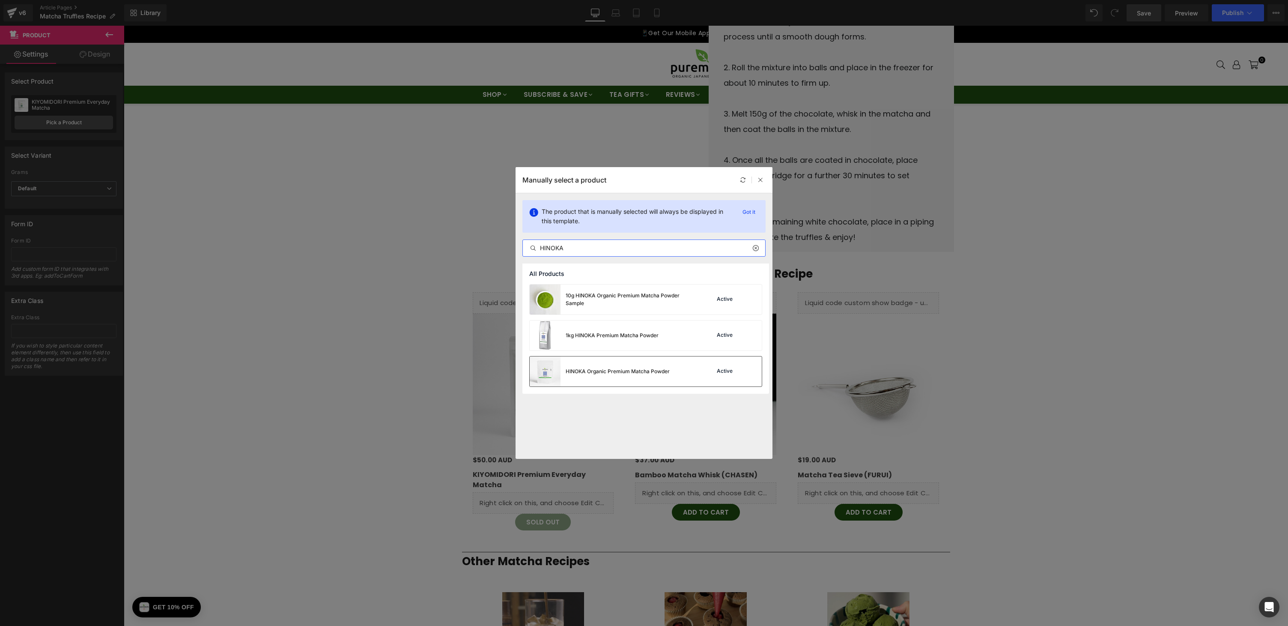
click at [568, 367] on div "HINOKA Organic Premium Matcha Powder" at bounding box center [600, 371] width 140 height 30
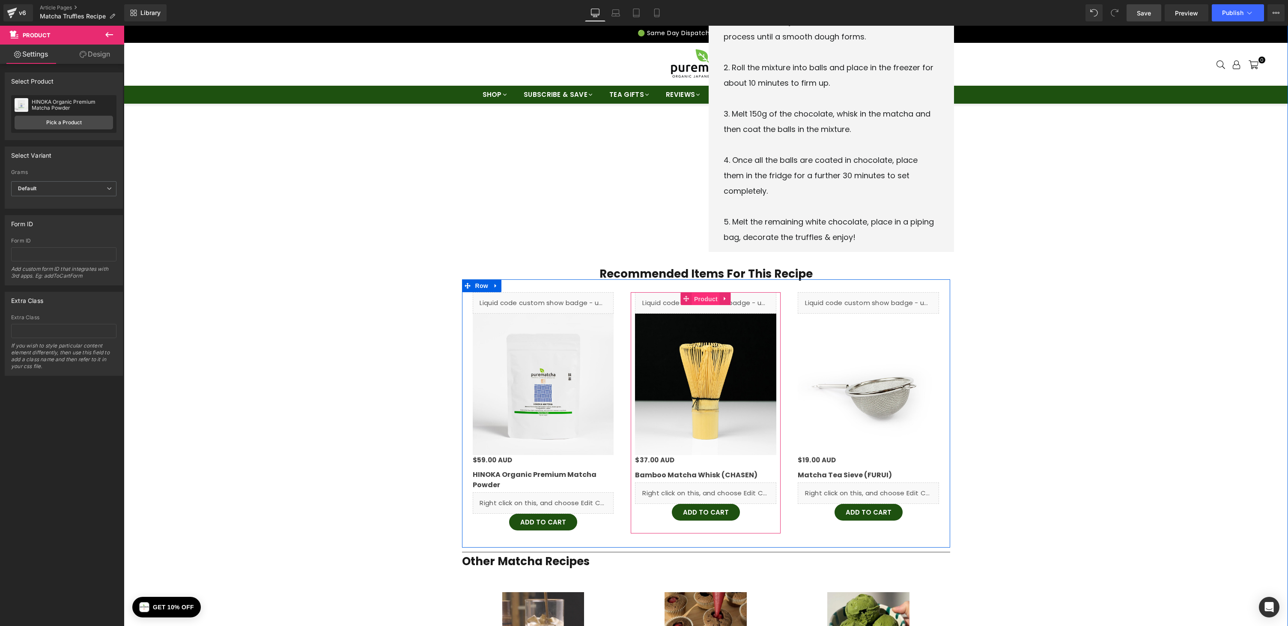
click at [709, 299] on span "Product" at bounding box center [706, 299] width 28 height 13
click at [724, 298] on icon at bounding box center [725, 298] width 2 height 4
click at [696, 299] on span "Product" at bounding box center [706, 299] width 28 height 13
click at [51, 125] on link "Pick a Product" at bounding box center [64, 123] width 99 height 14
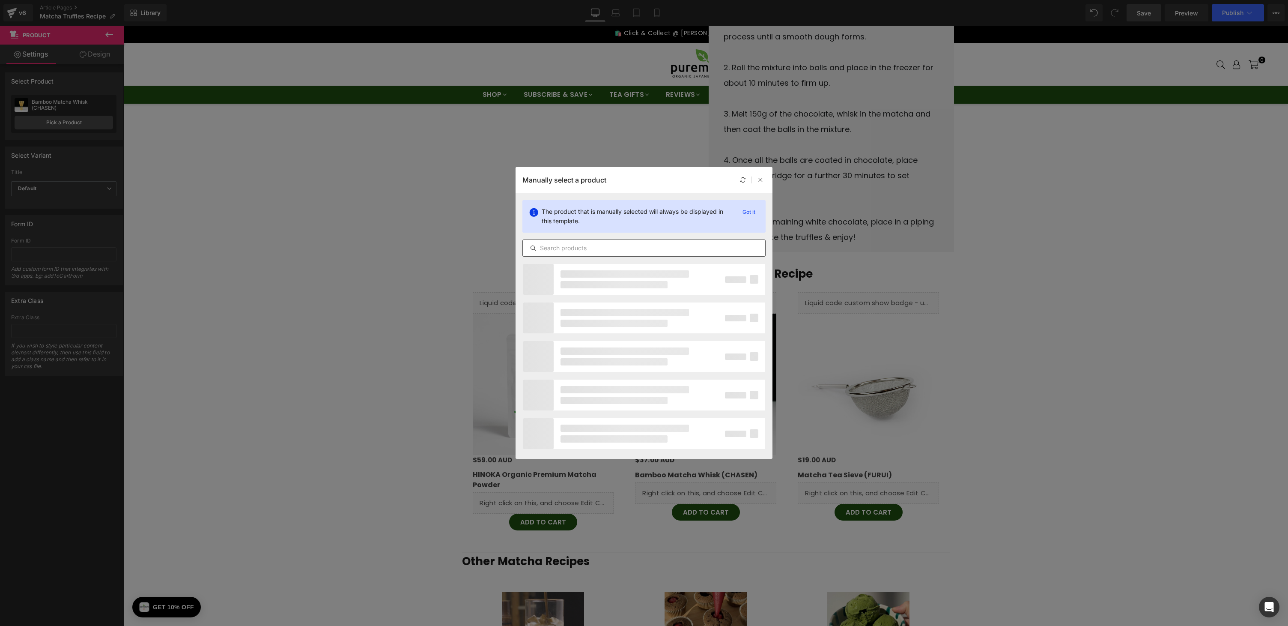
click at [598, 248] on input "text" at bounding box center [644, 248] width 242 height 10
type input "ZEN Whisk"
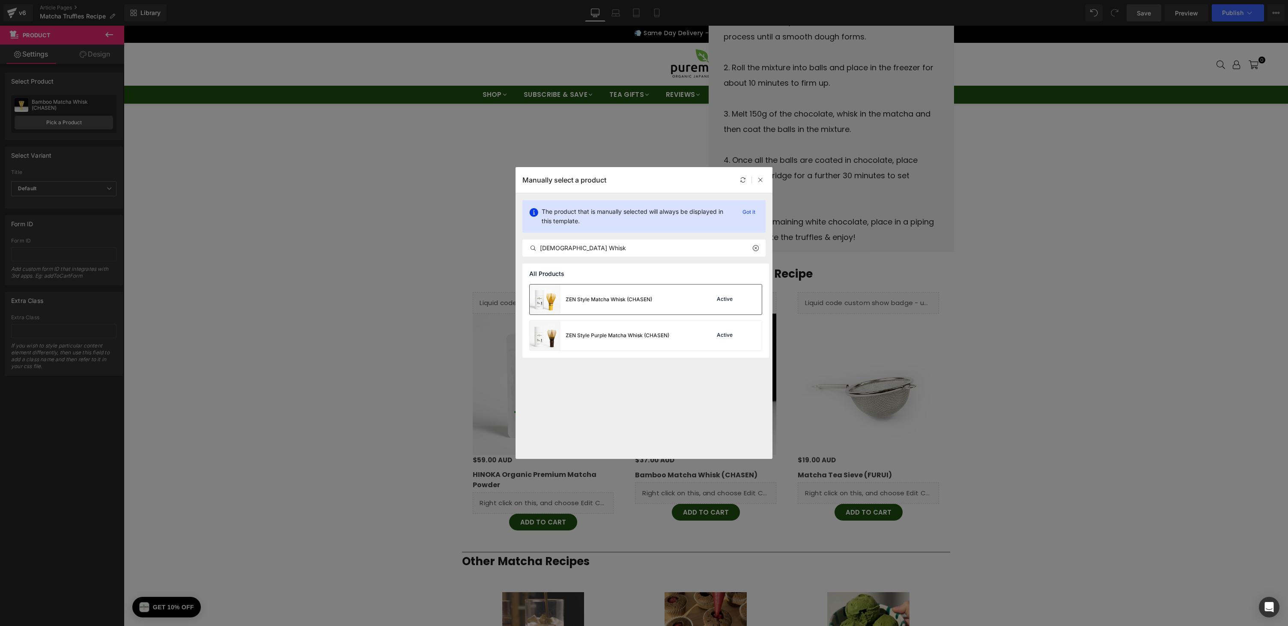
click at [606, 299] on div "ZEN Style Matcha Whisk (CHASEN)" at bounding box center [609, 300] width 87 height 8
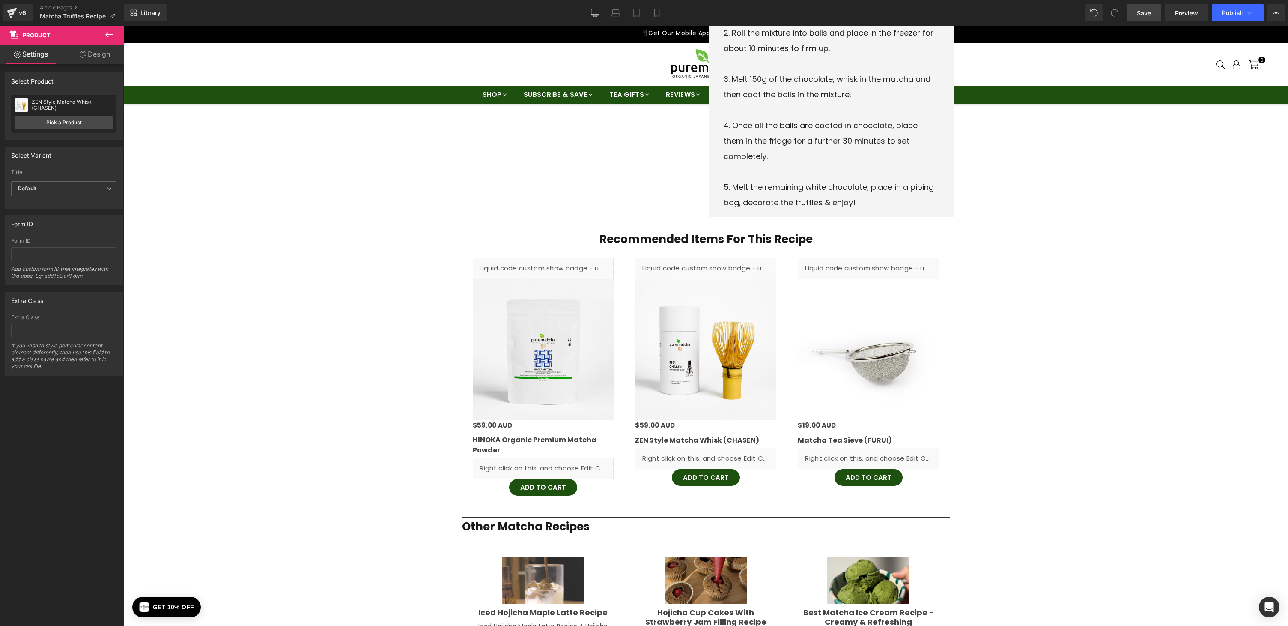
scroll to position [625, 0]
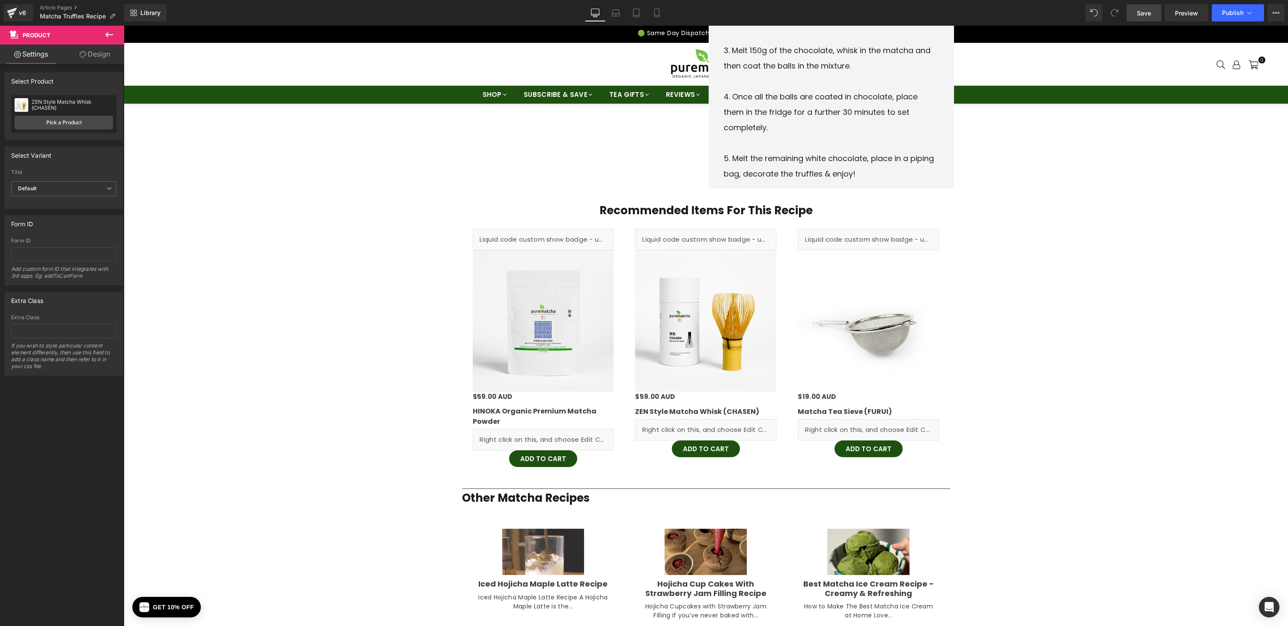
drag, startPoint x: 1145, startPoint y: 9, endPoint x: 746, endPoint y: 126, distance: 416.1
click at [1145, 9] on span "Save" at bounding box center [1144, 13] width 14 height 9
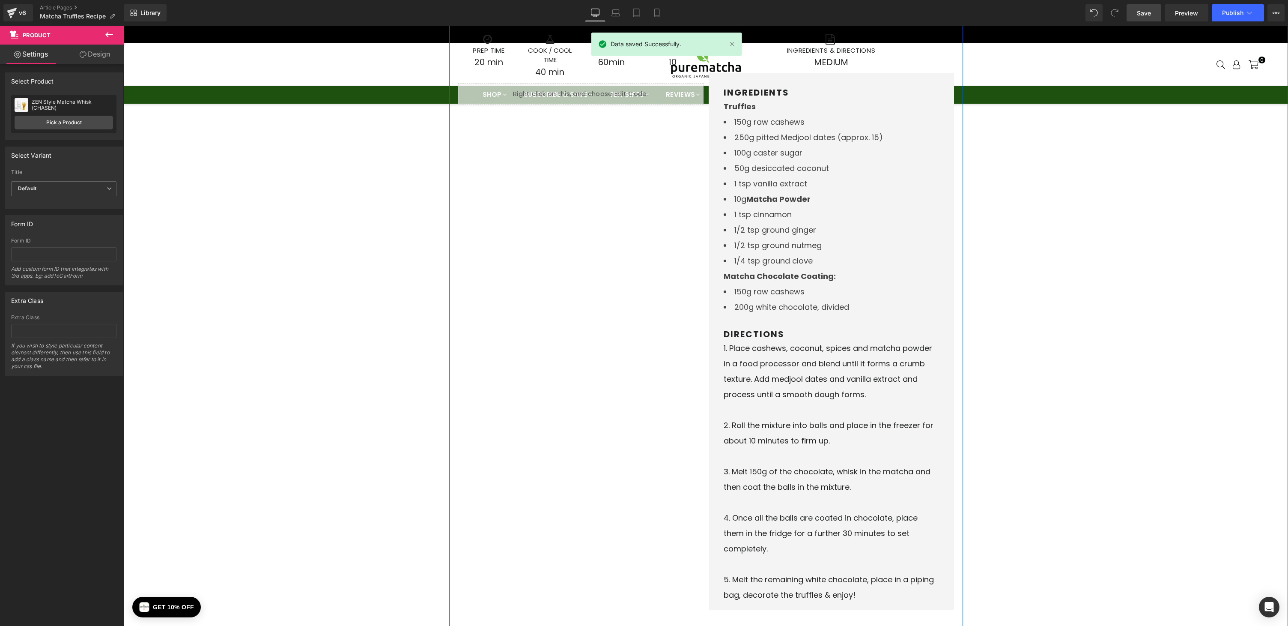
scroll to position [0, 0]
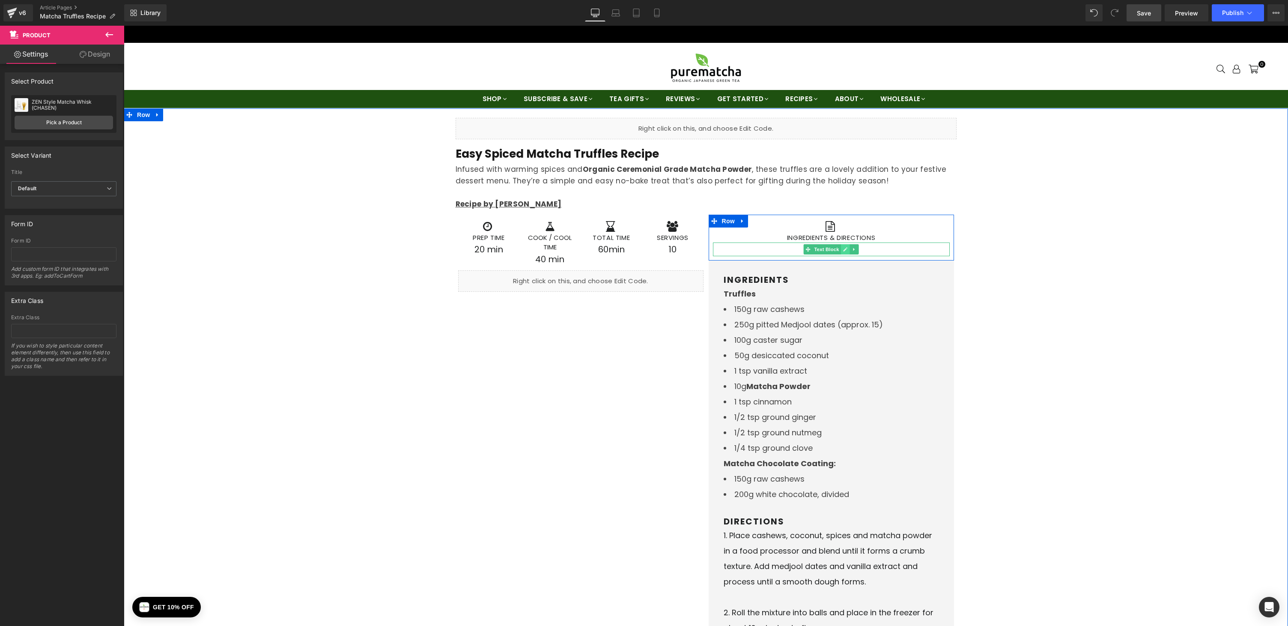
click at [843, 251] on icon at bounding box center [845, 249] width 5 height 5
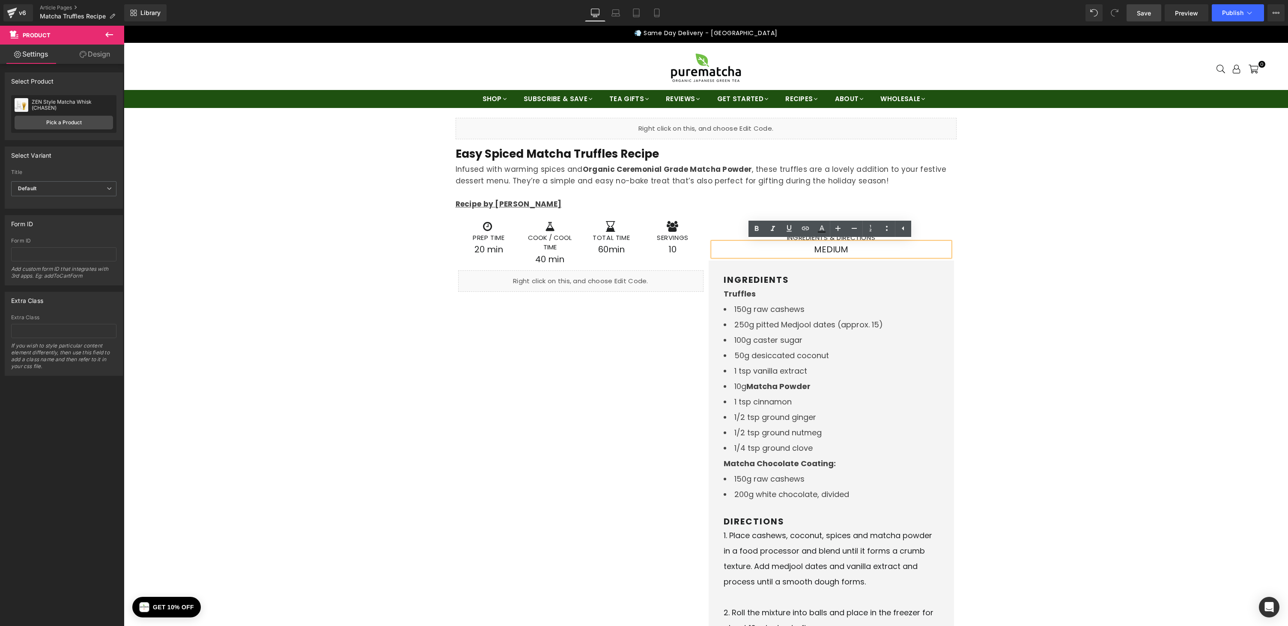
click at [822, 249] on p "MEDIUM" at bounding box center [831, 249] width 237 height 14
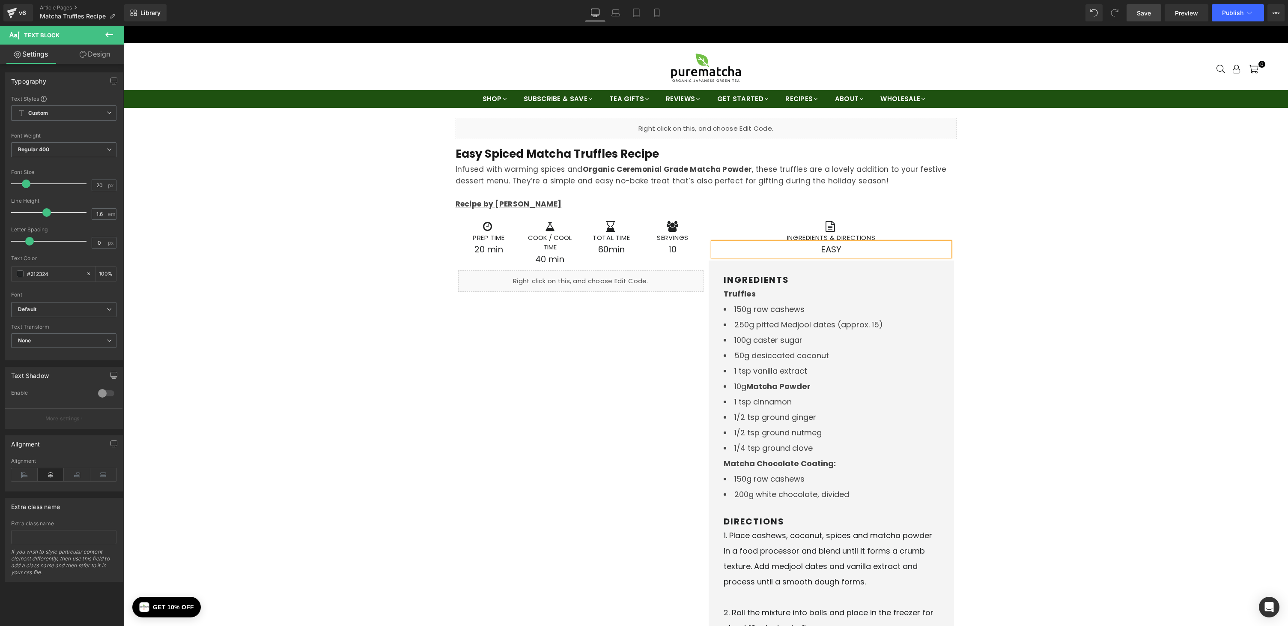
click at [1155, 12] on link "Save" at bounding box center [1144, 12] width 35 height 17
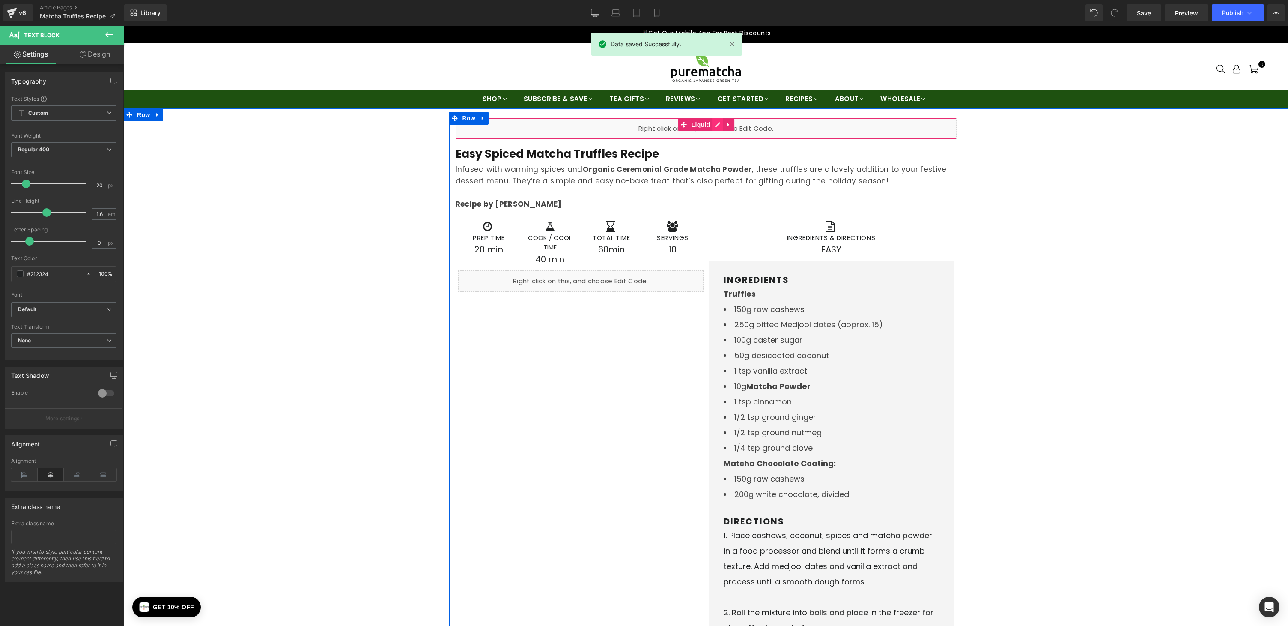
click at [718, 122] on link at bounding box center [717, 124] width 11 height 13
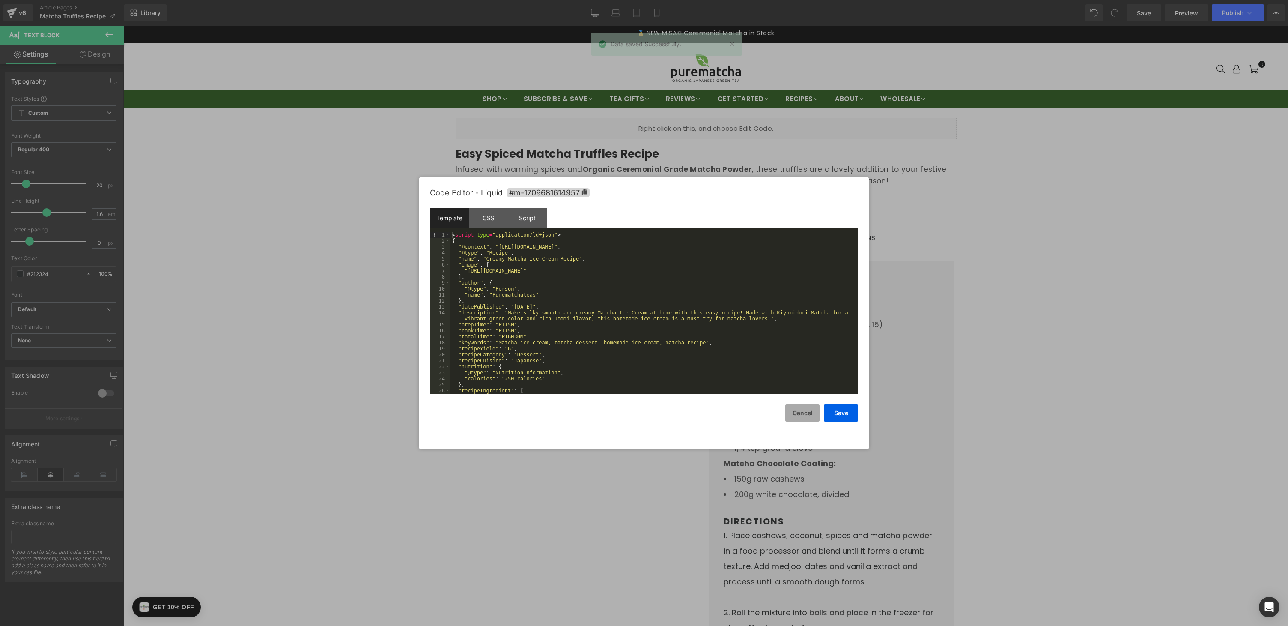
click at [811, 406] on button "Cancel" at bounding box center [803, 412] width 34 height 17
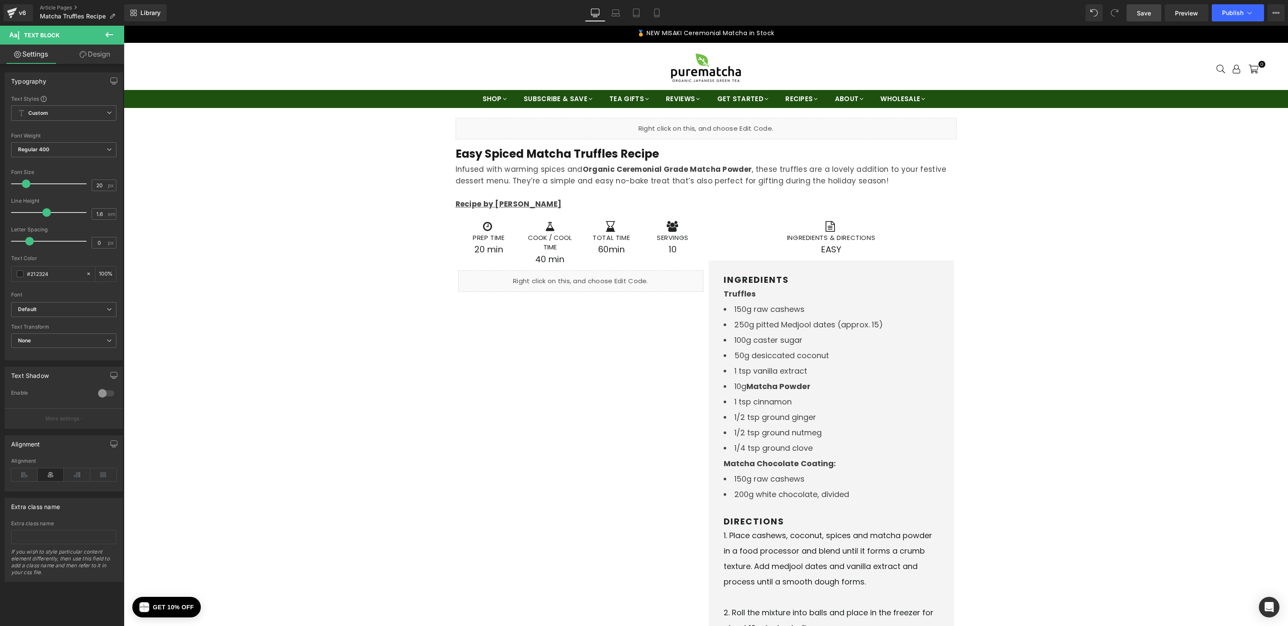
click at [1156, 9] on link "Save" at bounding box center [1144, 12] width 35 height 17
click at [1183, 12] on span "Preview" at bounding box center [1186, 13] width 23 height 9
click at [1250, 15] on icon at bounding box center [1250, 13] width 9 height 9
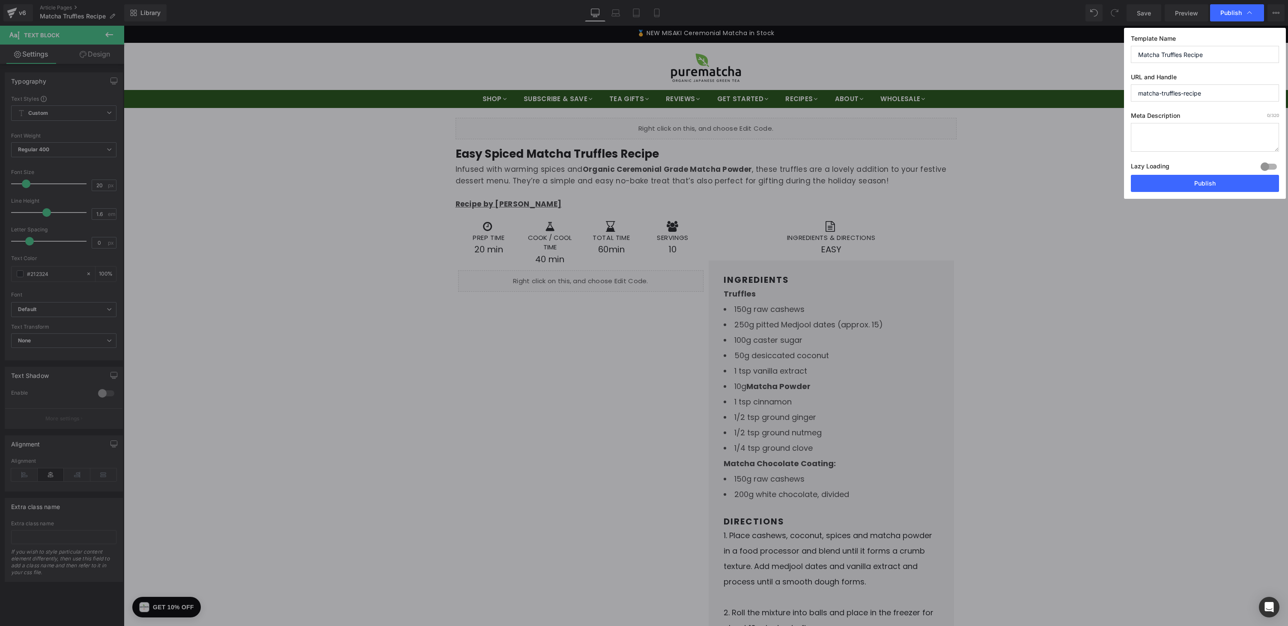
click at [1213, 51] on input "Matcha Truffles Recipe" at bounding box center [1205, 54] width 148 height 17
click at [1162, 131] on textarea at bounding box center [1205, 137] width 148 height 29
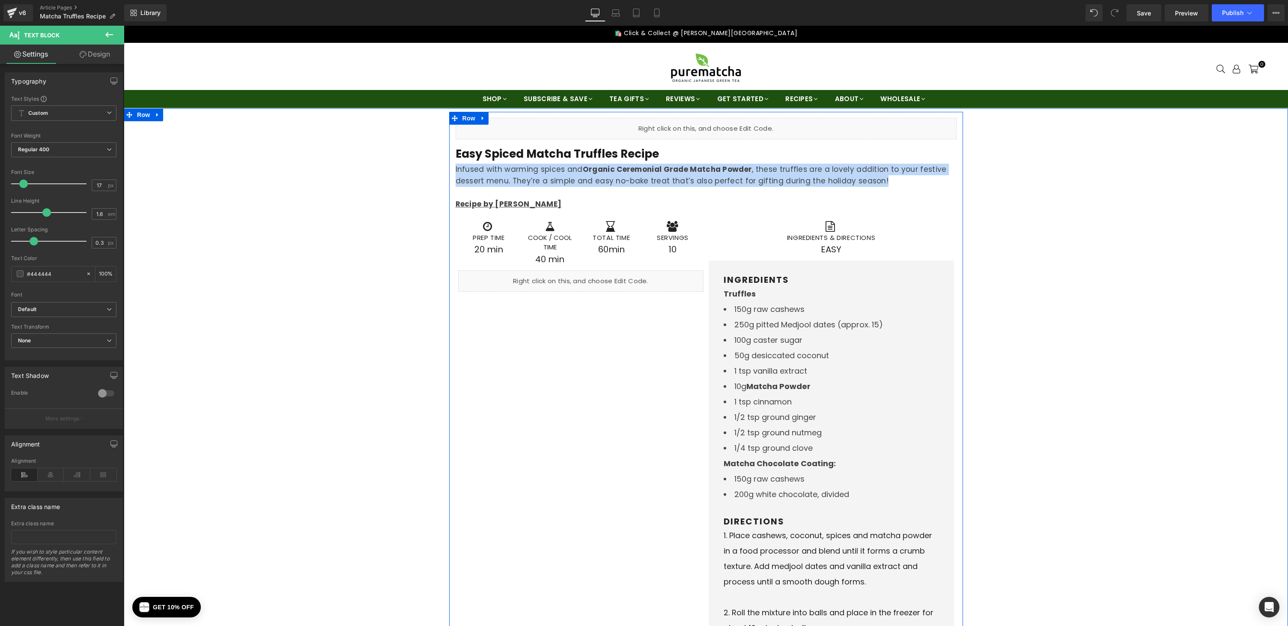
drag, startPoint x: 880, startPoint y: 180, endPoint x: 452, endPoint y: 168, distance: 428.5
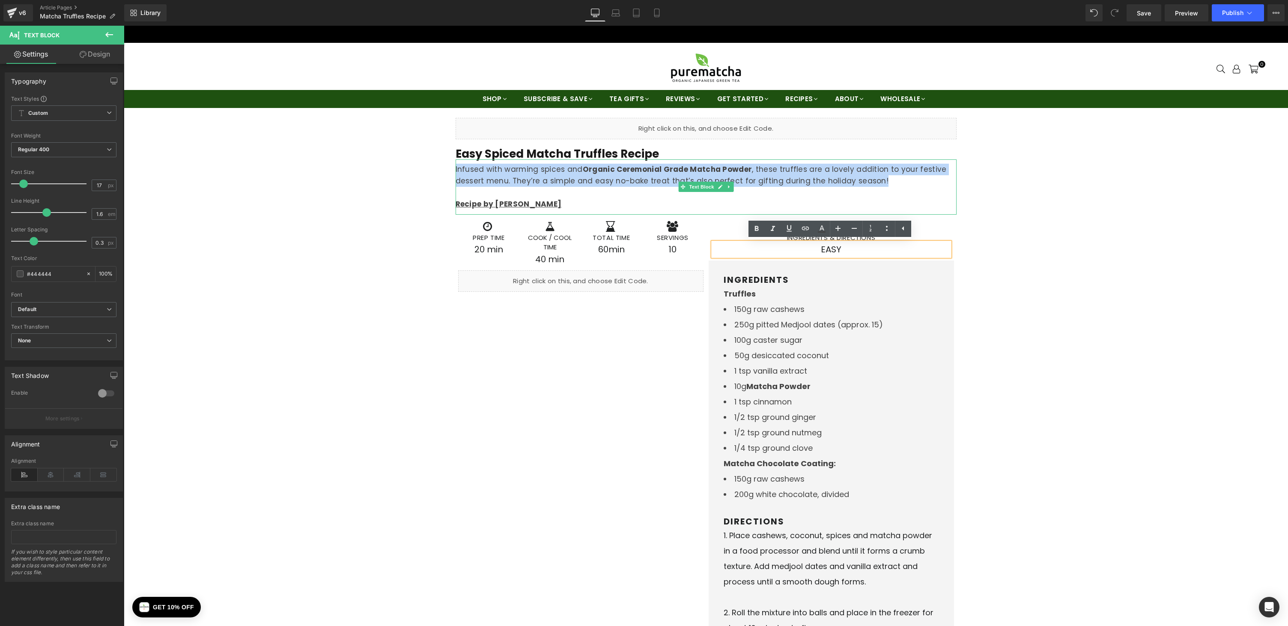
copy p "Infused with warming spices and Organic Ceremonial Grade Matcha Powder , these …"
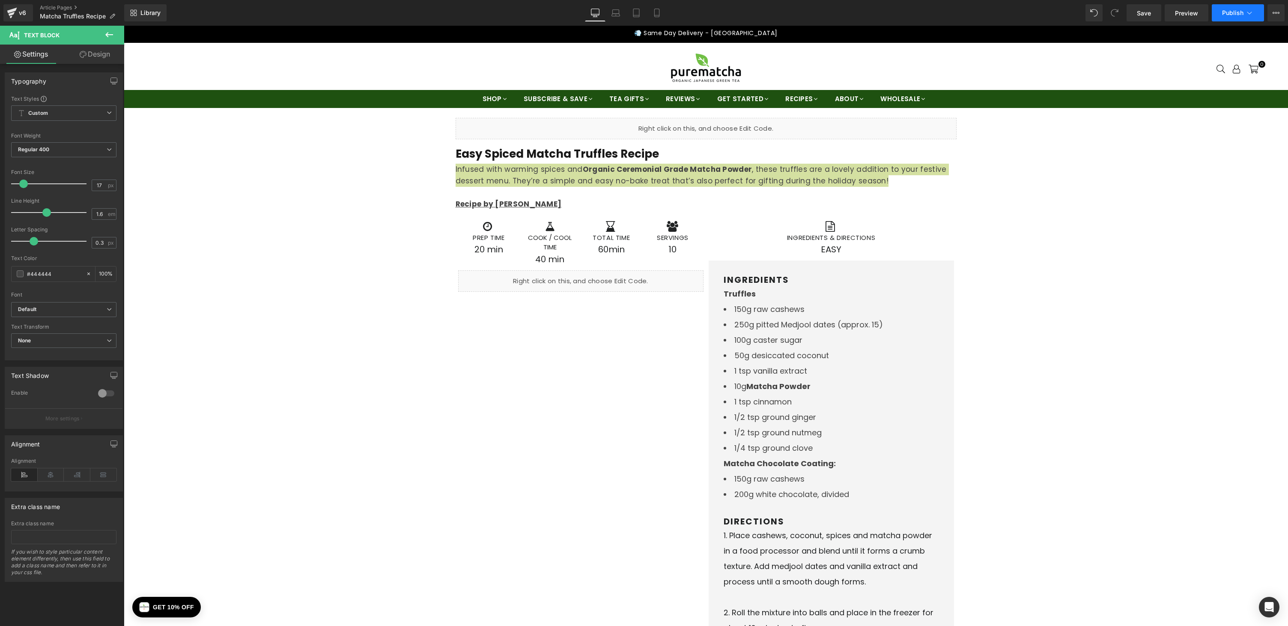
click at [1252, 12] on icon at bounding box center [1250, 13] width 9 height 9
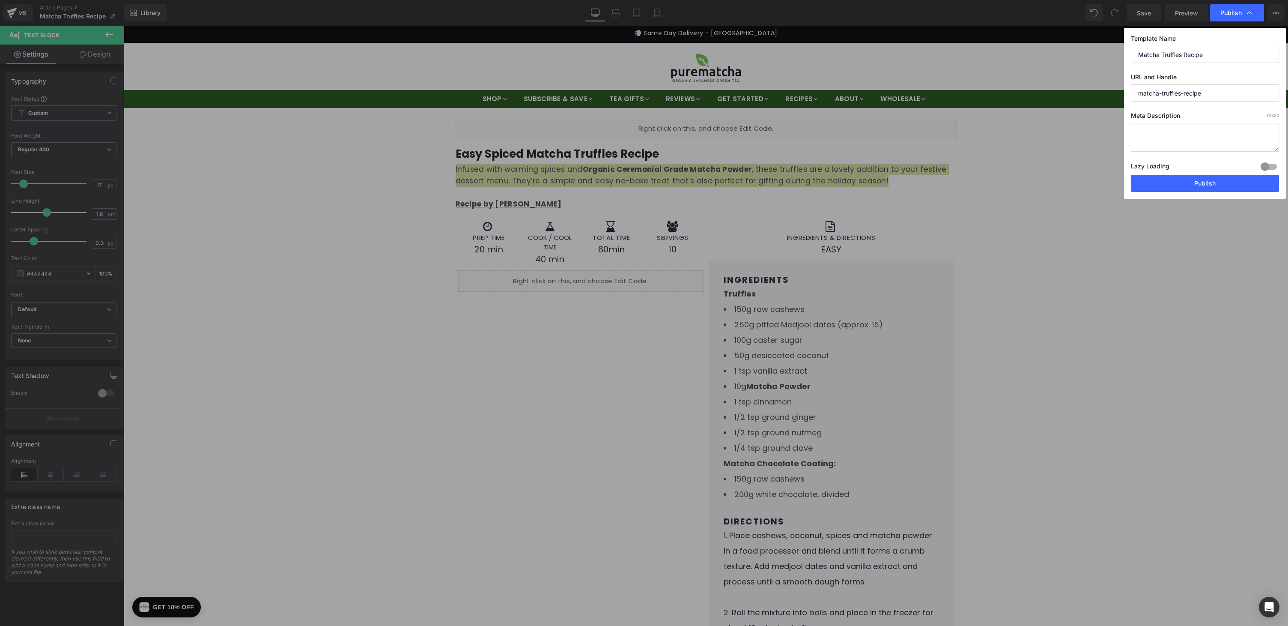
click at [1142, 140] on textarea at bounding box center [1205, 137] width 148 height 29
paste textarea "Infused with warming spices and Organic Ceremonial Grade Matcha Powder, these t…"
type textarea "Infused with warming spices and Organic Ceremonial Grade Matcha Powder, these t…"
drag, startPoint x: 1196, startPoint y: 183, endPoint x: 743, endPoint y: 114, distance: 458.0
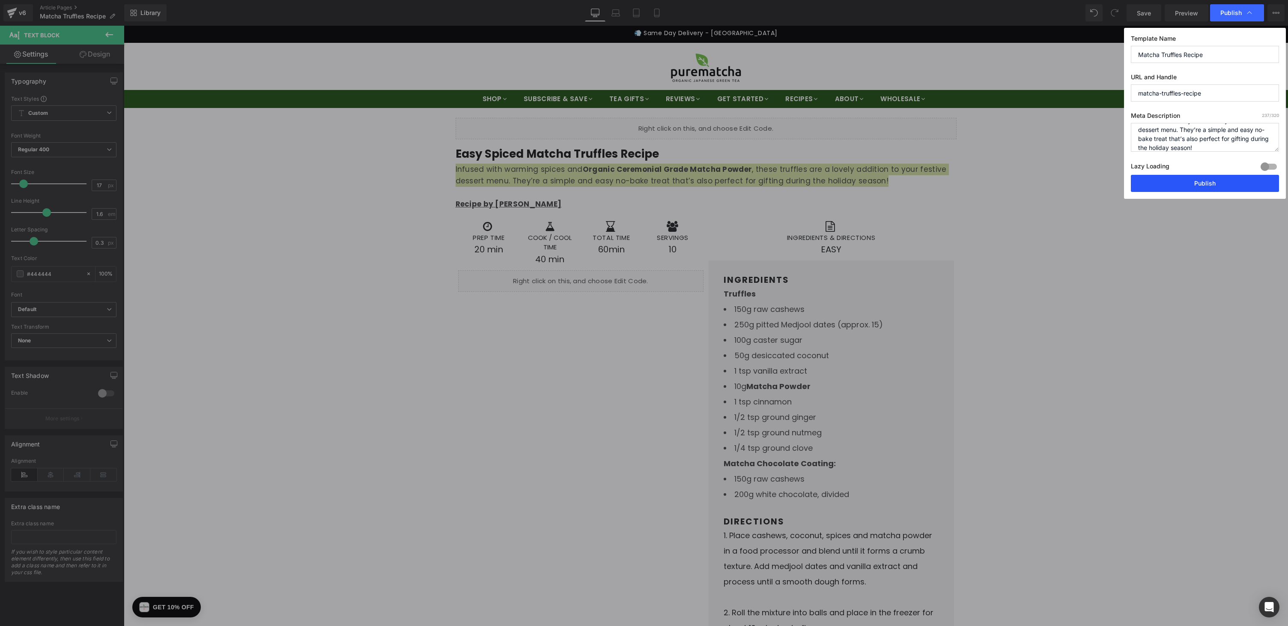
click at [1196, 183] on button "Publish" at bounding box center [1205, 183] width 148 height 17
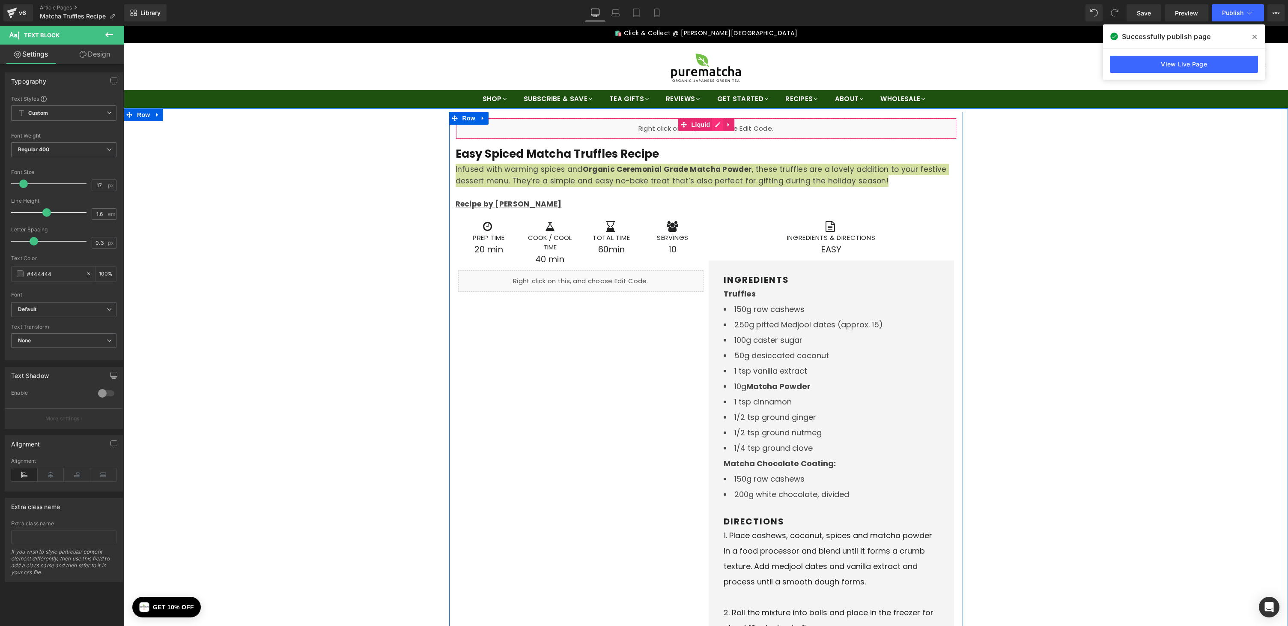
click at [713, 123] on link at bounding box center [717, 124] width 11 height 13
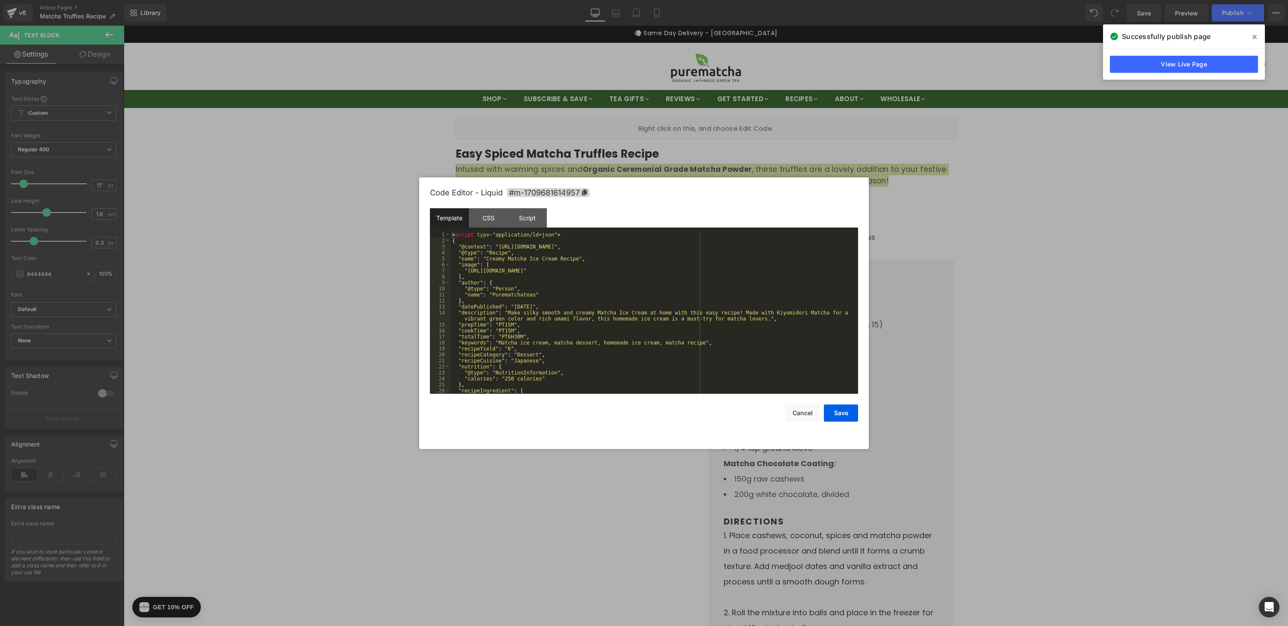
click at [634, 227] on div "Template CSS Script Data" at bounding box center [644, 220] width 428 height 24
click at [627, 243] on div "< script type = "application/ld+json" > { "@context" : "https://schema.org/" , …" at bounding box center [653, 319] width 404 height 174
click at [592, 249] on div "< script type = "application/ld+json" > { "@context" : "https://schema.org/" , …" at bounding box center [653, 319] width 404 height 174
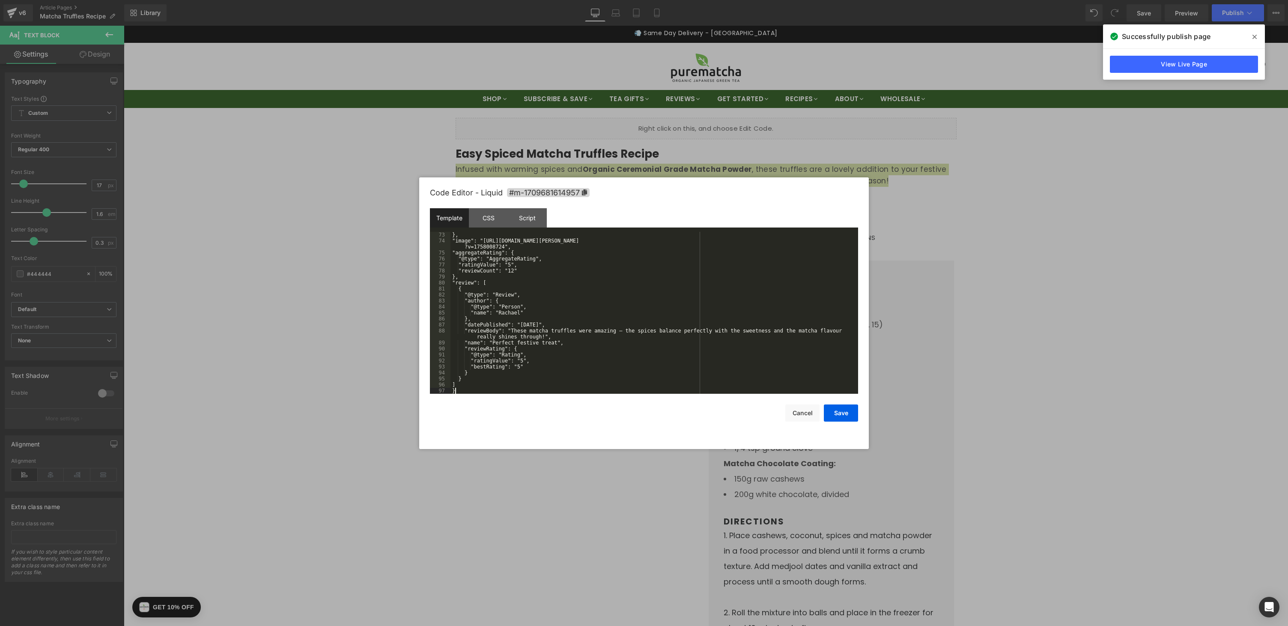
scroll to position [444, 0]
click at [672, 356] on div "}, "image": "https://cdn.shopify.com/s/files/1/0031/0034/4387/files/spiced-matc…" at bounding box center [653, 319] width 404 height 174
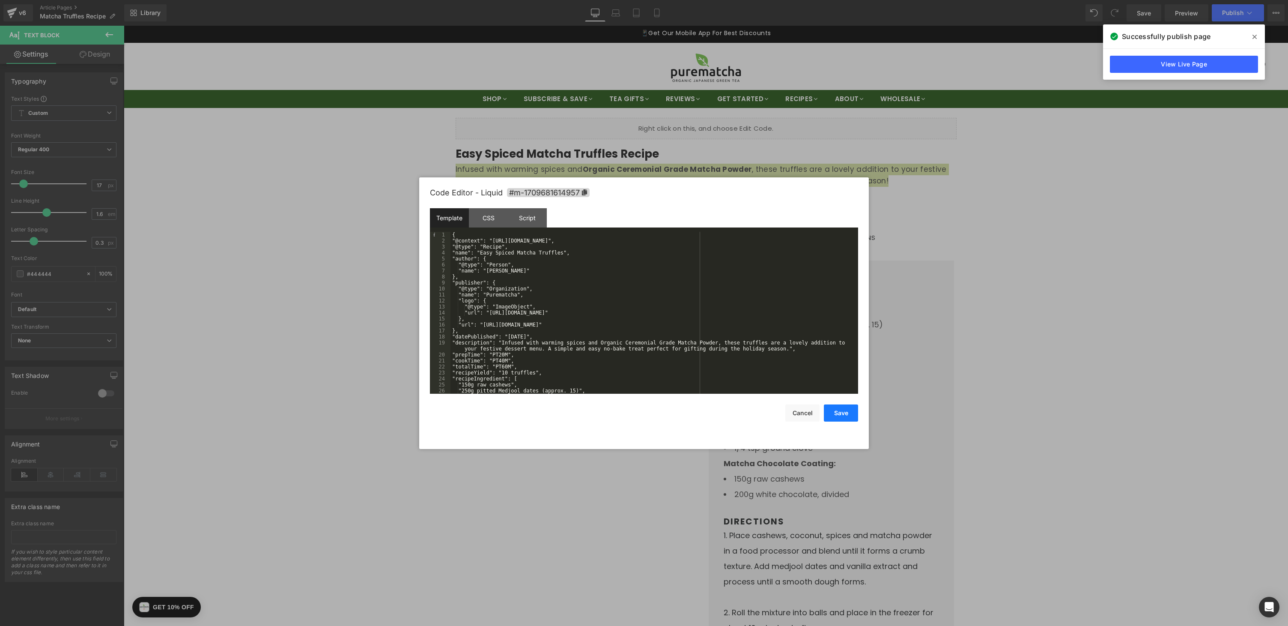
click at [843, 412] on button "Save" at bounding box center [841, 412] width 34 height 17
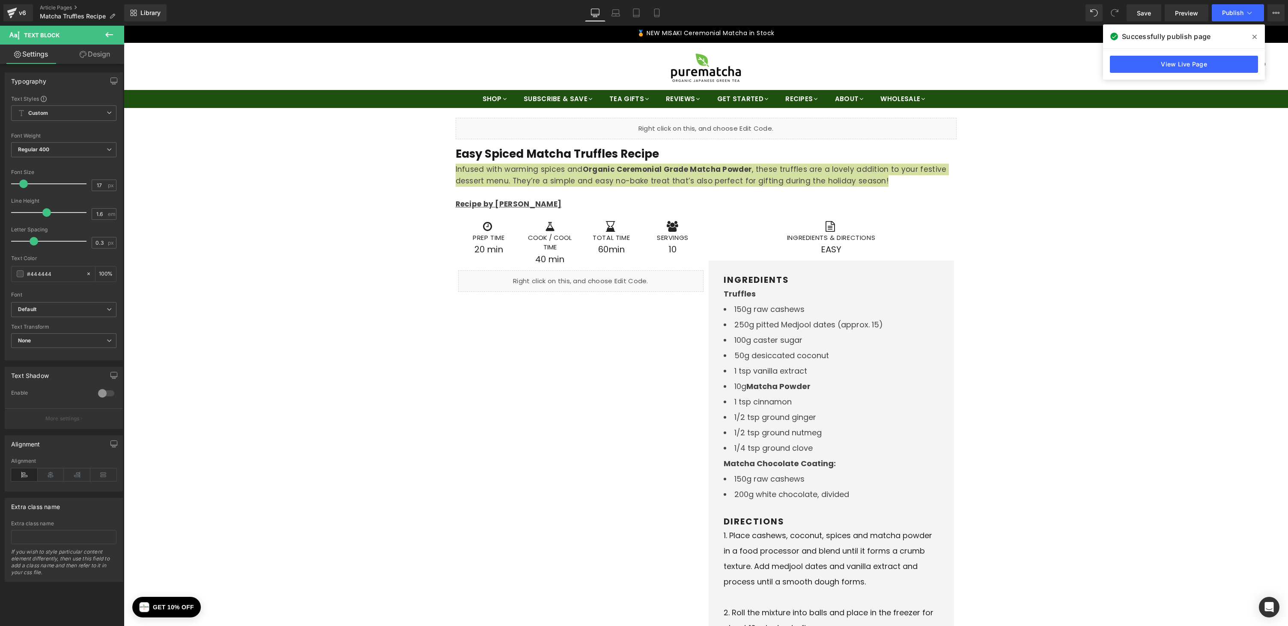
click at [1256, 35] on icon at bounding box center [1255, 36] width 4 height 7
click at [1139, 15] on span "Save" at bounding box center [1144, 13] width 14 height 9
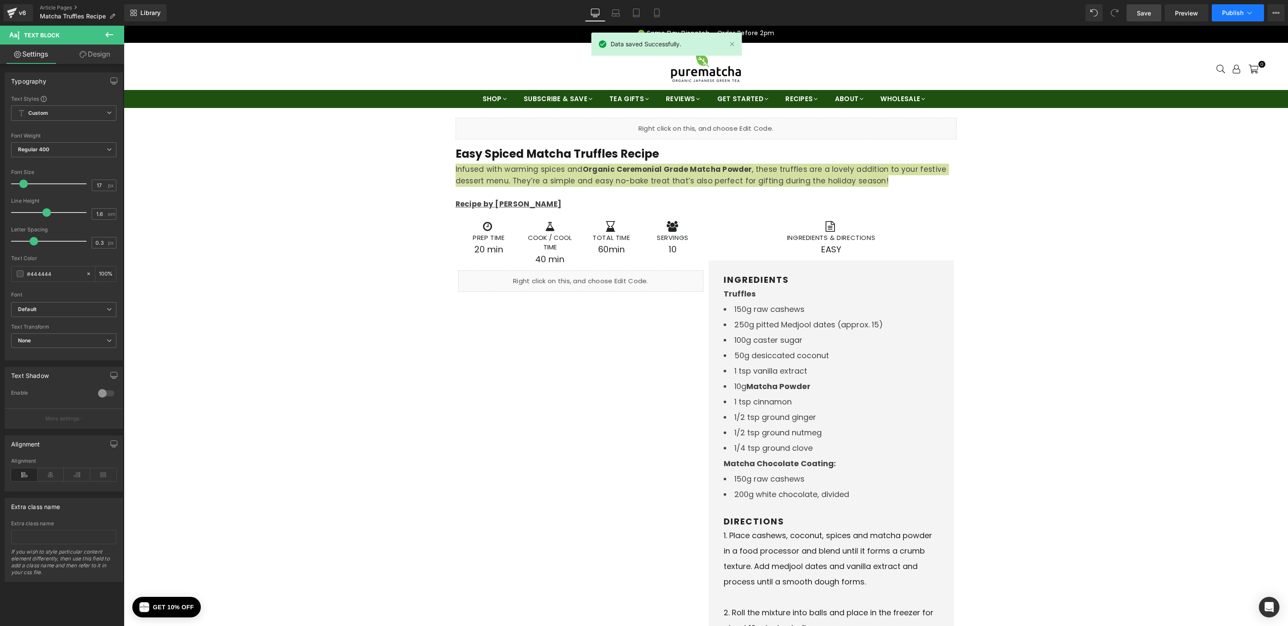
click at [1249, 13] on icon at bounding box center [1250, 13] width 9 height 9
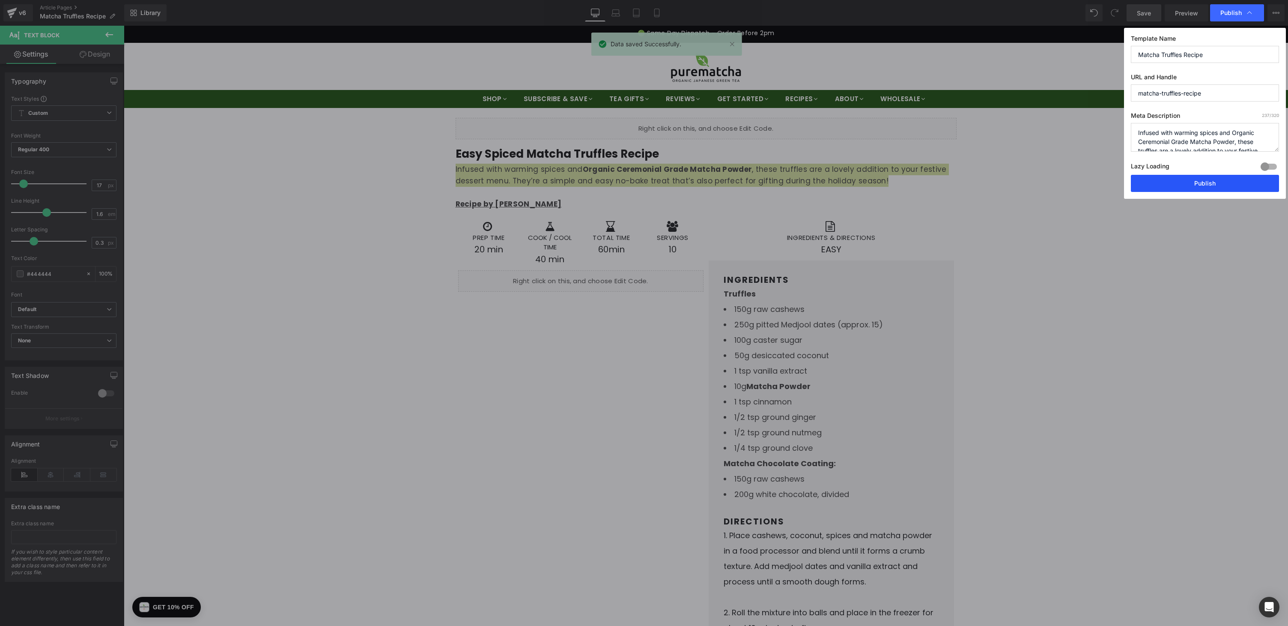
click at [1198, 184] on button "Publish" at bounding box center [1205, 183] width 148 height 17
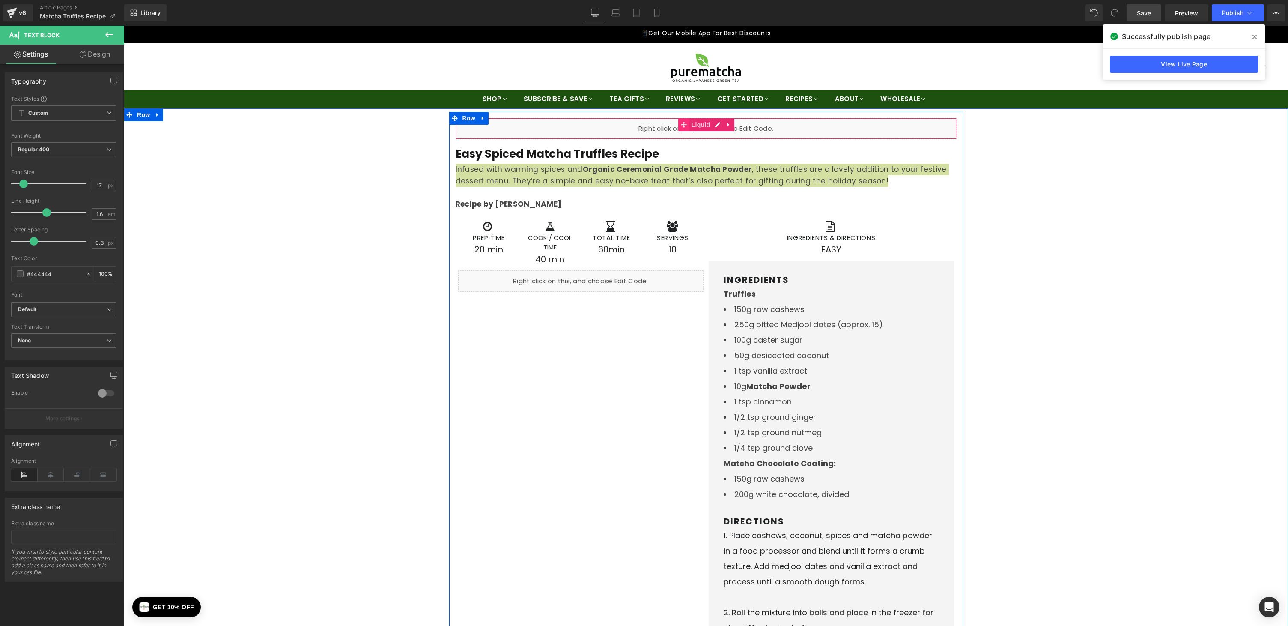
click at [681, 126] on icon at bounding box center [684, 125] width 6 height 6
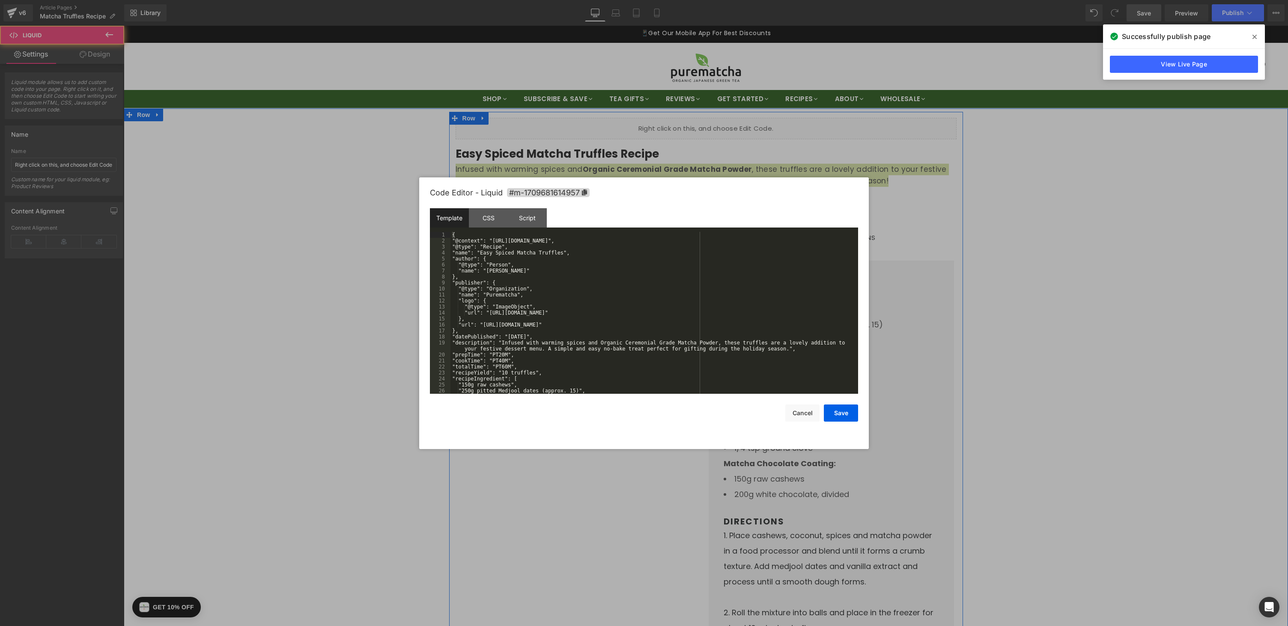
click at [719, 124] on ul "Liquid" at bounding box center [706, 125] width 45 height 10
click at [608, 260] on div "{ "@context": "https://schema.org/", "@type": "Recipe", "name": "Easy Spiced Ma…" at bounding box center [653, 319] width 404 height 174
click at [563, 253] on div "{ "@context": "https://schema.org/", "@type": "Recipe", "name": "Easy Spiced Ma…" at bounding box center [653, 319] width 404 height 174
click at [800, 412] on button "Cancel" at bounding box center [803, 412] width 34 height 17
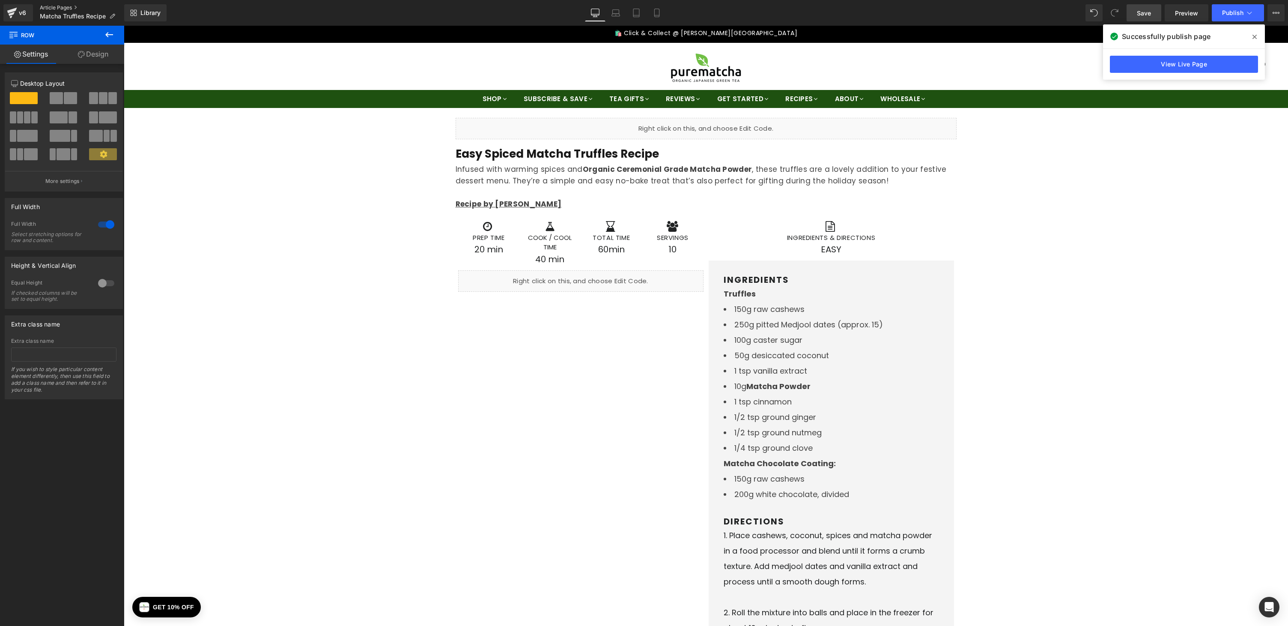
click at [55, 6] on link "Article Pages" at bounding box center [82, 7] width 84 height 7
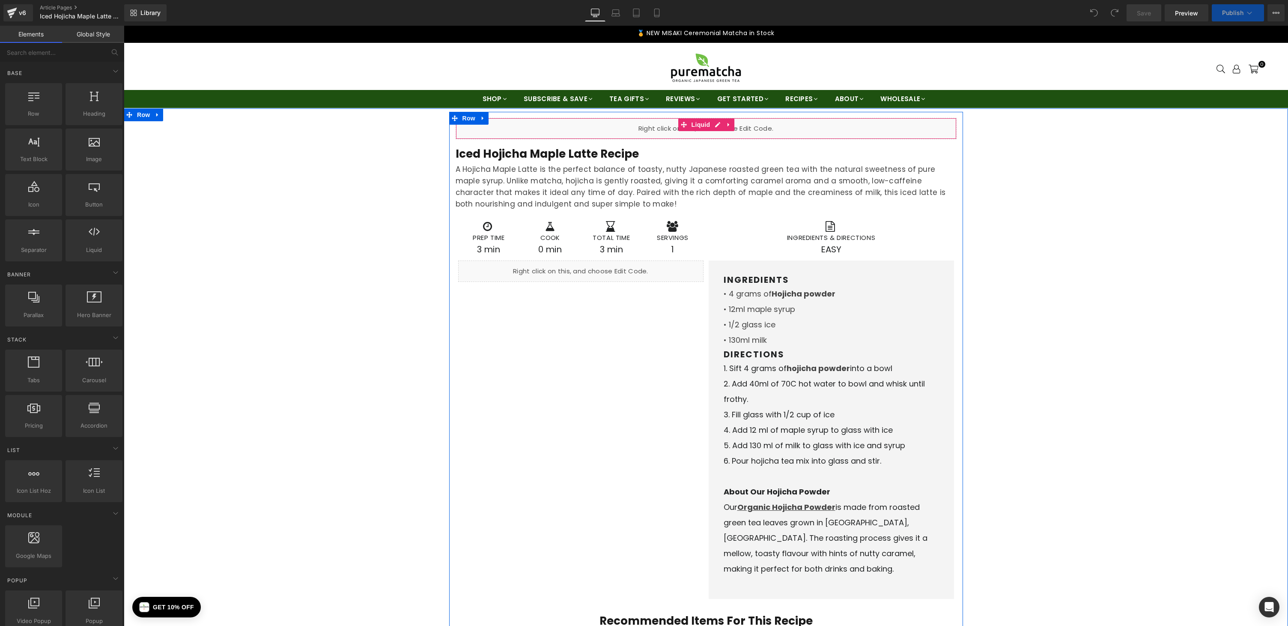
drag, startPoint x: 124, startPoint y: 26, endPoint x: 762, endPoint y: 123, distance: 646.1
click at [762, 123] on div "Liquid" at bounding box center [706, 128] width 501 height 21
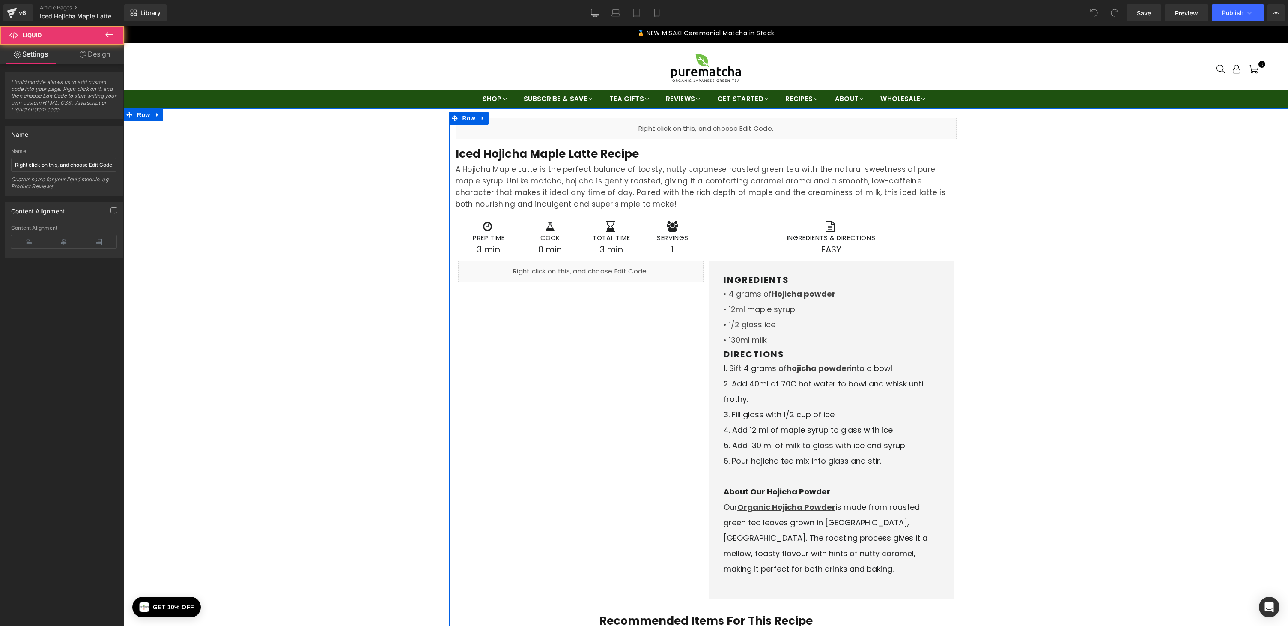
click at [717, 125] on link at bounding box center [715, 125] width 9 height 10
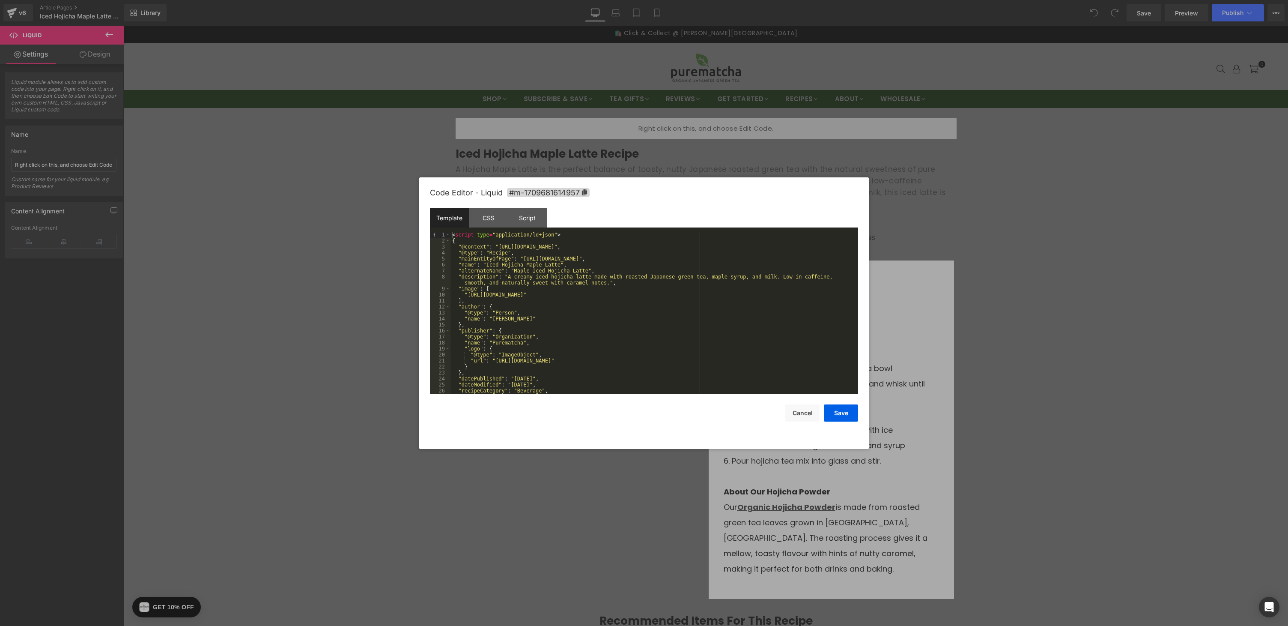
click at [462, 241] on div "< script type = "application/ld+json" > { "@context" : "[URL][DOMAIN_NAME]" , "…" at bounding box center [653, 319] width 404 height 174
drag, startPoint x: 451, startPoint y: 235, endPoint x: 577, endPoint y: 236, distance: 125.9
click at [577, 236] on div "< script type = "application/ld+json" > { "@context" : "[URL][DOMAIN_NAME]" , "…" at bounding box center [653, 319] width 404 height 174
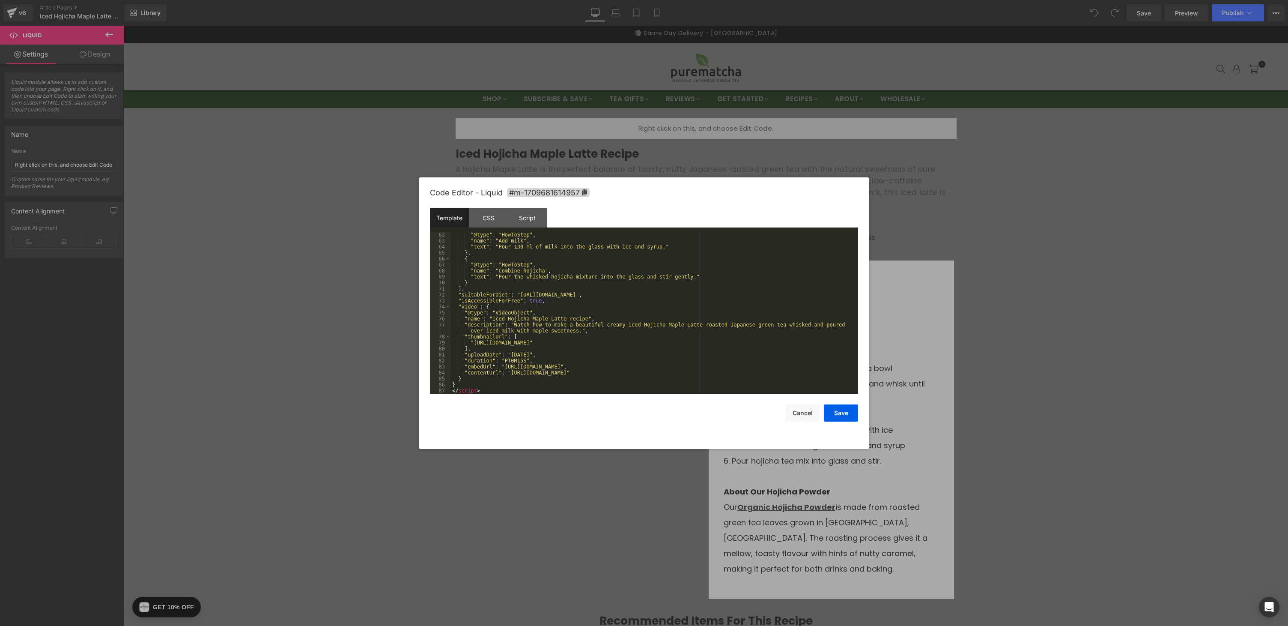
scroll to position [372, 0]
drag, startPoint x: 801, startPoint y: 417, endPoint x: 677, endPoint y: 392, distance: 126.4
click at [801, 417] on button "Cancel" at bounding box center [803, 412] width 34 height 17
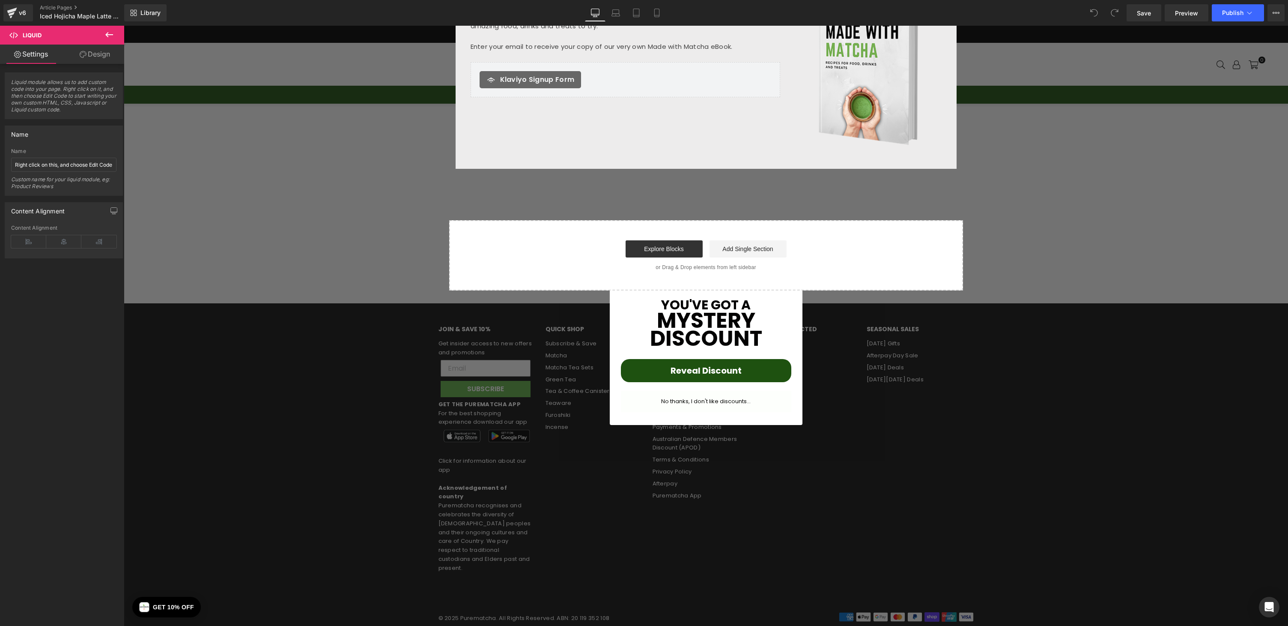
scroll to position [1140, 0]
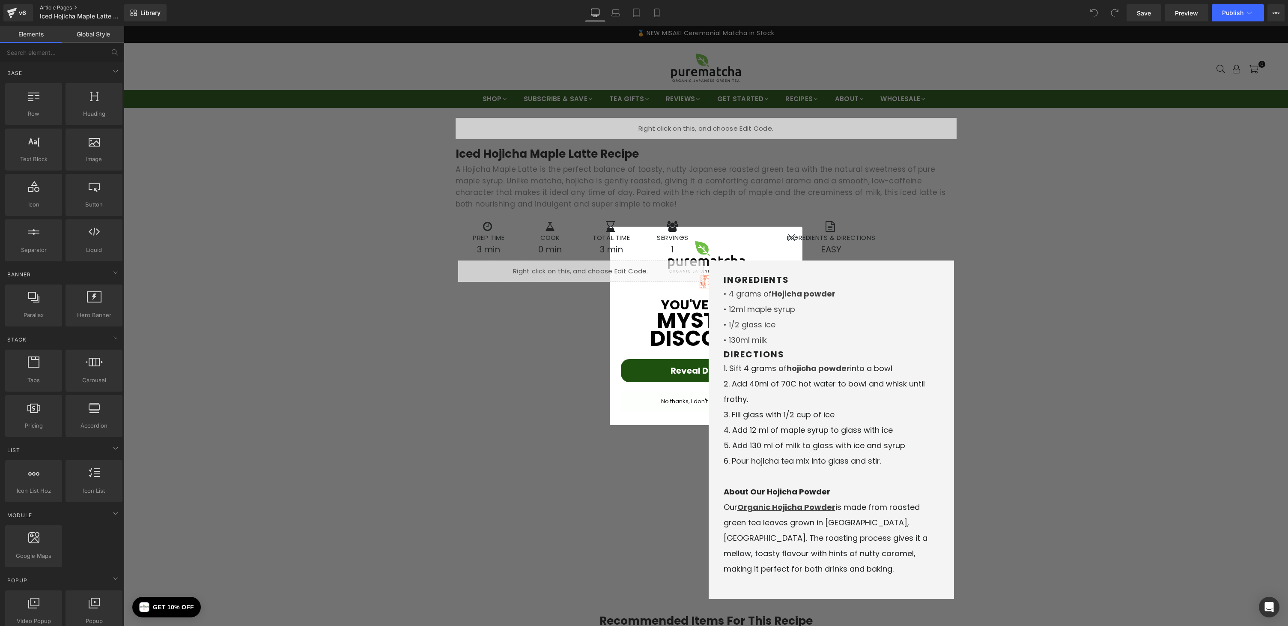
click at [53, 7] on link "Article Pages" at bounding box center [89, 7] width 99 height 7
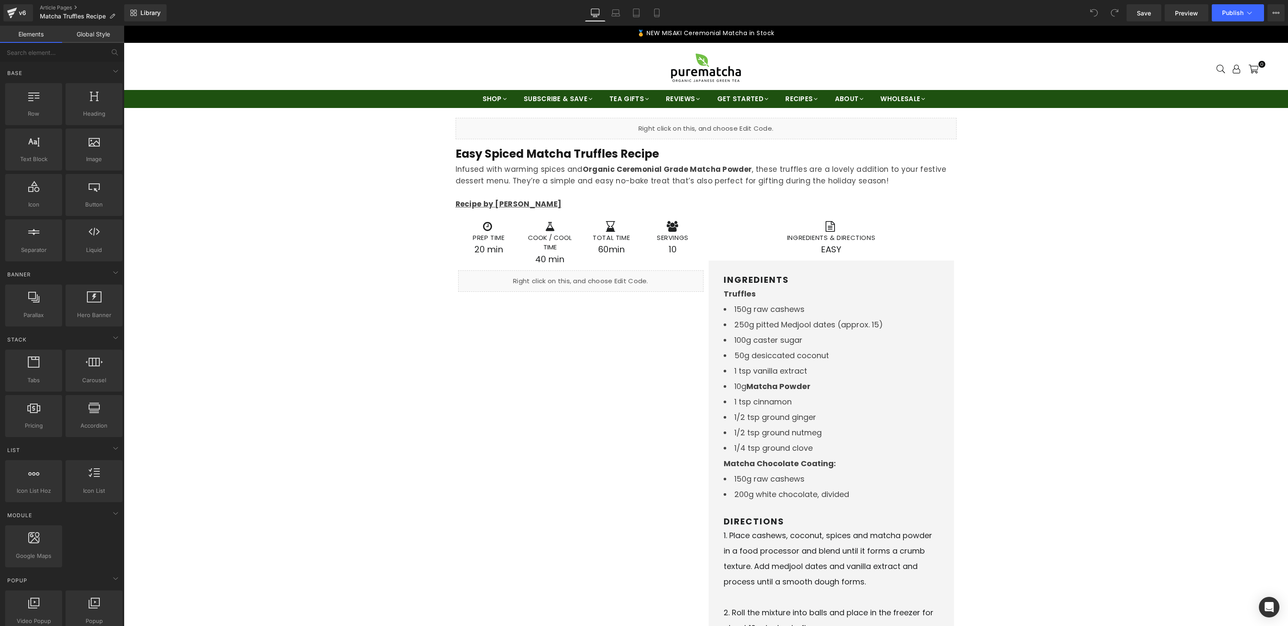
drag, startPoint x: 124, startPoint y: 26, endPoint x: 739, endPoint y: 130, distance: 623.9
click at [739, 130] on div "Liquid" at bounding box center [706, 128] width 501 height 21
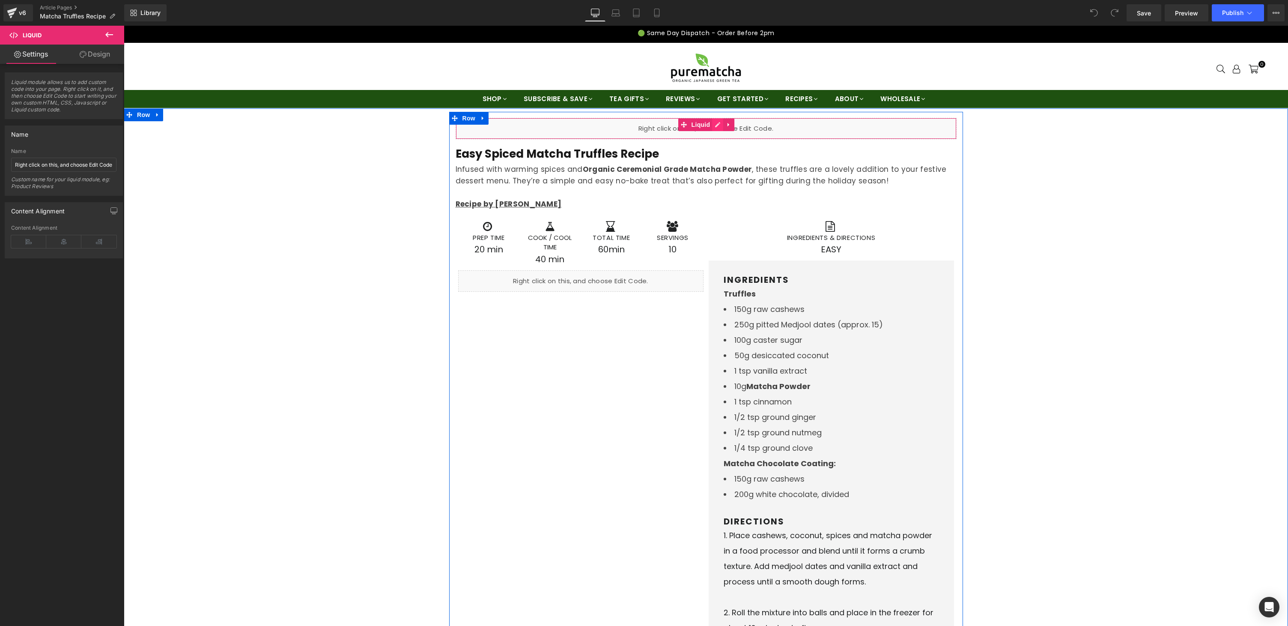
click at [715, 123] on icon at bounding box center [718, 125] width 6 height 6
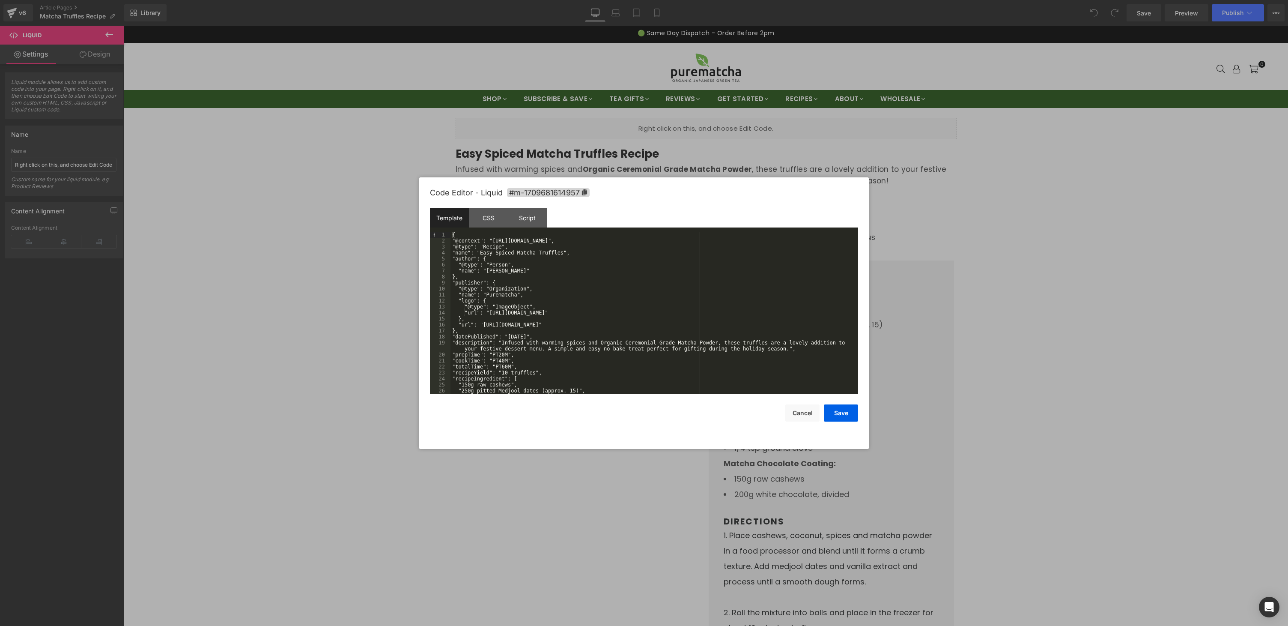
click at [452, 234] on div "{ "@context": "https://schema.org/", "@type": "Recipe", "name": "Easy Spiced Ma…" at bounding box center [653, 319] width 404 height 174
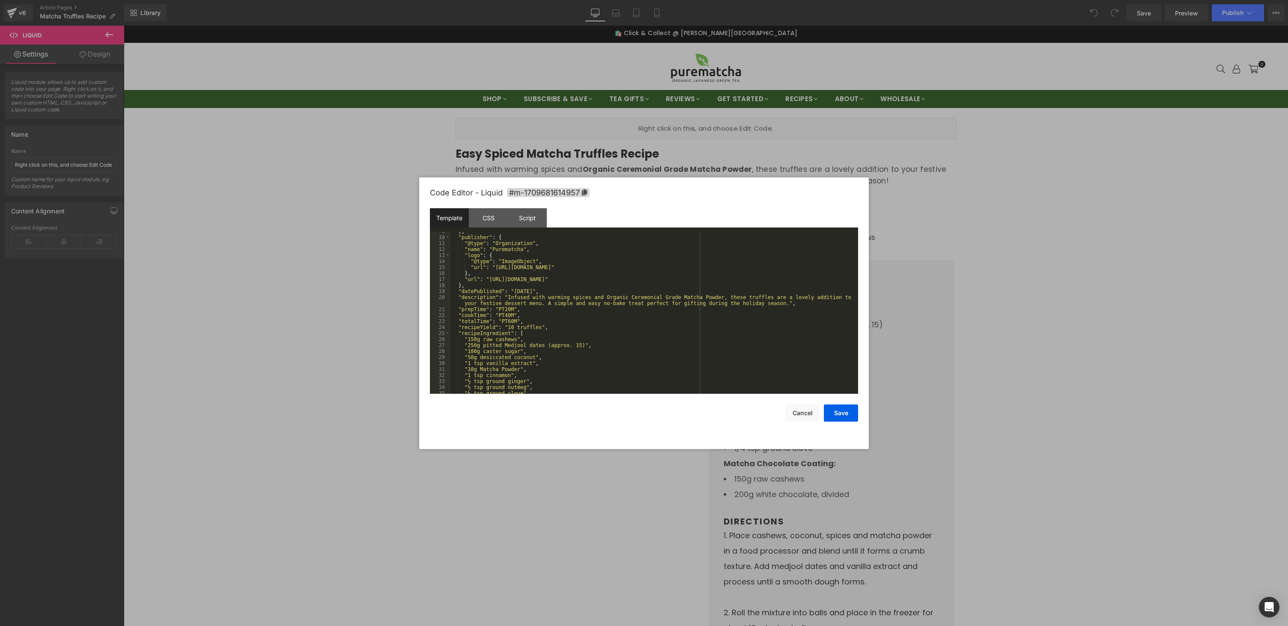
scroll to position [450, 0]
click at [465, 386] on div "} , "image" : "https://cdn.shopify.com/s/files/1/0031/0034/4387/files/spiced-ma…" at bounding box center [653, 319] width 404 height 174
click at [466, 389] on div "} , "image" : "https://cdn.shopify.com/s/files/1/0031/0034/4387/files/spiced-ma…" at bounding box center [653, 319] width 404 height 174
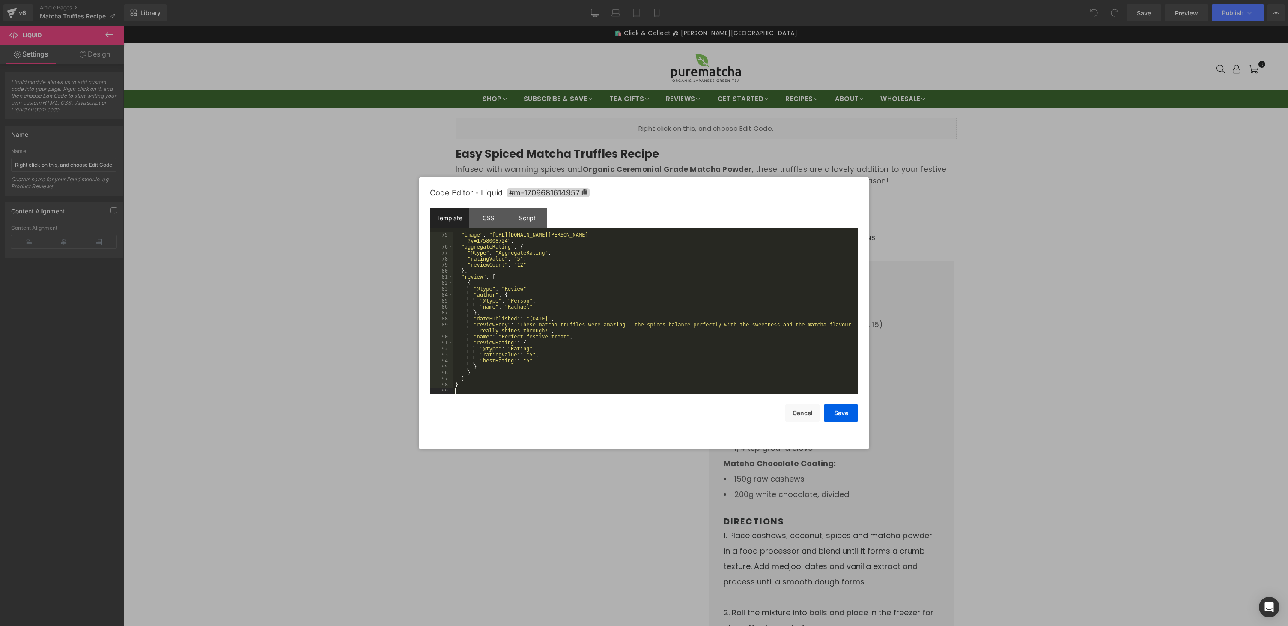
scroll to position [456, 0]
click at [838, 415] on button "Save" at bounding box center [841, 412] width 34 height 17
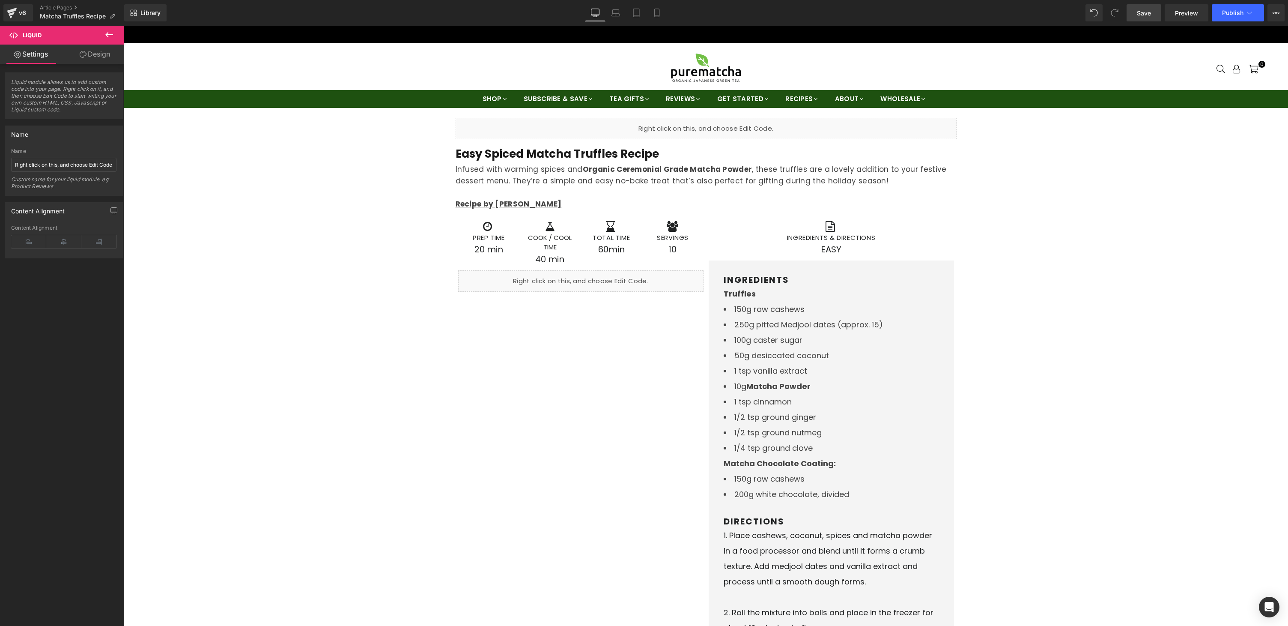
click at [1148, 13] on span "Save" at bounding box center [1144, 13] width 14 height 9
click at [1249, 14] on icon at bounding box center [1250, 13] width 9 height 9
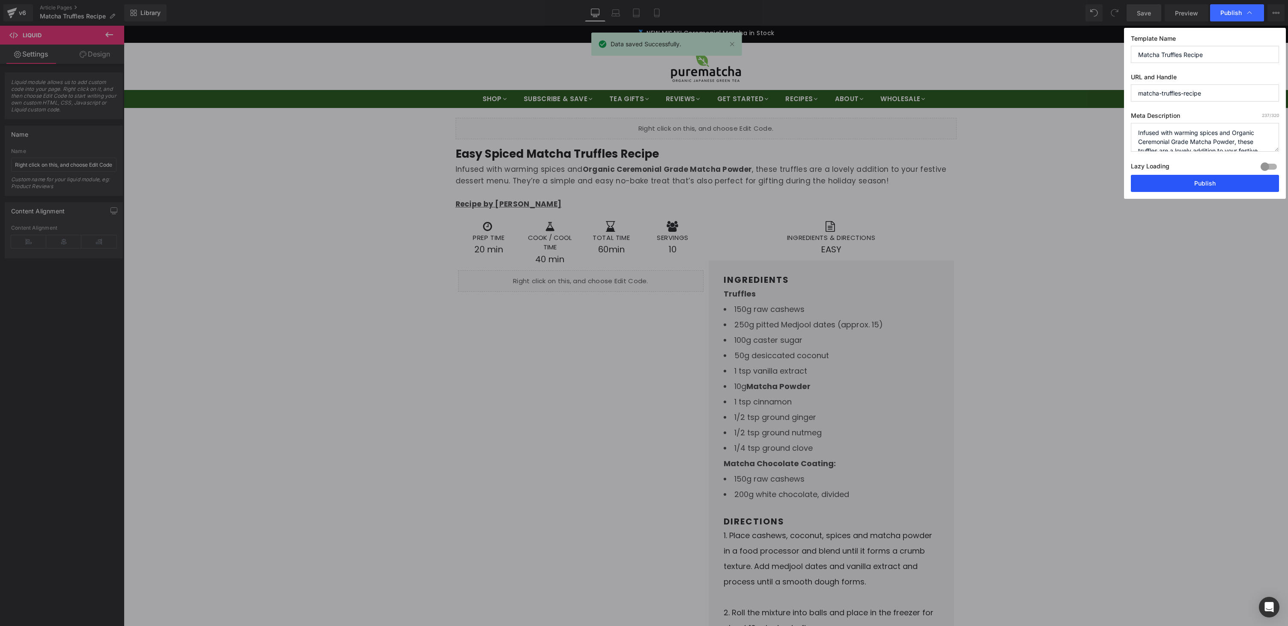
click at [1186, 183] on button "Publish" at bounding box center [1205, 183] width 148 height 17
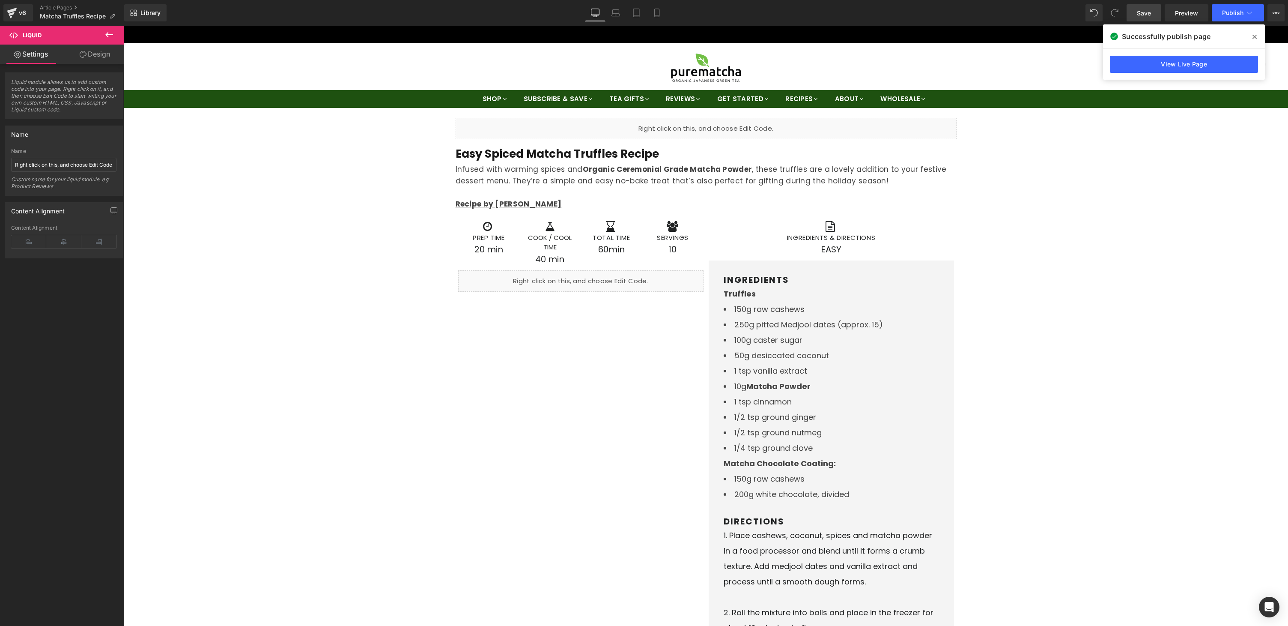
click at [1255, 36] on icon at bounding box center [1255, 36] width 4 height 7
